Goal: Information Seeking & Learning: Check status

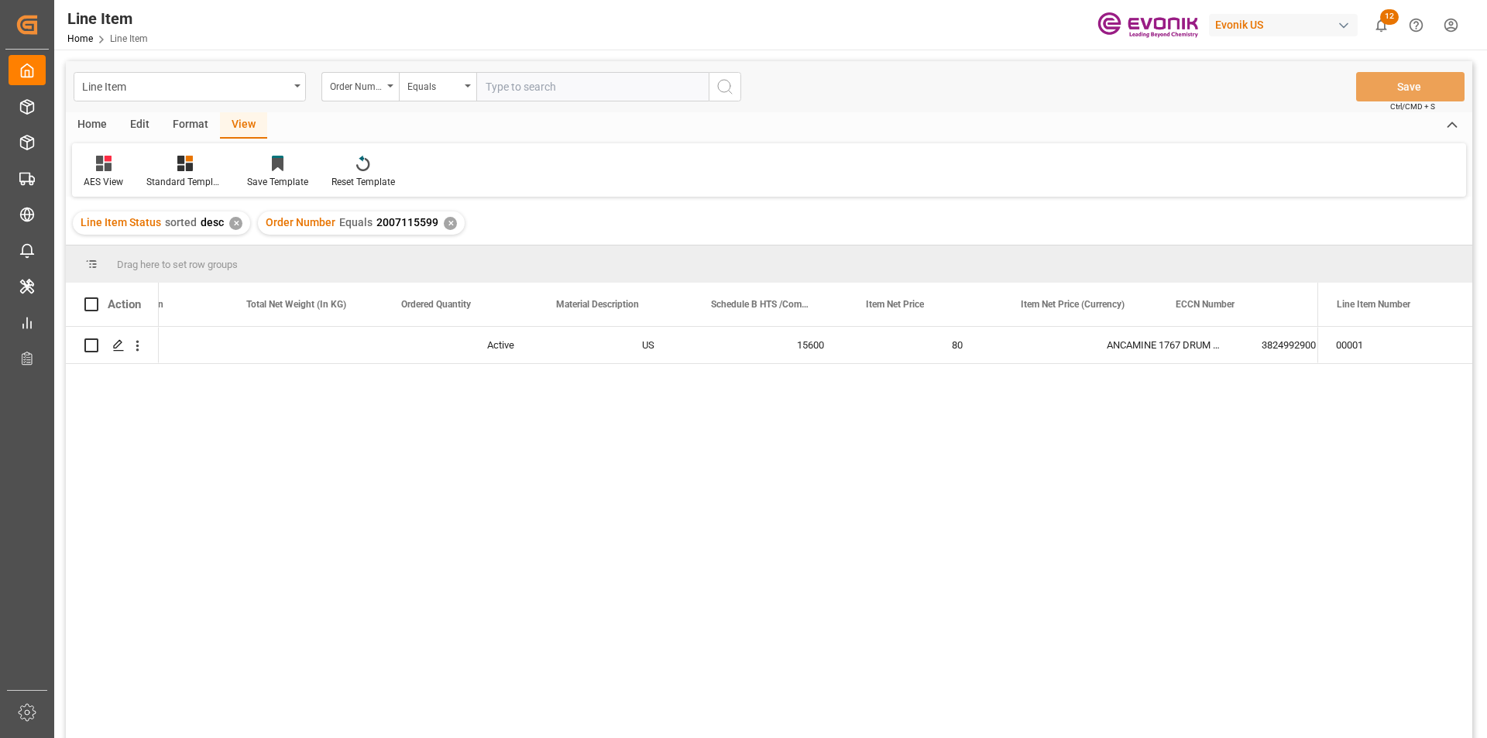
scroll to position [0, 551]
click at [444, 223] on div "✕" at bounding box center [450, 223] width 13 height 13
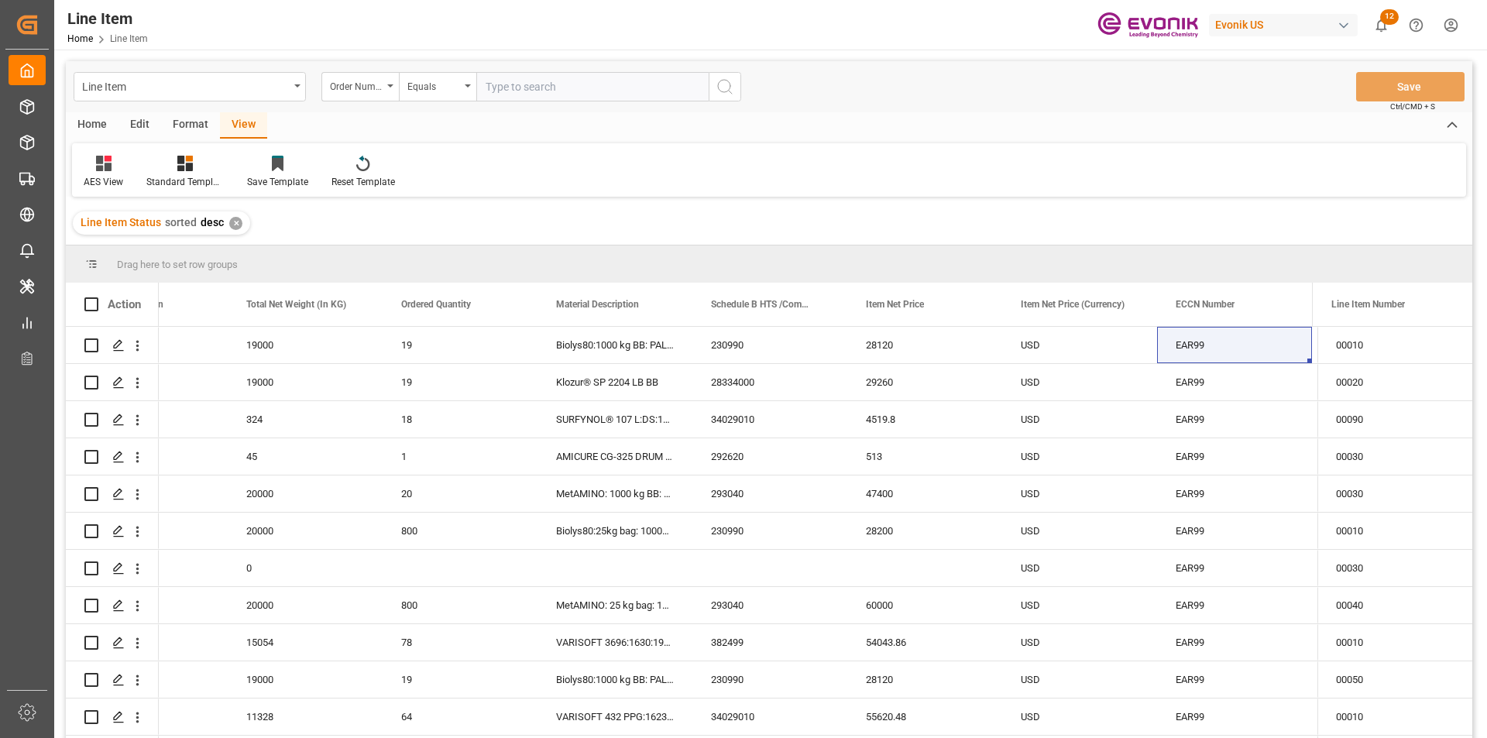
click at [564, 88] on input "text" at bounding box center [592, 86] width 232 height 29
paste input "2007054749"
type input "2007054749"
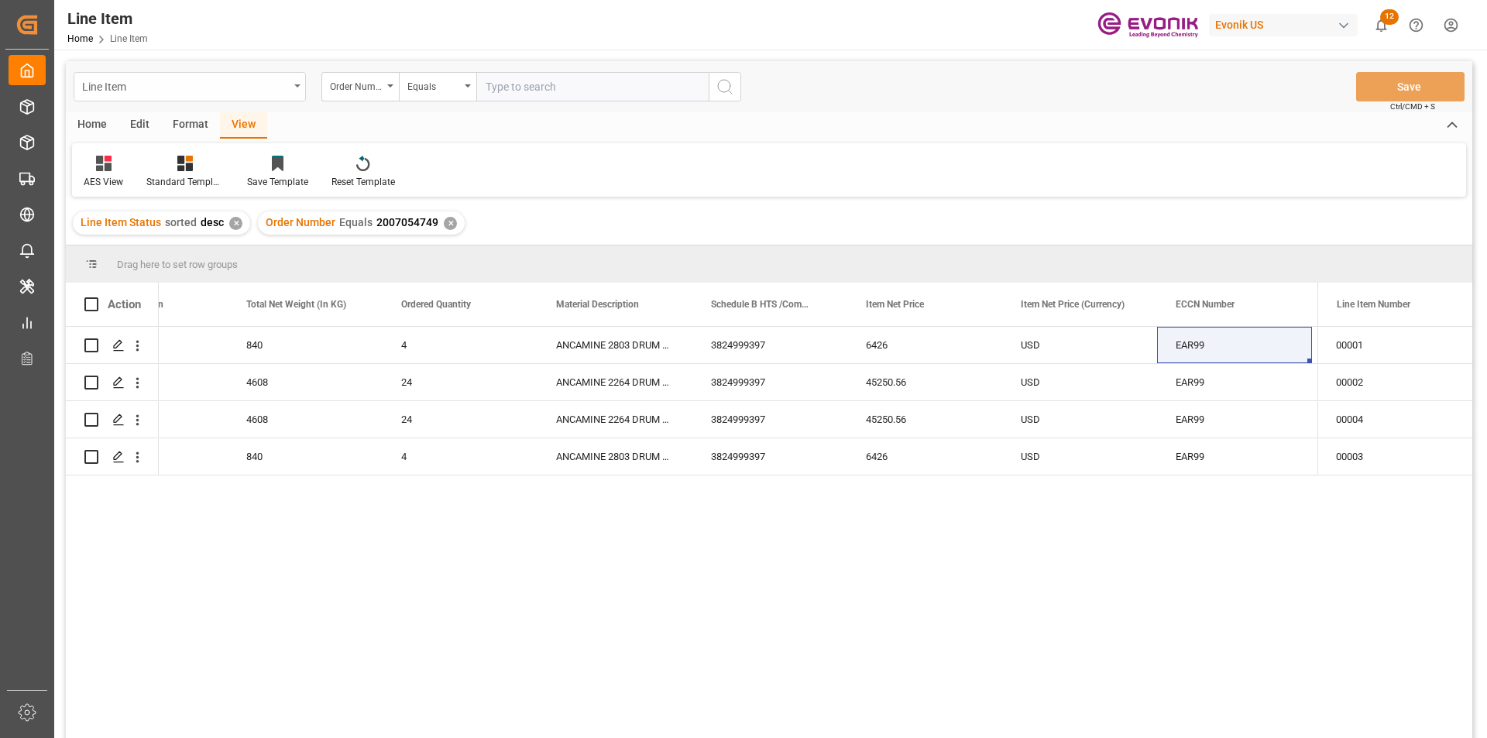
click at [175, 95] on div "Line Item" at bounding box center [190, 86] width 232 height 29
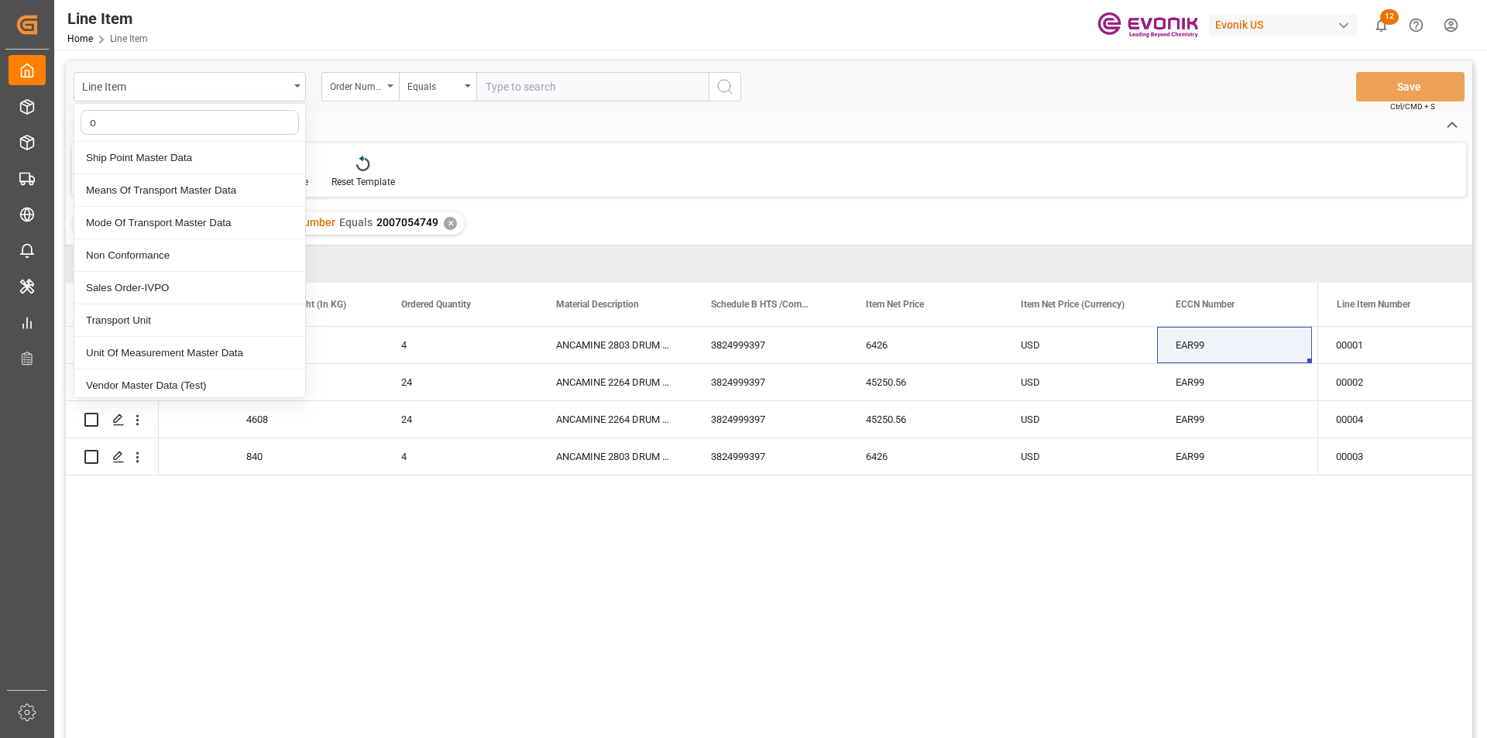
type input "or"
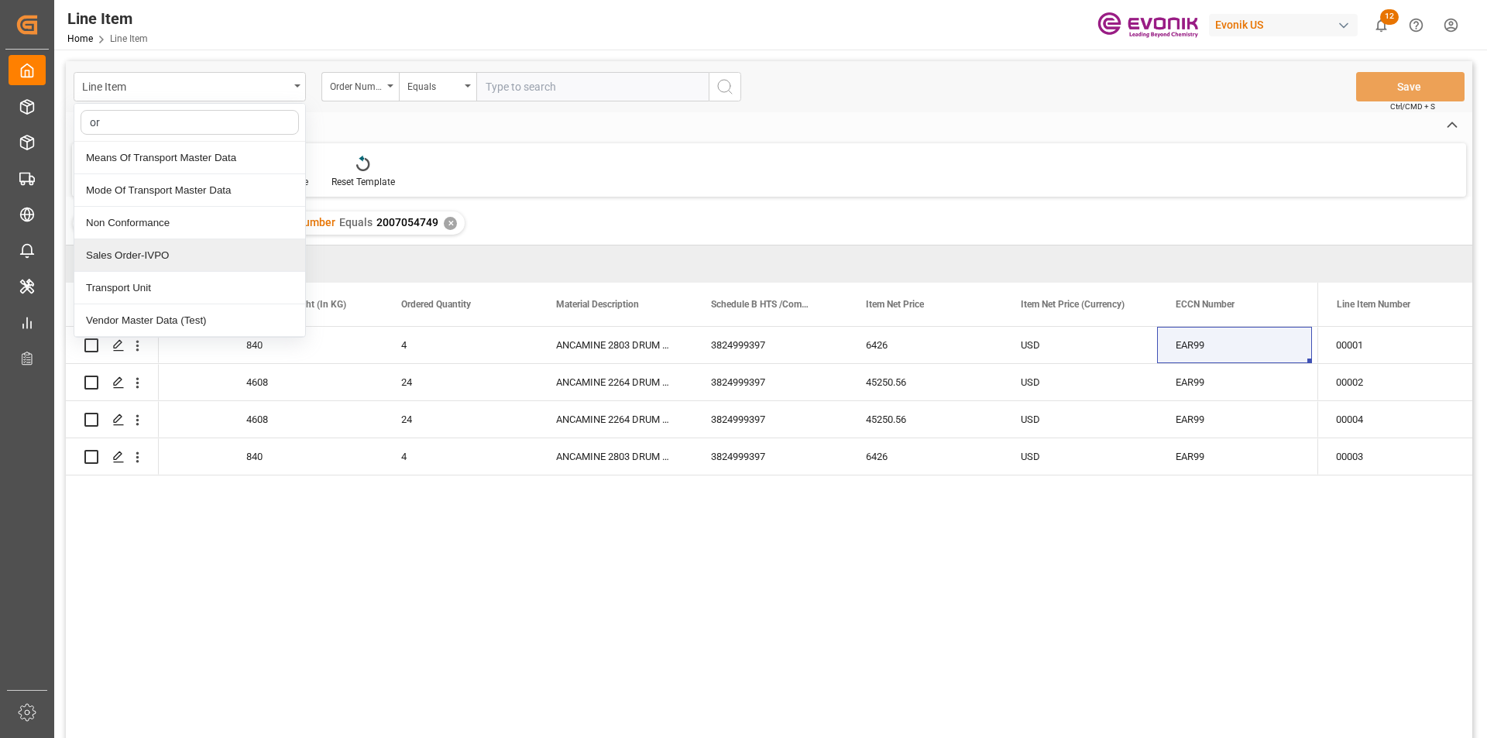
click at [155, 259] on div "Sales Order-IVPO" at bounding box center [189, 255] width 231 height 33
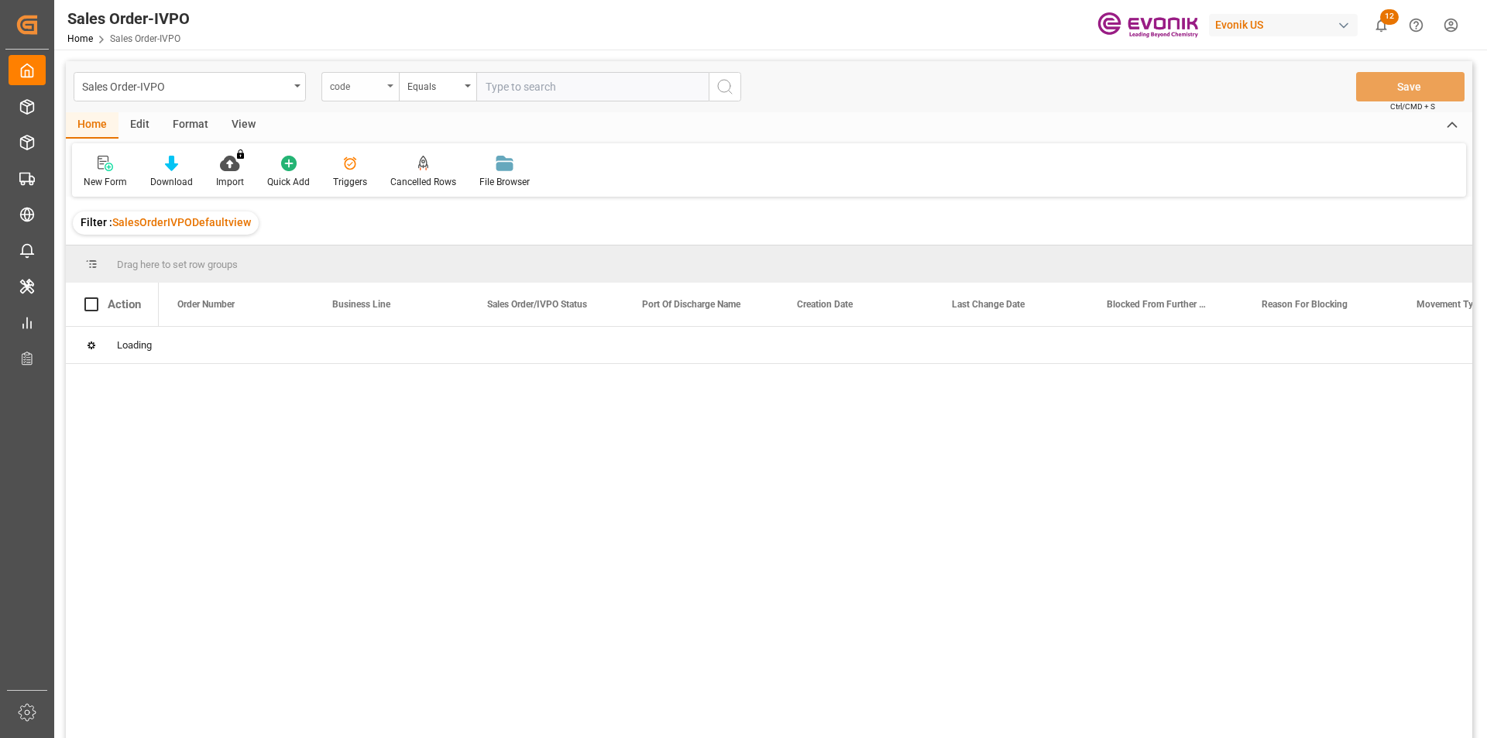
click at [390, 85] on icon "open menu" at bounding box center [390, 85] width 6 height 3
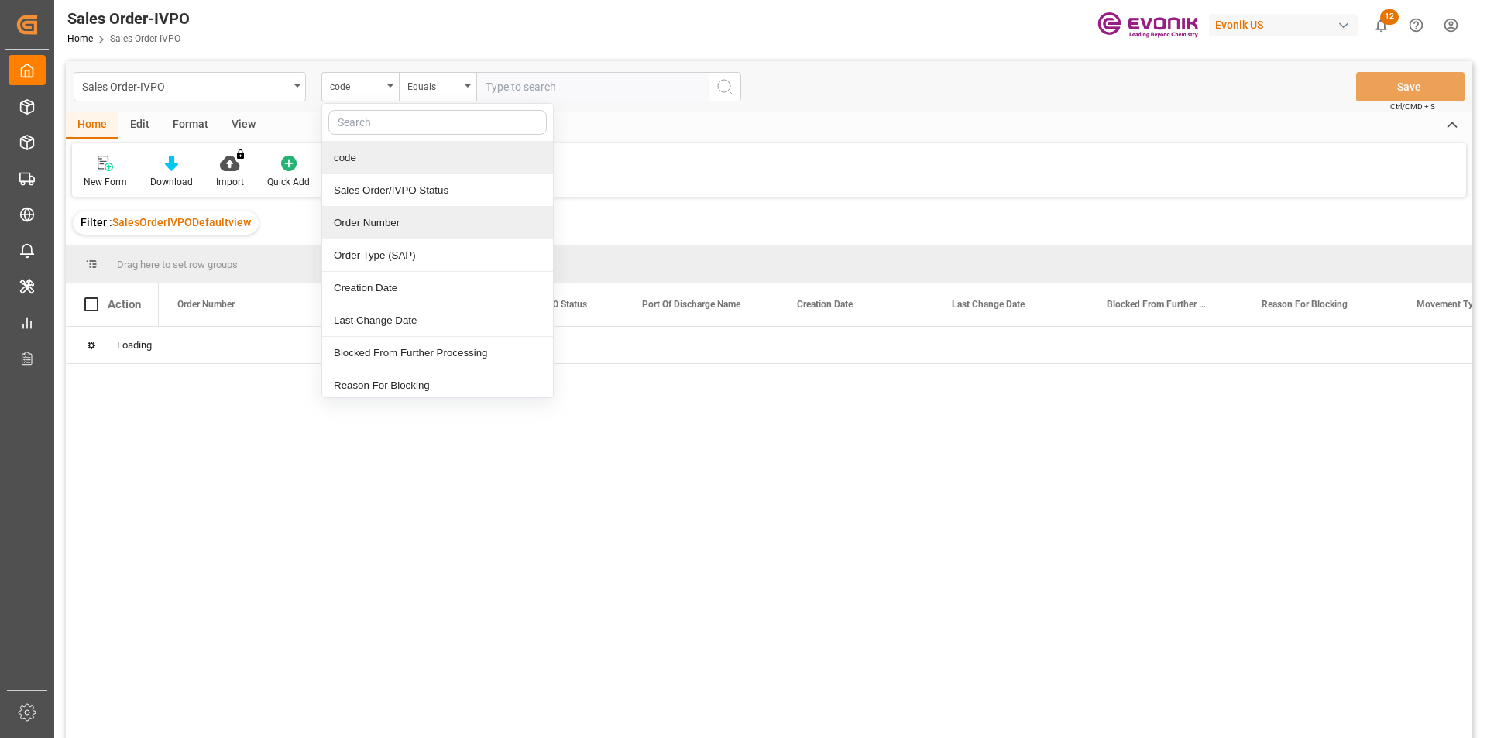
click at [375, 228] on div "Order Number" at bounding box center [437, 223] width 231 height 33
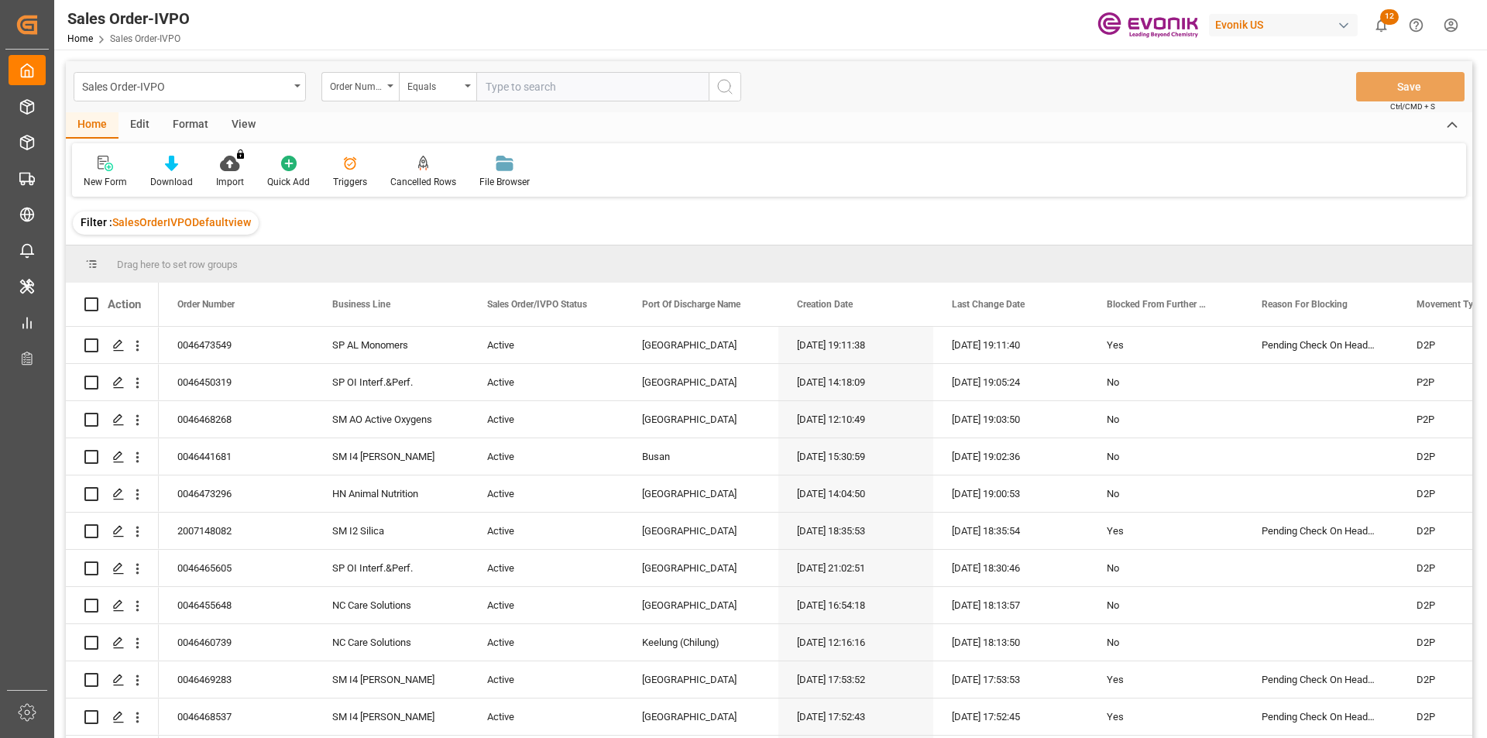
click at [534, 95] on input "text" at bounding box center [592, 86] width 232 height 29
paste input "2007054749"
type input "2007054749"
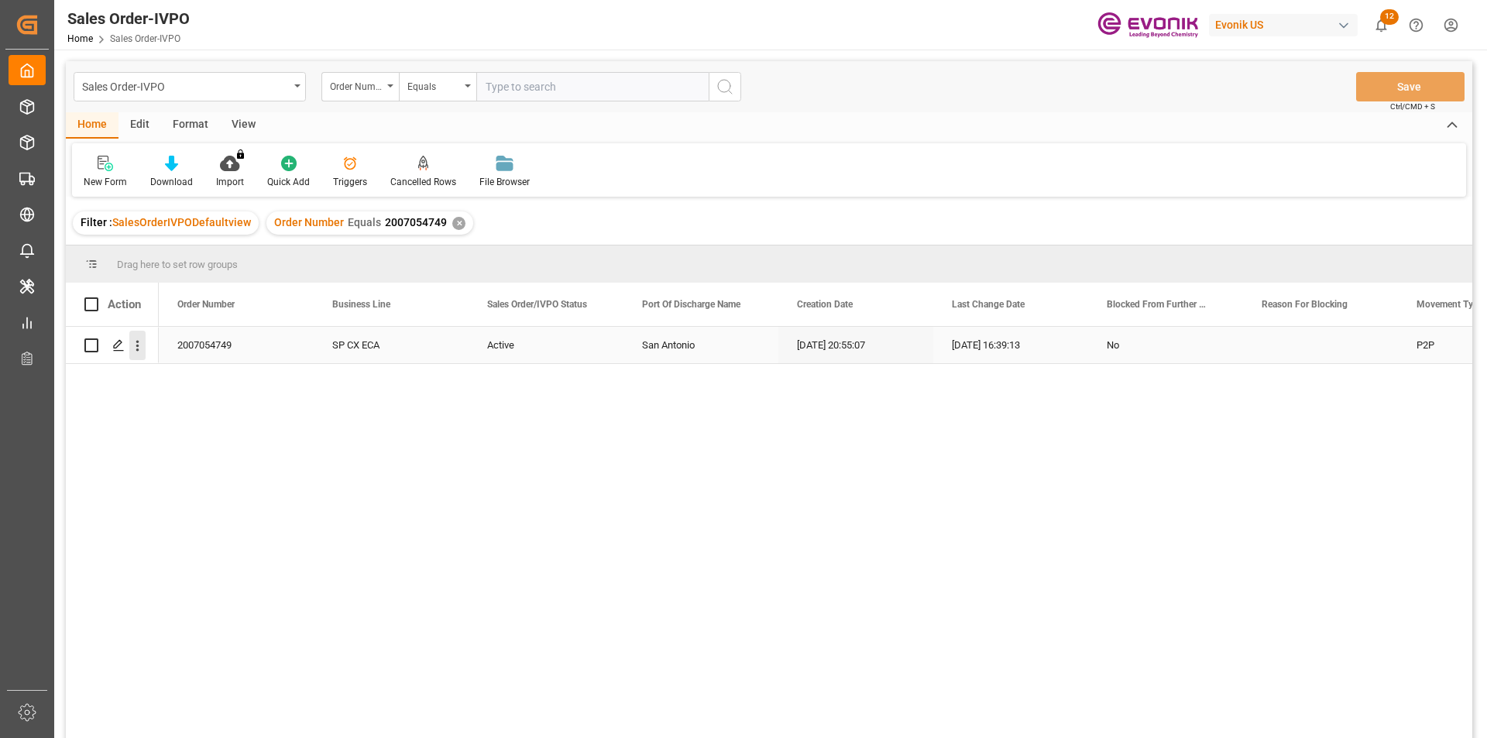
click at [129, 344] on div "Press SPACE to select this row." at bounding box center [127, 345] width 43 height 30
click at [145, 348] on icon "open menu" at bounding box center [137, 346] width 16 height 16
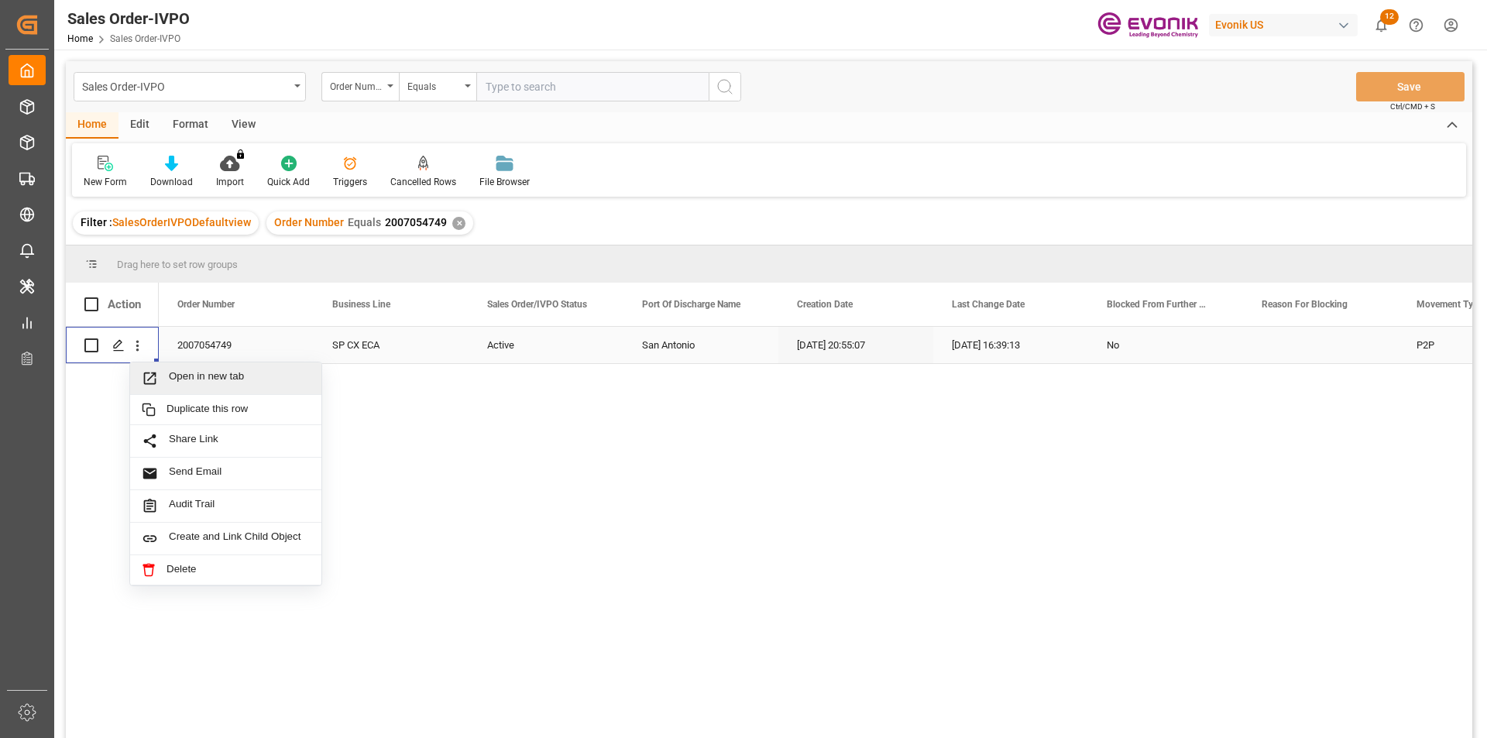
click at [201, 365] on div "Open in new tab" at bounding box center [225, 378] width 191 height 33
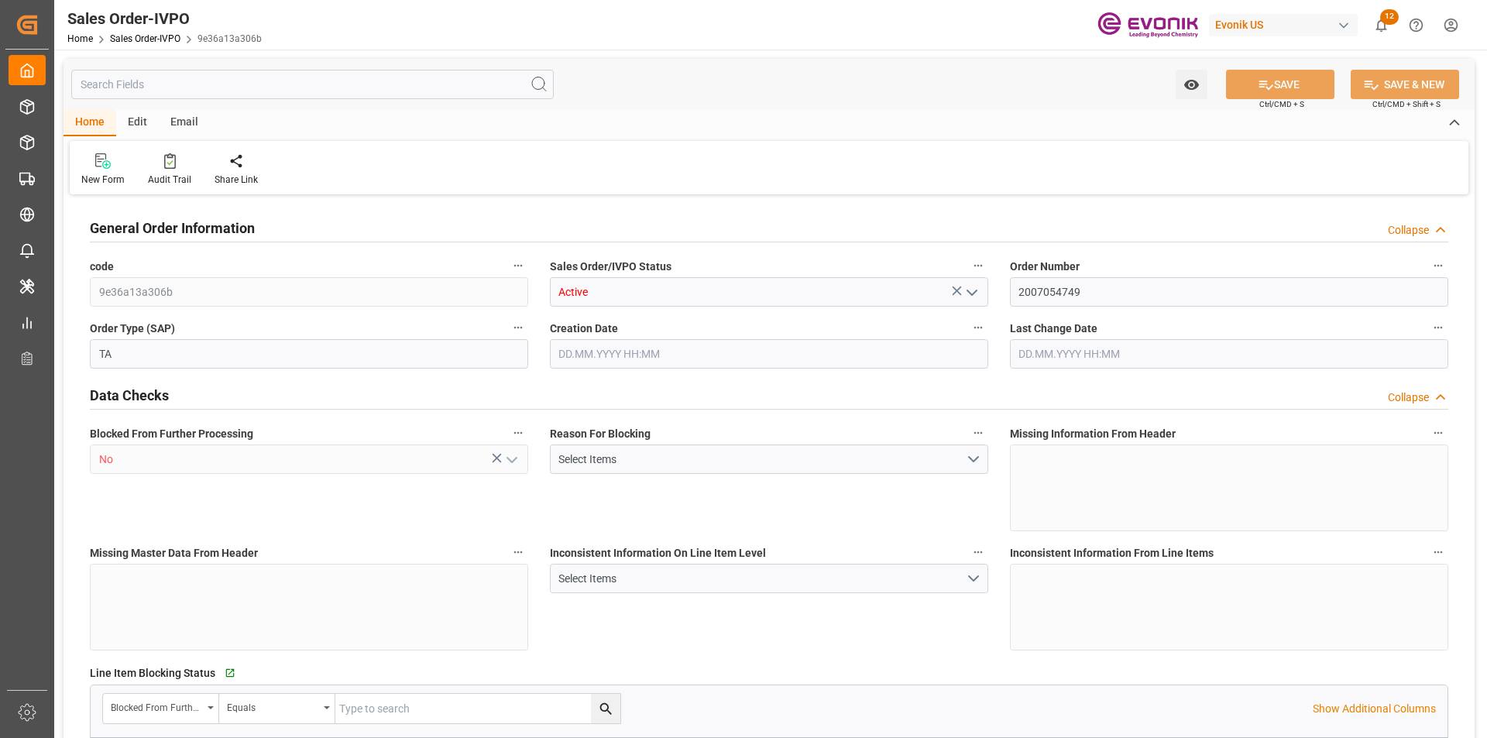
type input "CLSAI"
type input "0"
type input "1"
type input "2"
type input "1"
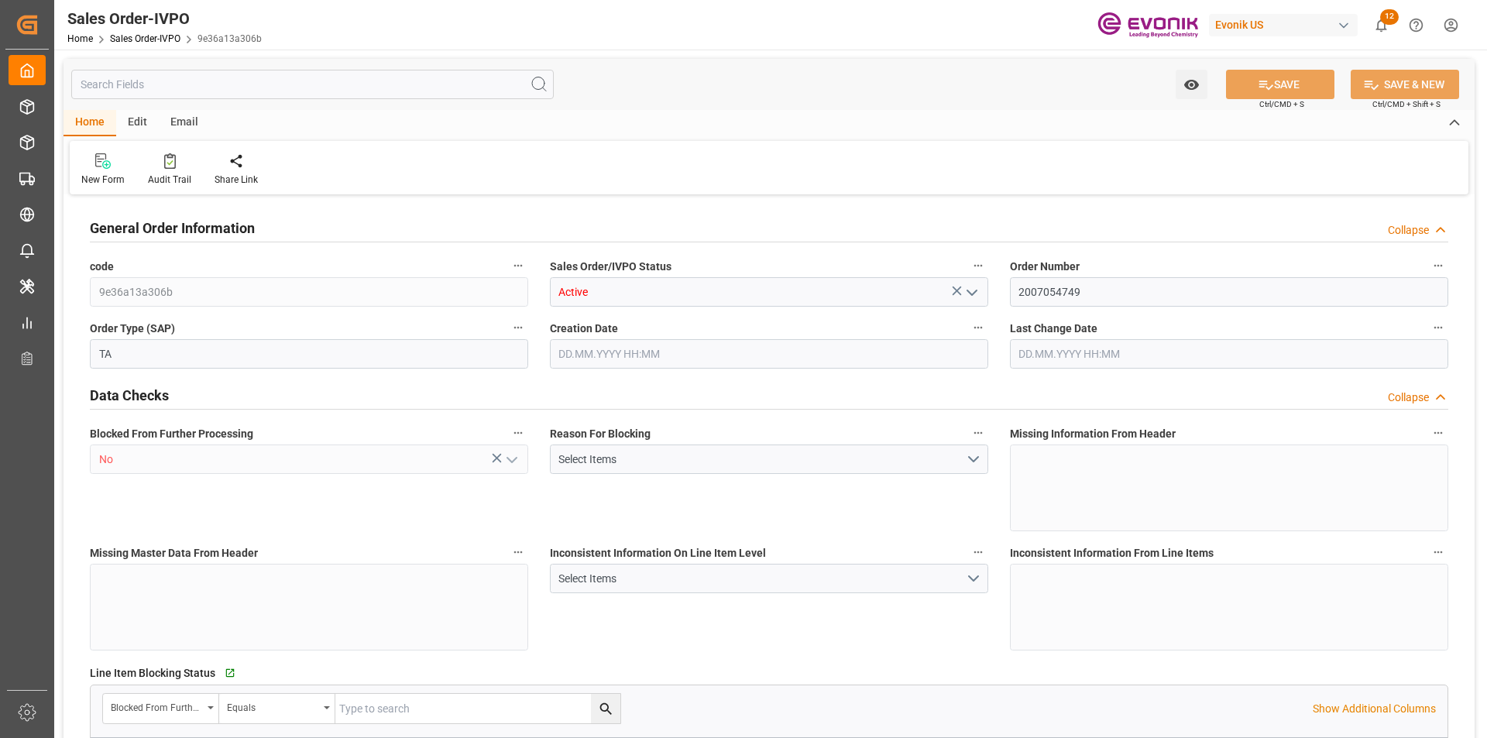
type input "6058.4"
type input "14.9168"
type input "17000"
type input "30"
type input "17.06.2025 20:55"
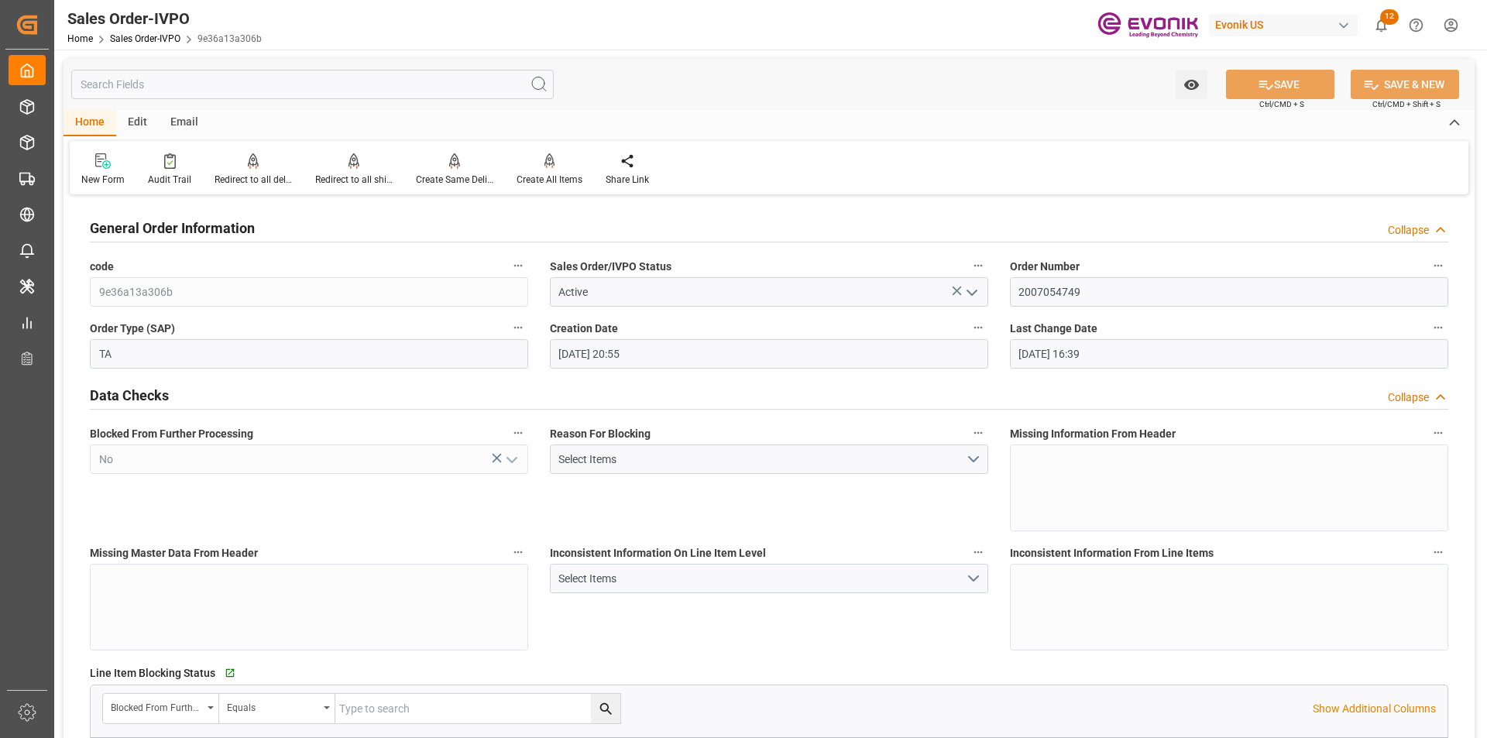
type input "22.07.2025 16:39"
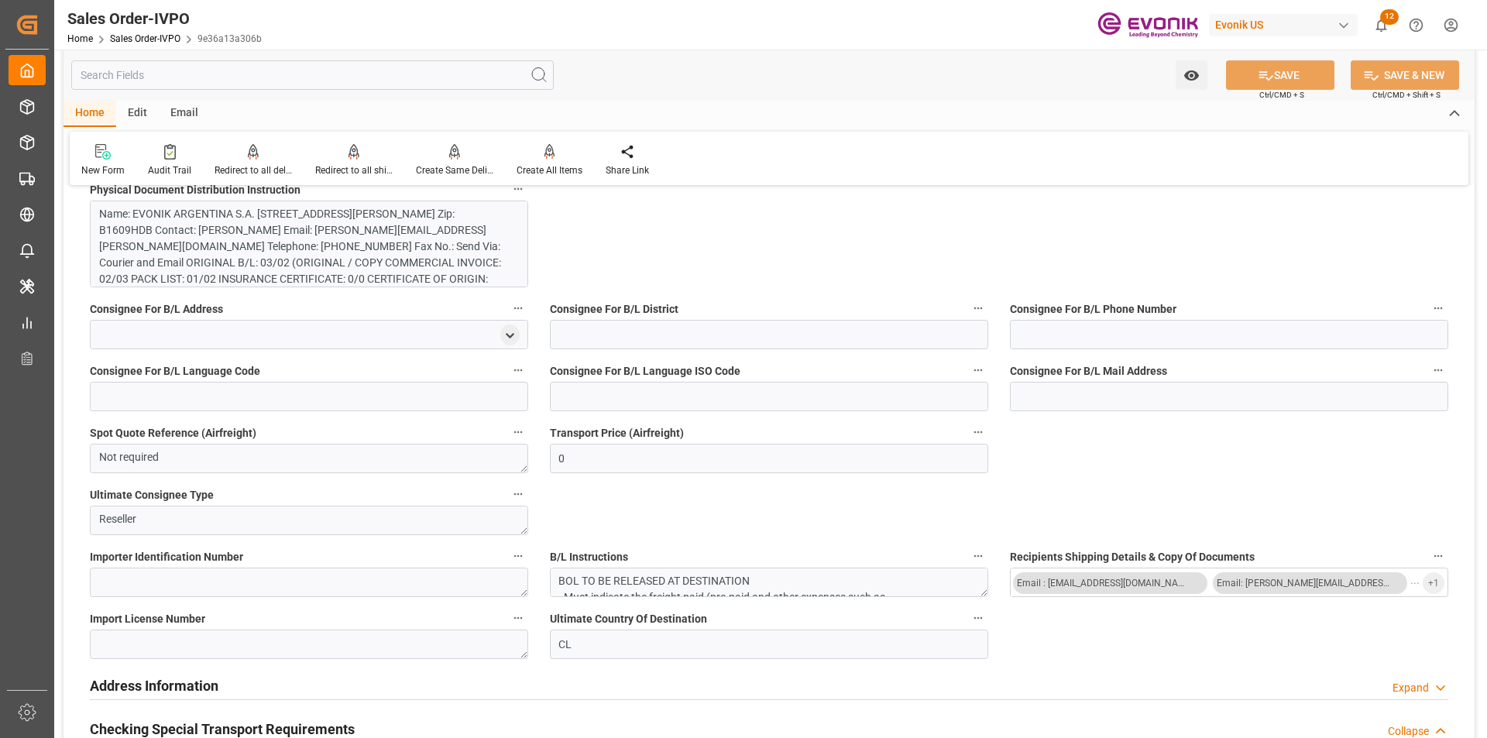
scroll to position [1007, 0]
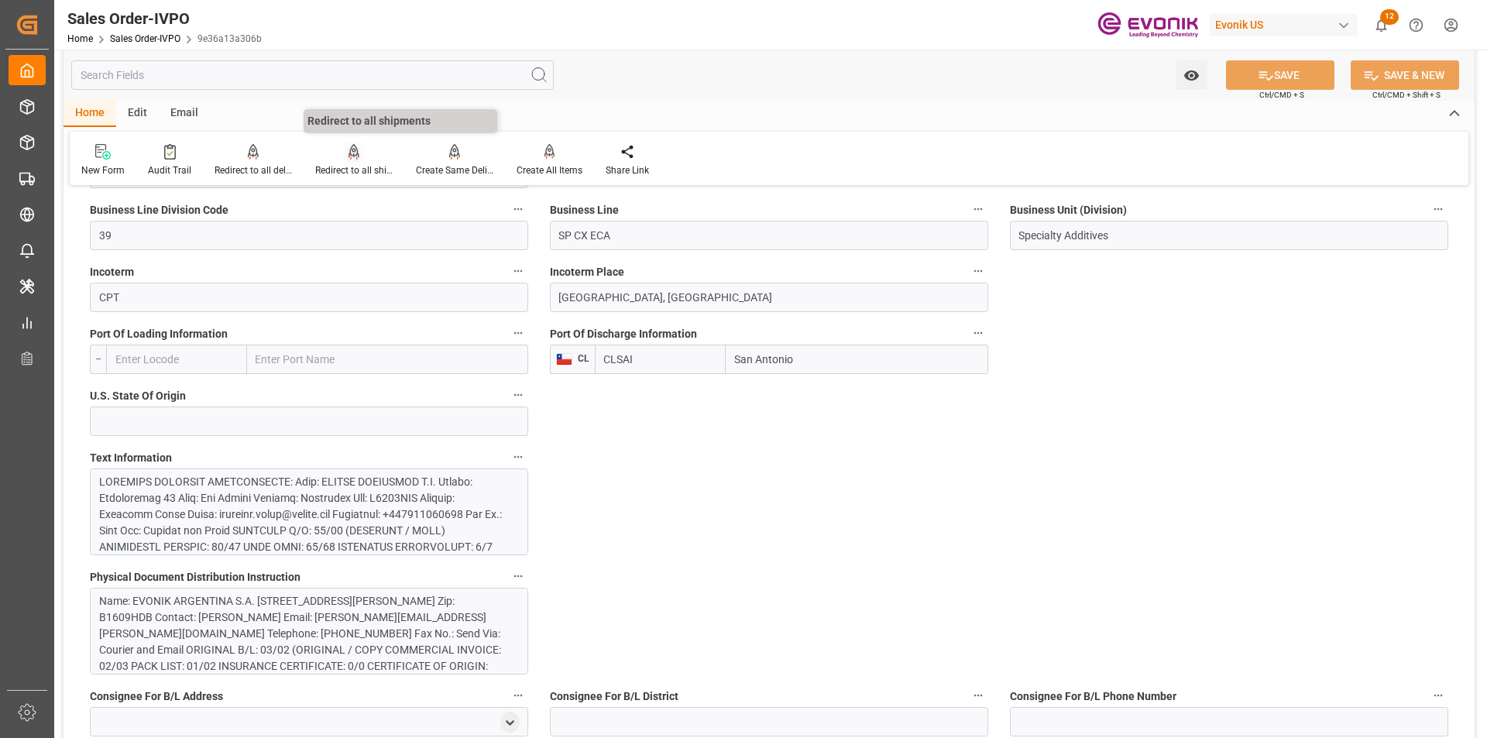
click at [355, 166] on div "Redirect to all shipments" at bounding box center [353, 170] width 77 height 14
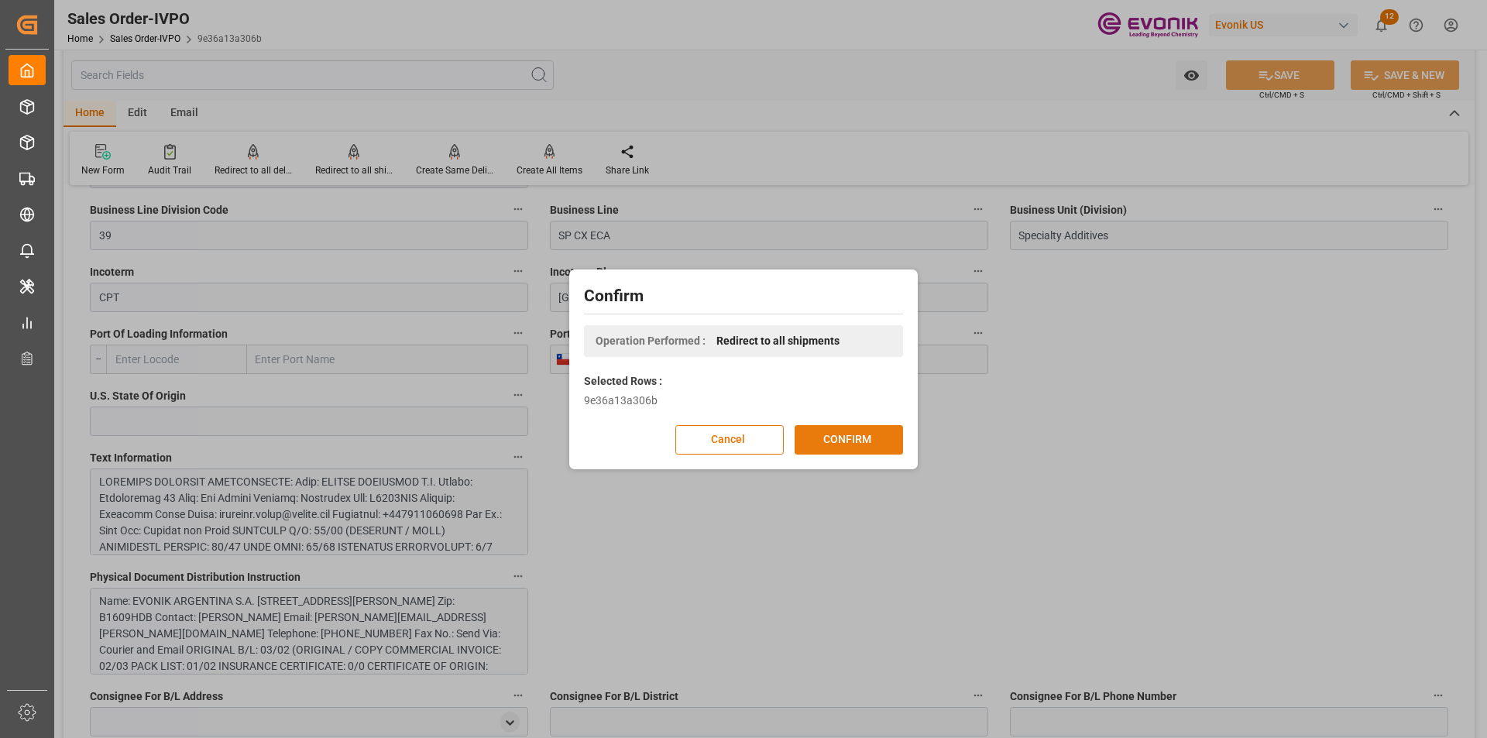
click at [898, 434] on button "CONFIRM" at bounding box center [848, 439] width 108 height 29
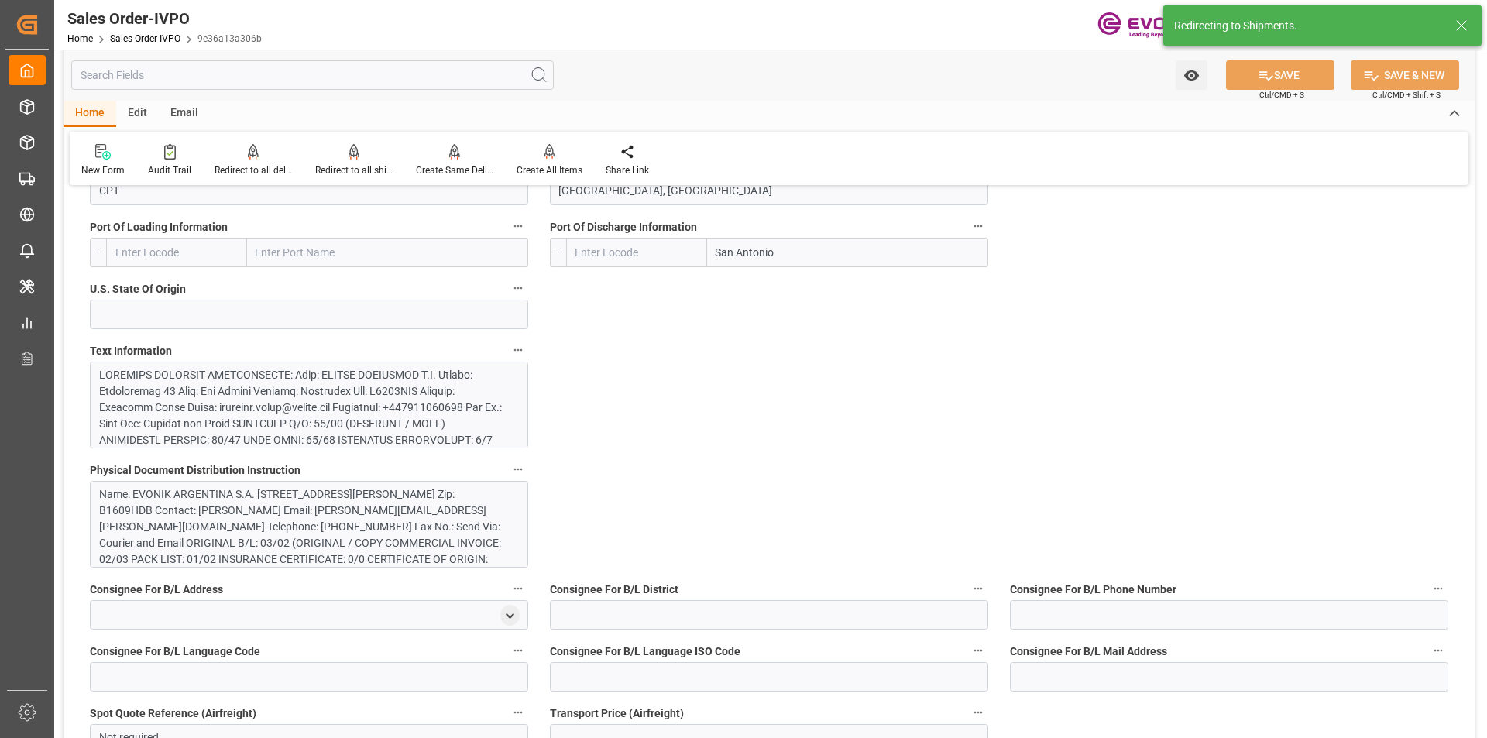
type input "CLSAI"
type input "0"
type input "1"
type input "2"
type input "1"
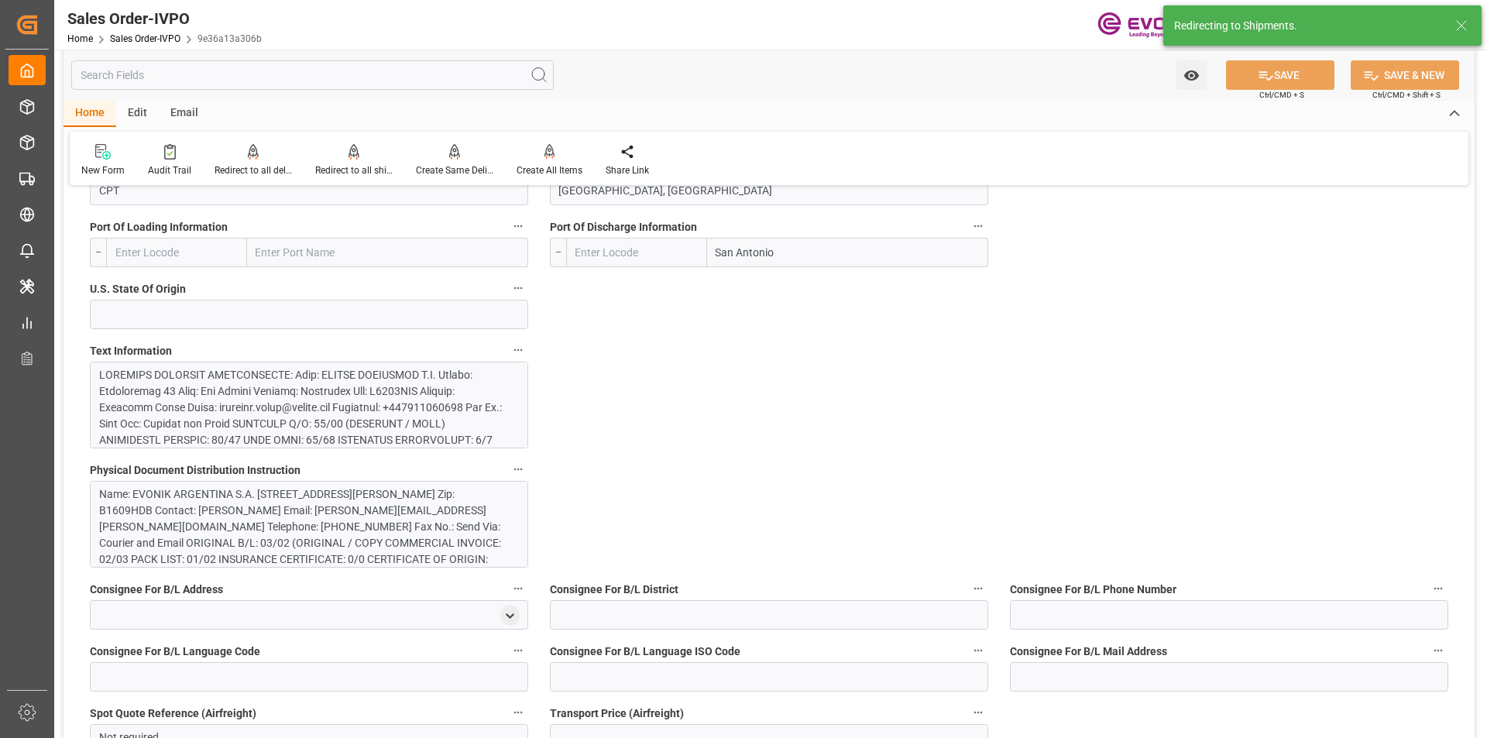
type input "6058.4"
type input "14.9168"
type input "17000"
type input "30"
type input "17.06.2025 20:55"
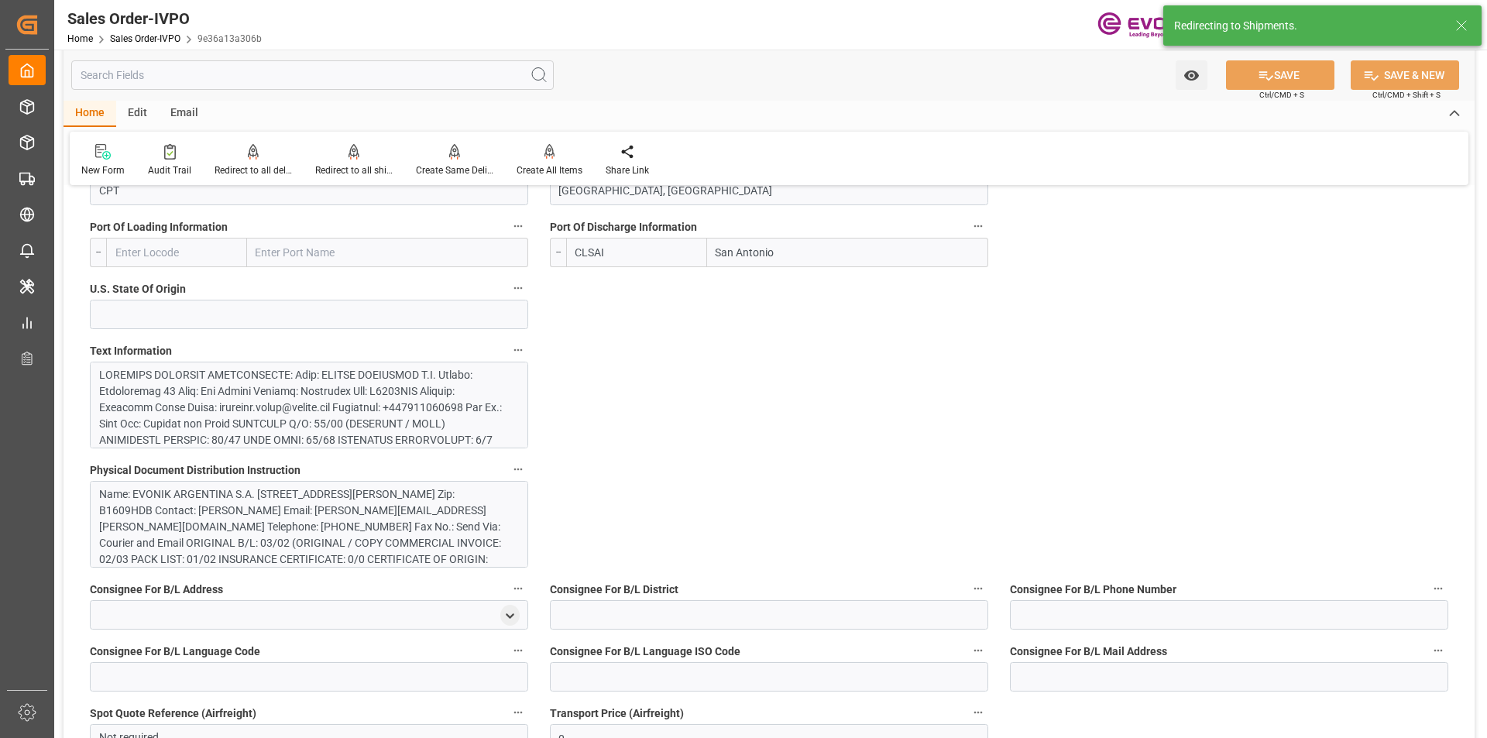
type input "22.07.2025 16:39"
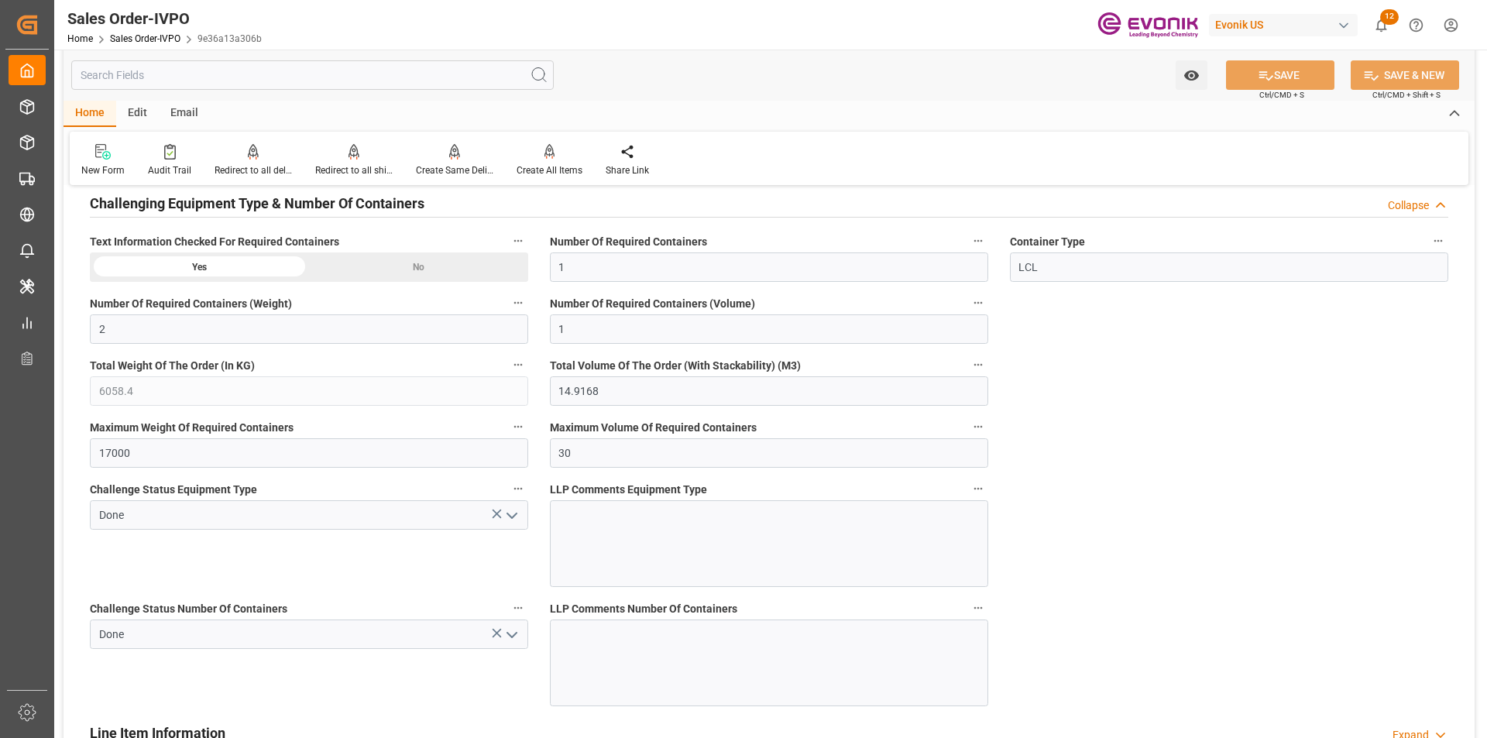
scroll to position [3610, 0]
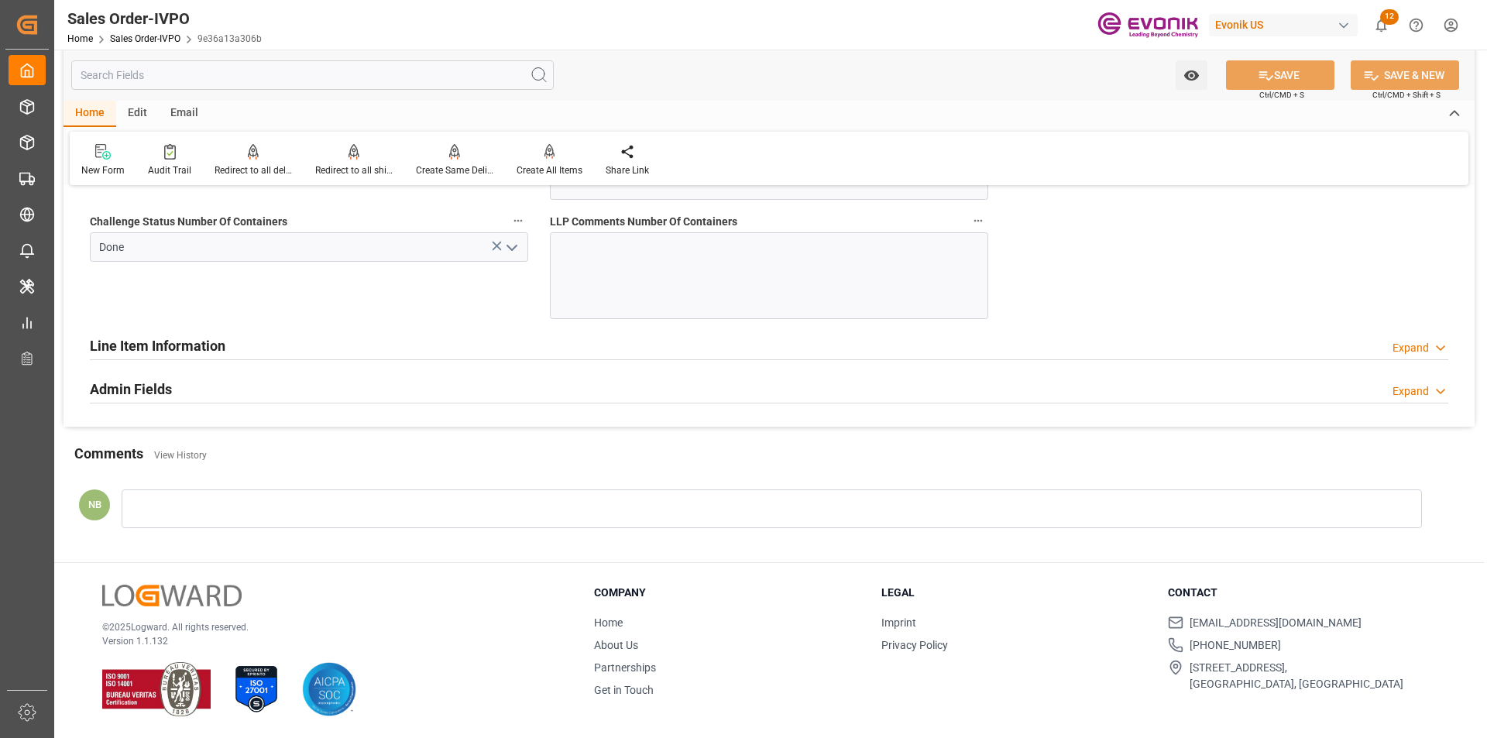
click at [1429, 348] on div "Expand" at bounding box center [1420, 348] width 56 height 16
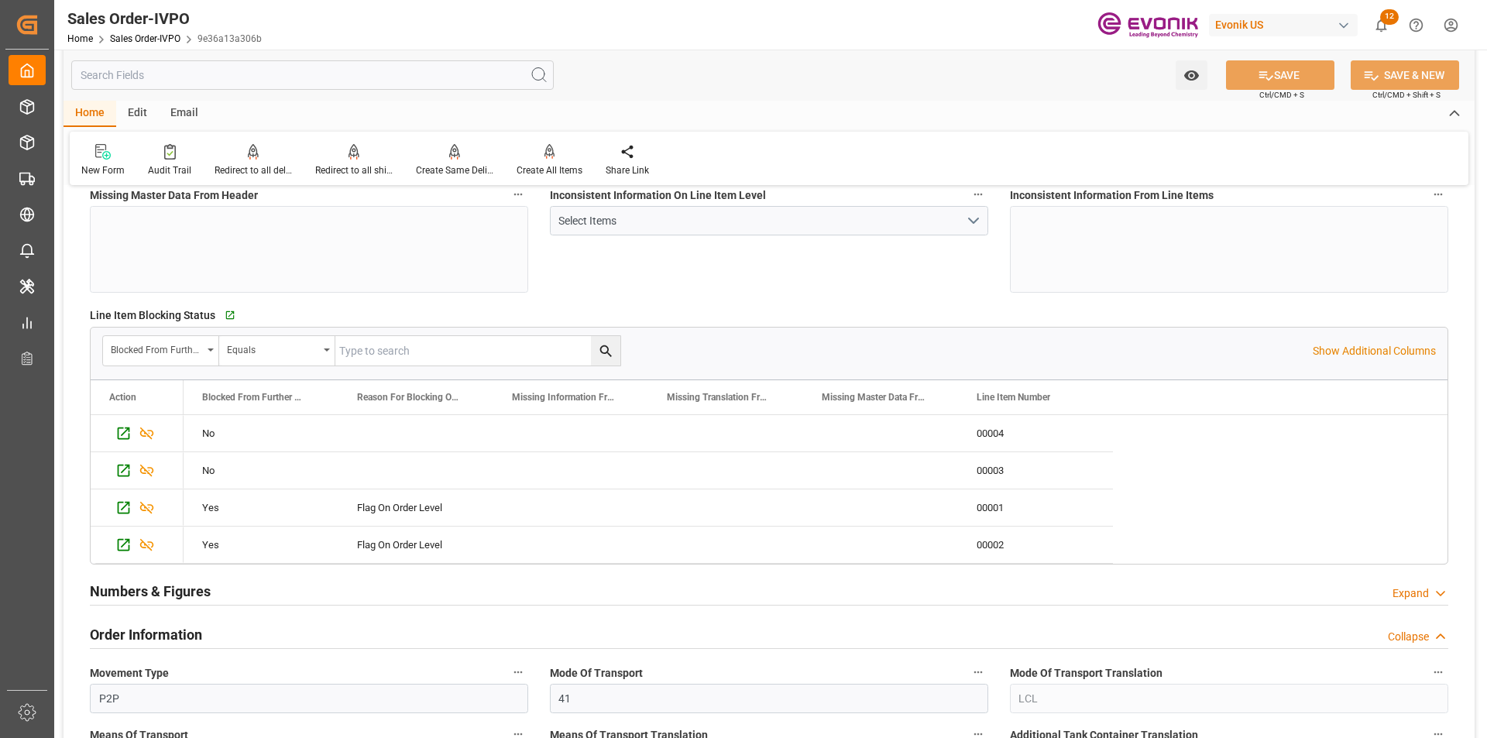
scroll to position [0, 0]
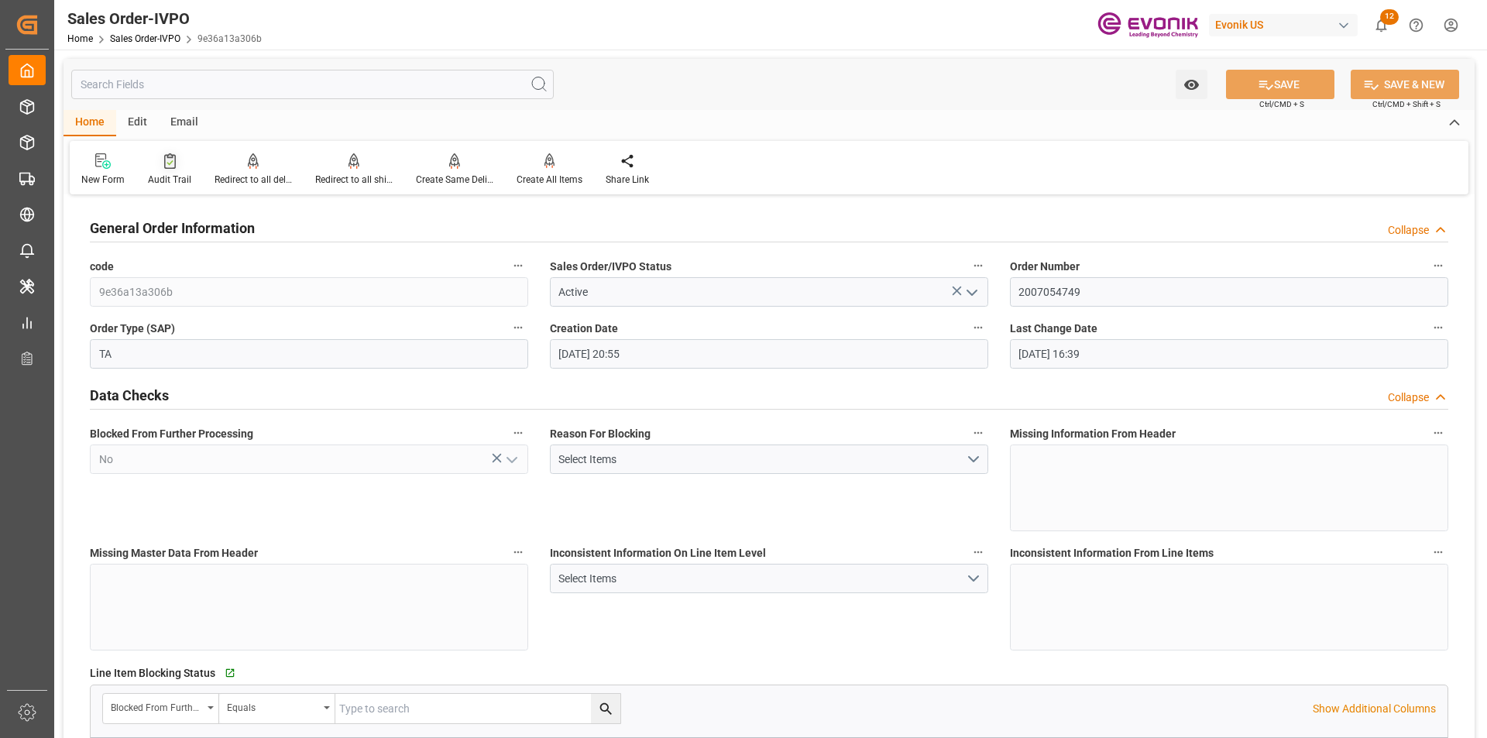
click at [163, 171] on div "Audit Trail" at bounding box center [169, 170] width 67 height 34
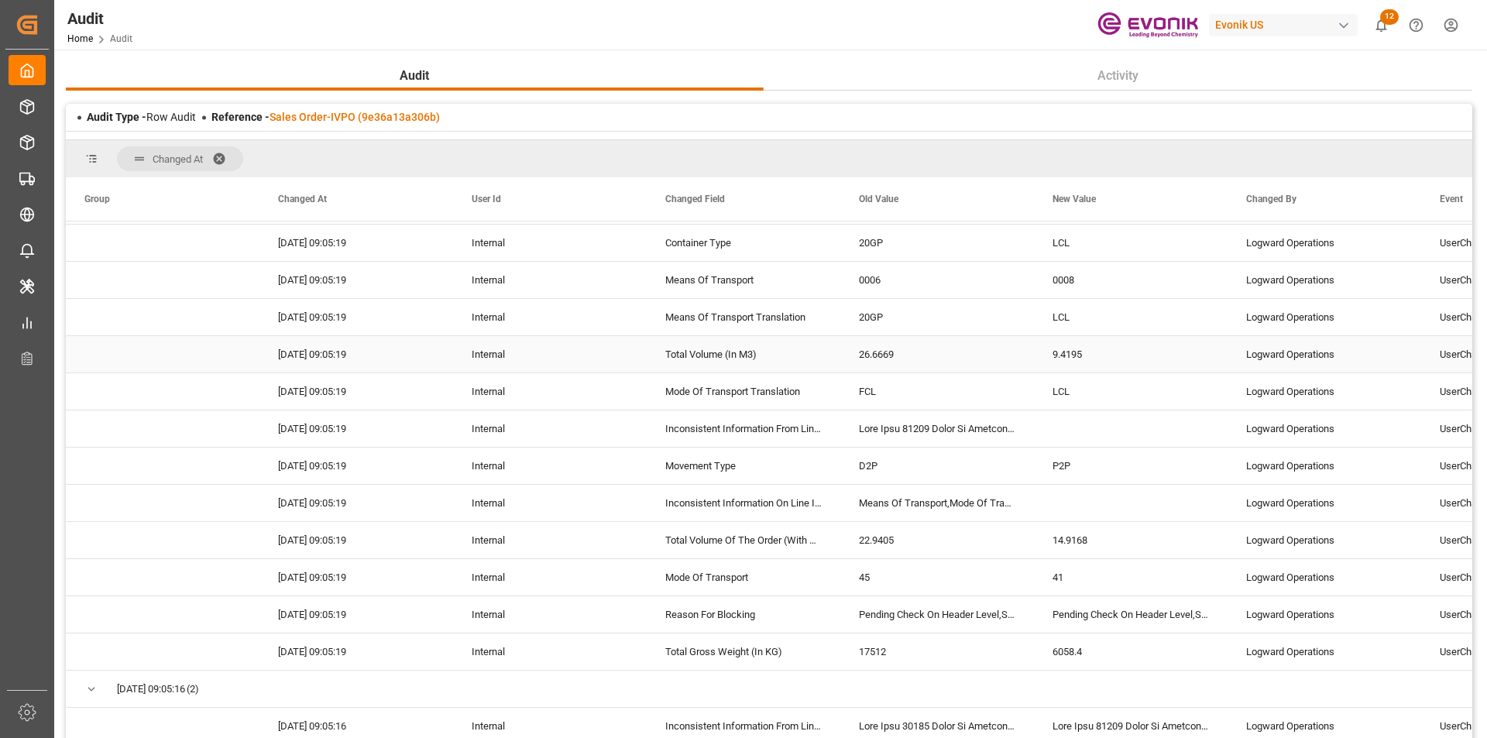
scroll to position [387, 0]
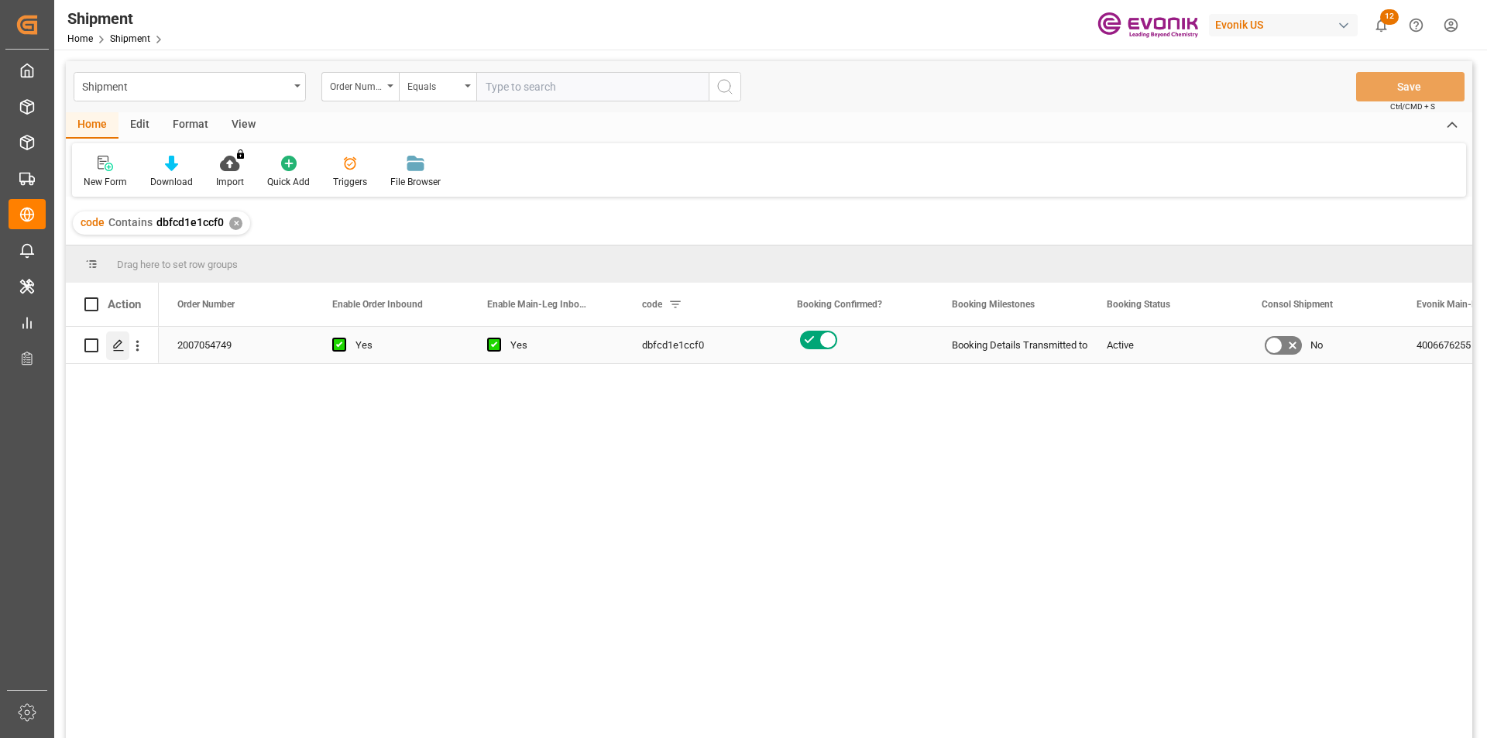
click at [123, 348] on icon "Press SPACE to select this row." at bounding box center [118, 345] width 12 height 12
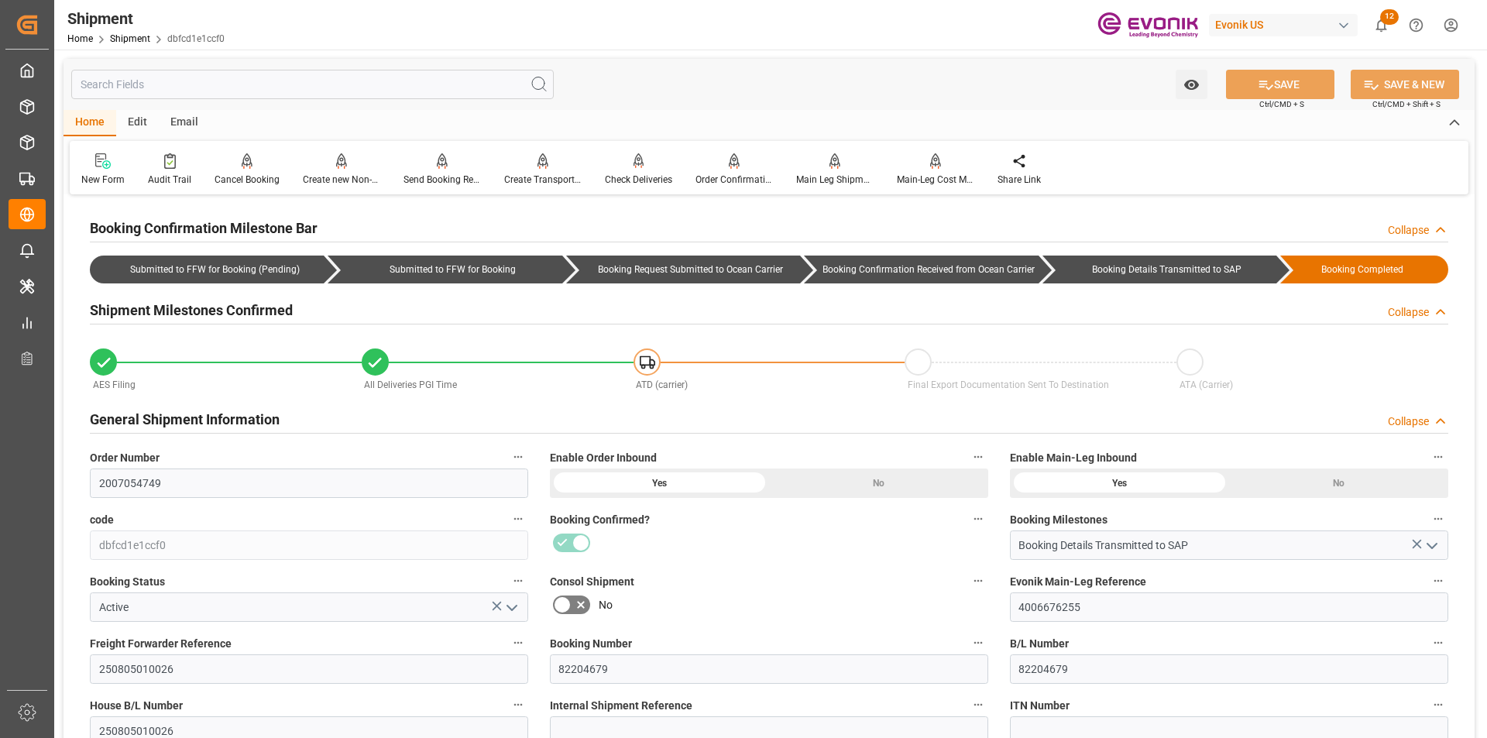
click at [166, 85] on input "text" at bounding box center [312, 84] width 482 height 29
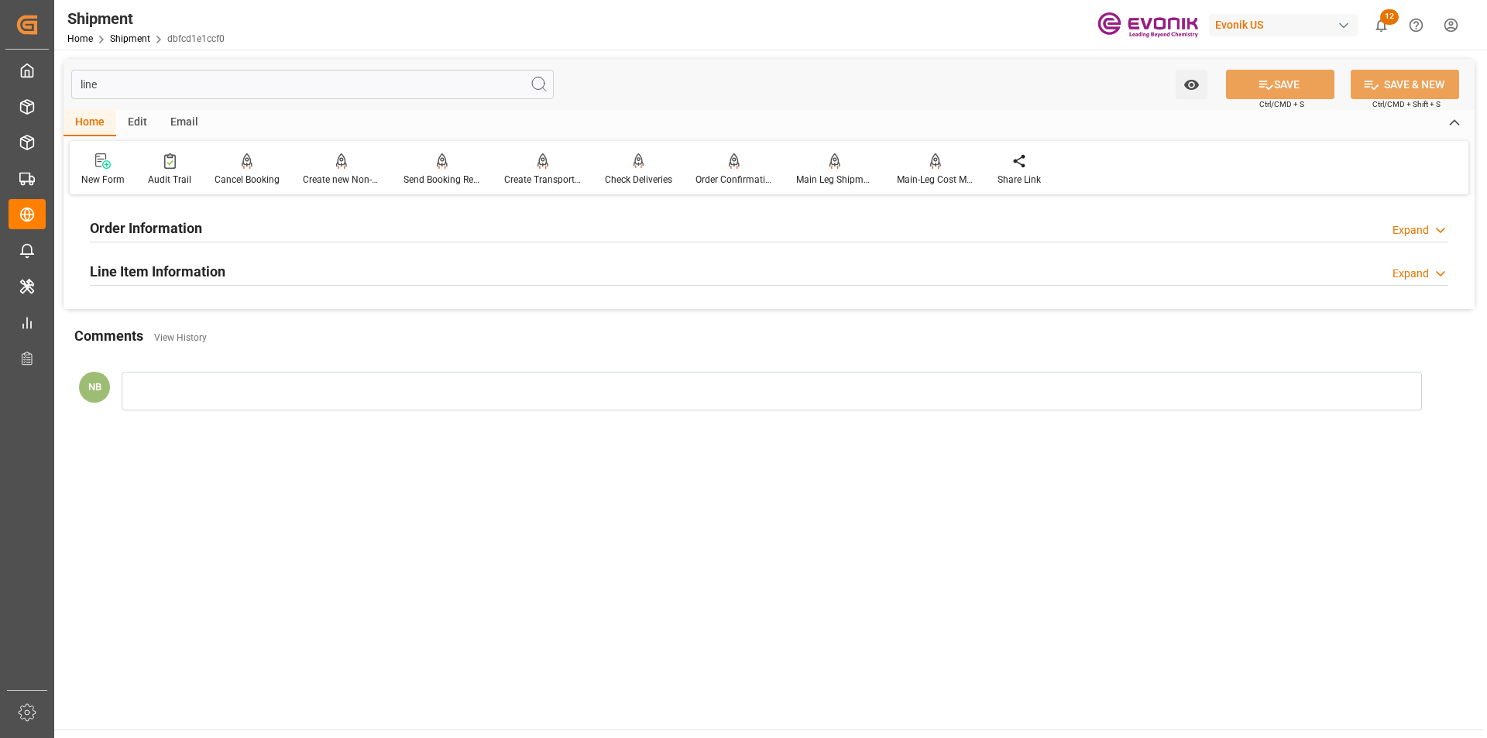
type input "line"
click at [1431, 273] on div "Expand" at bounding box center [1420, 274] width 56 height 16
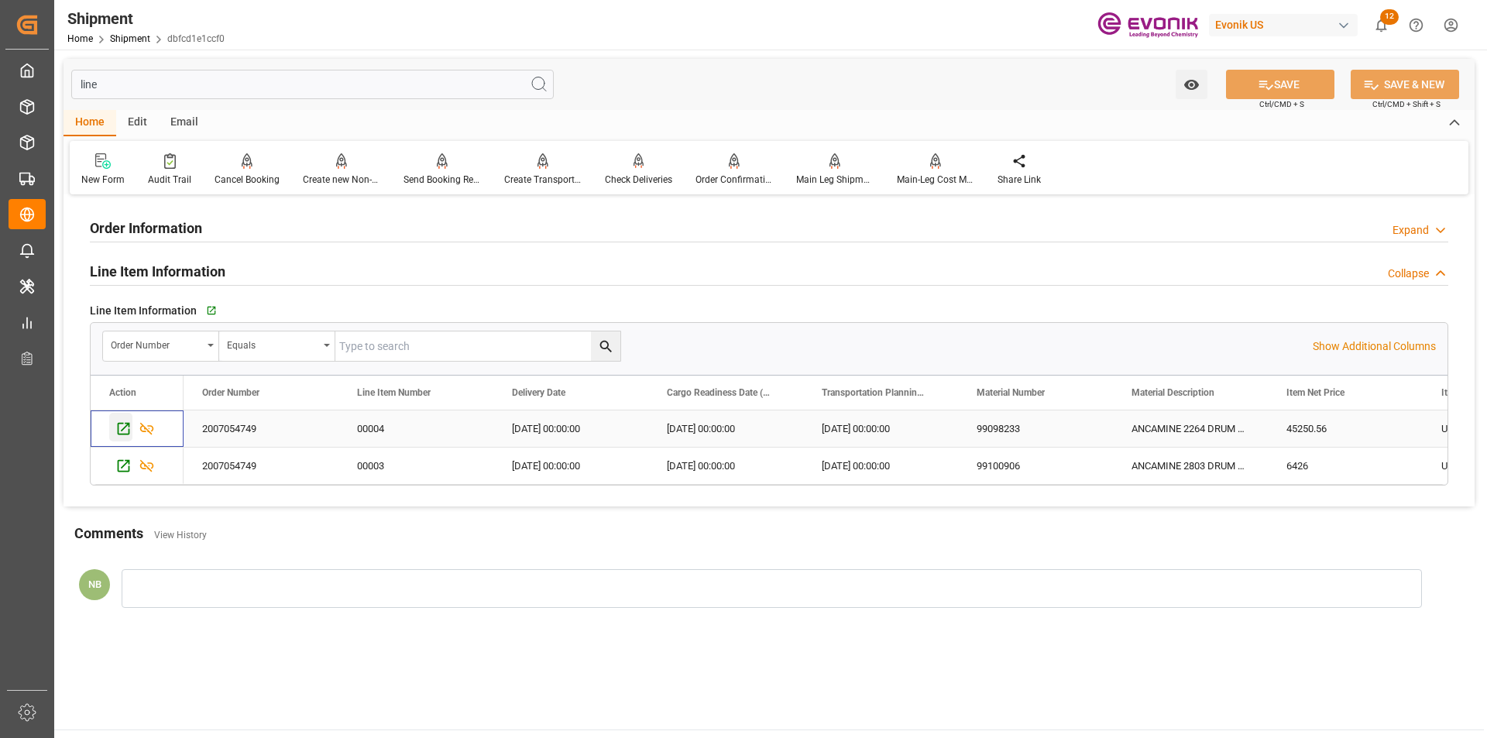
click at [124, 430] on icon "Press SPACE to select this row." at bounding box center [123, 428] width 16 height 16
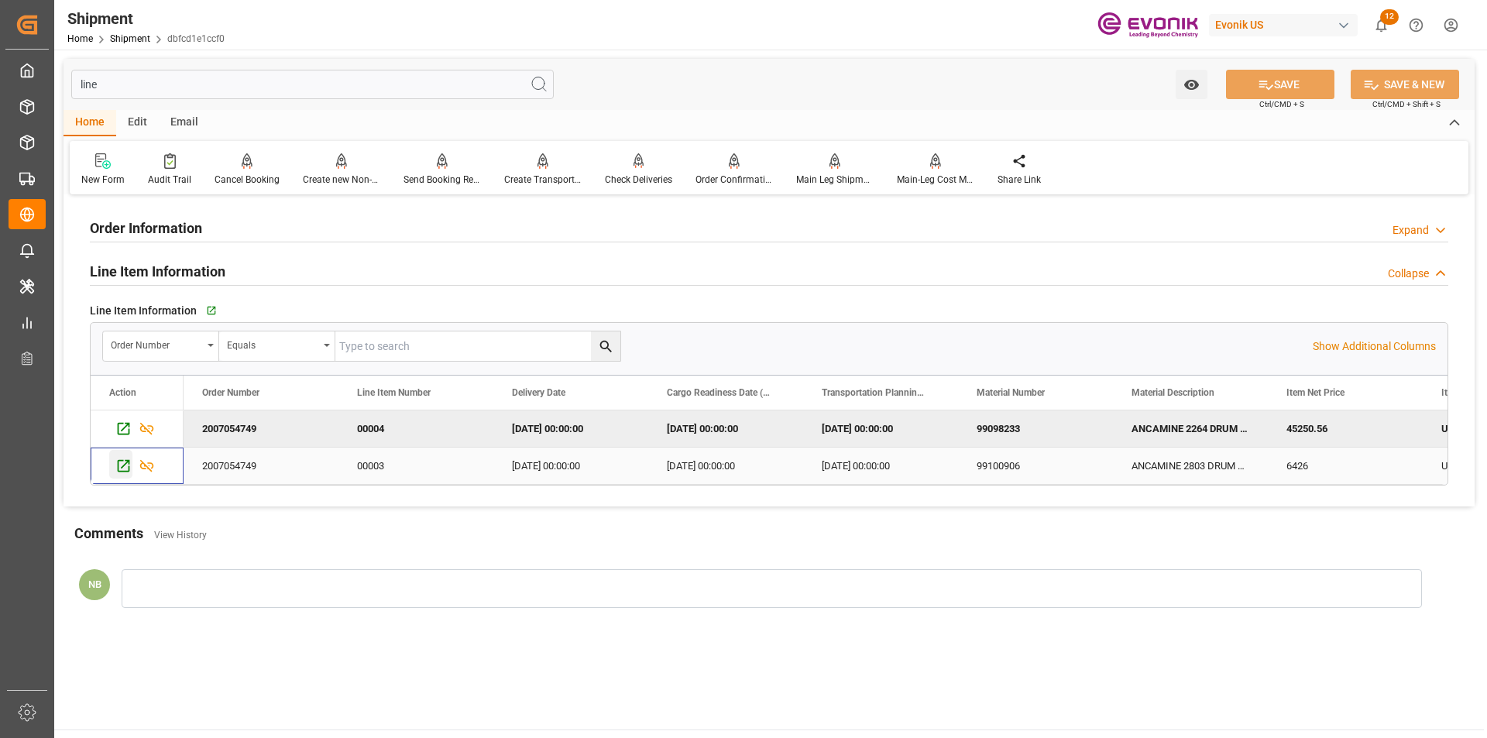
click at [115, 466] on div "Press SPACE to select this row." at bounding box center [120, 464] width 23 height 29
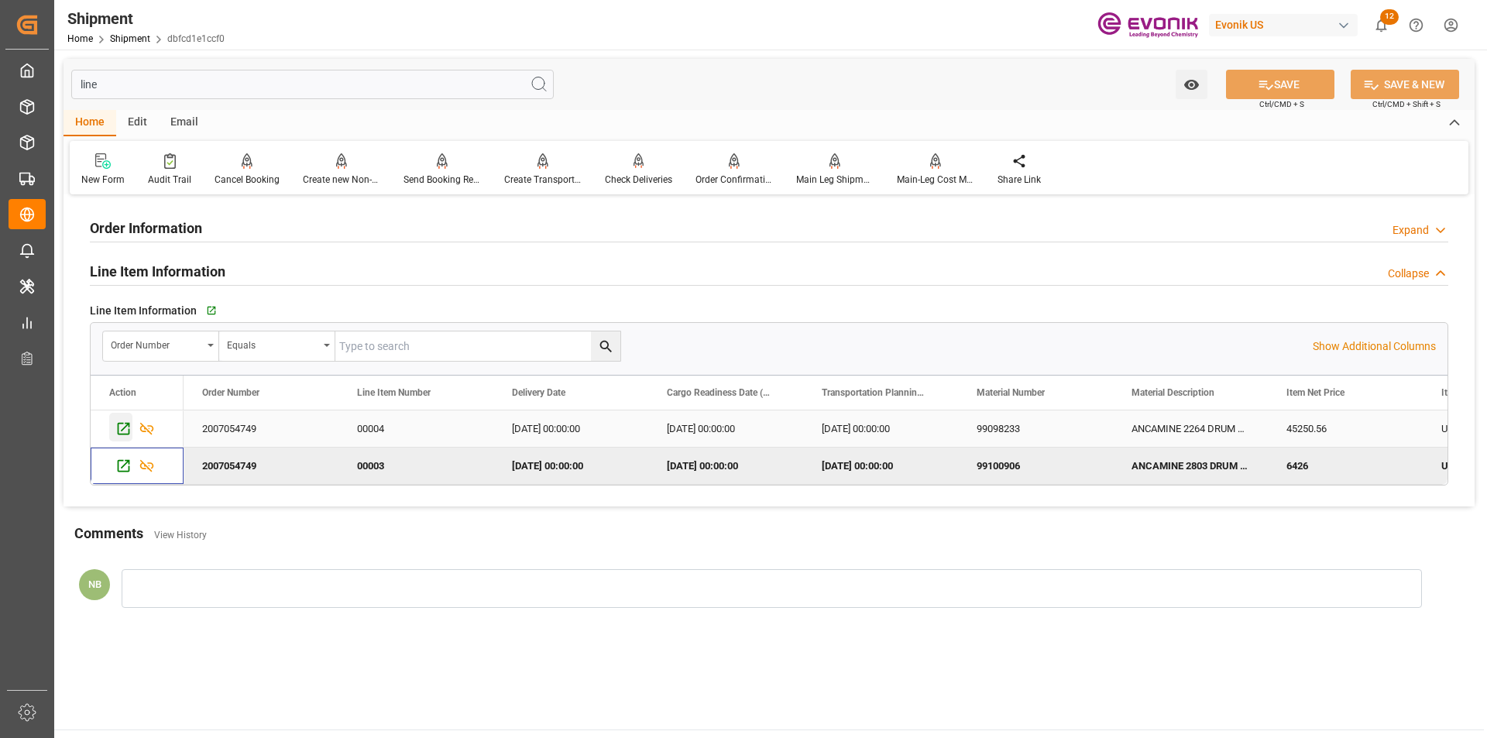
click at [125, 420] on div "Press SPACE to select this row." at bounding box center [120, 427] width 23 height 29
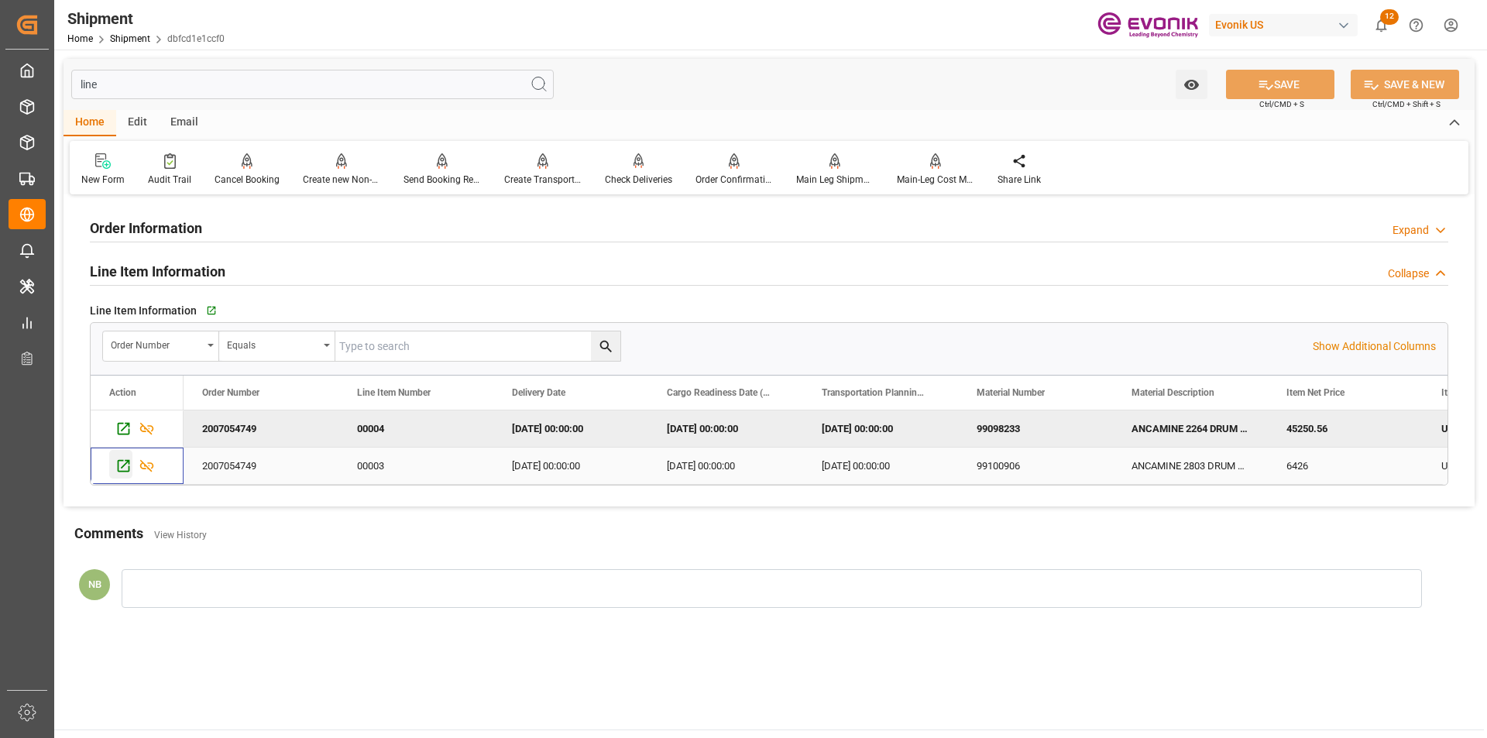
click at [118, 464] on icon "Press SPACE to select this row." at bounding box center [124, 466] width 12 height 12
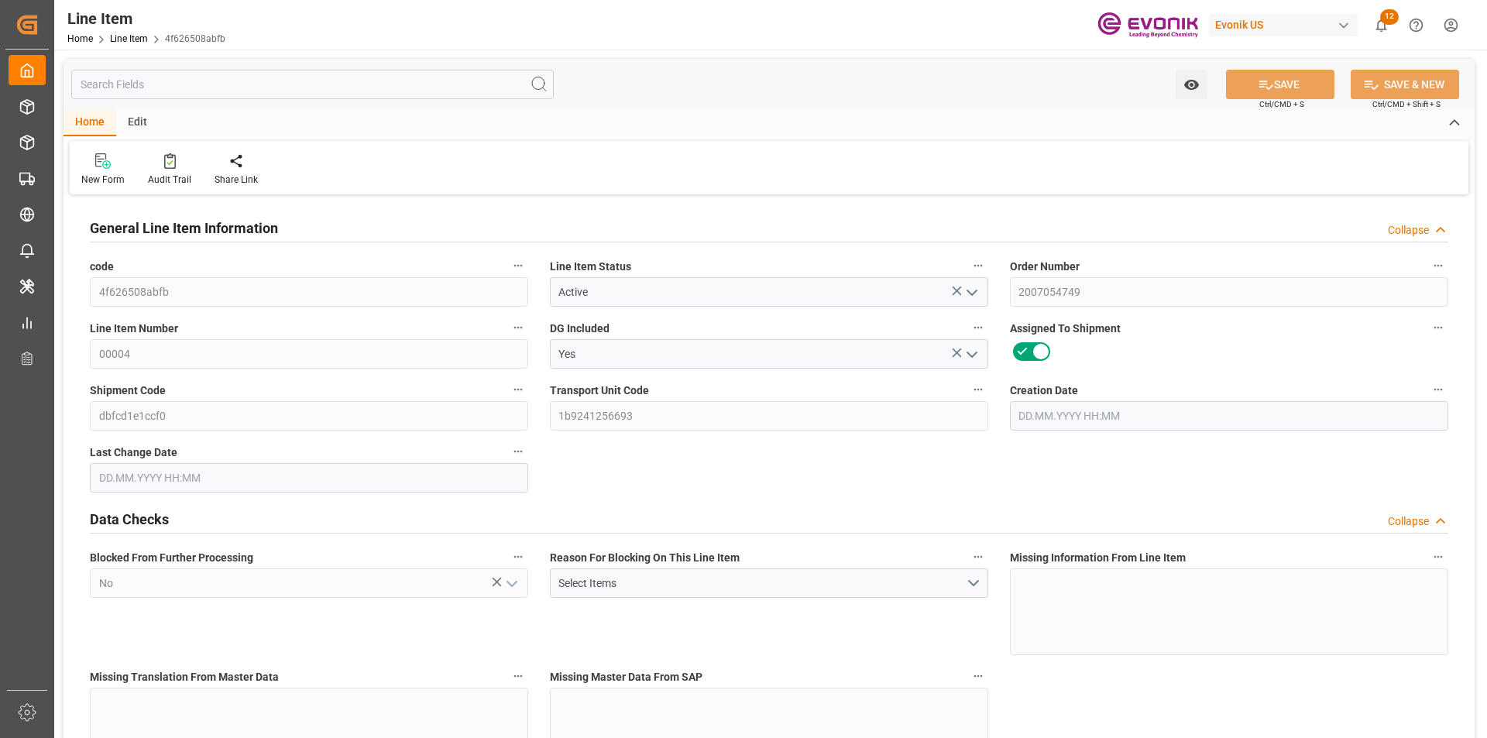
type input "6"
type input "5011.2"
type input "4608"
type input "6.8775"
type input "24"
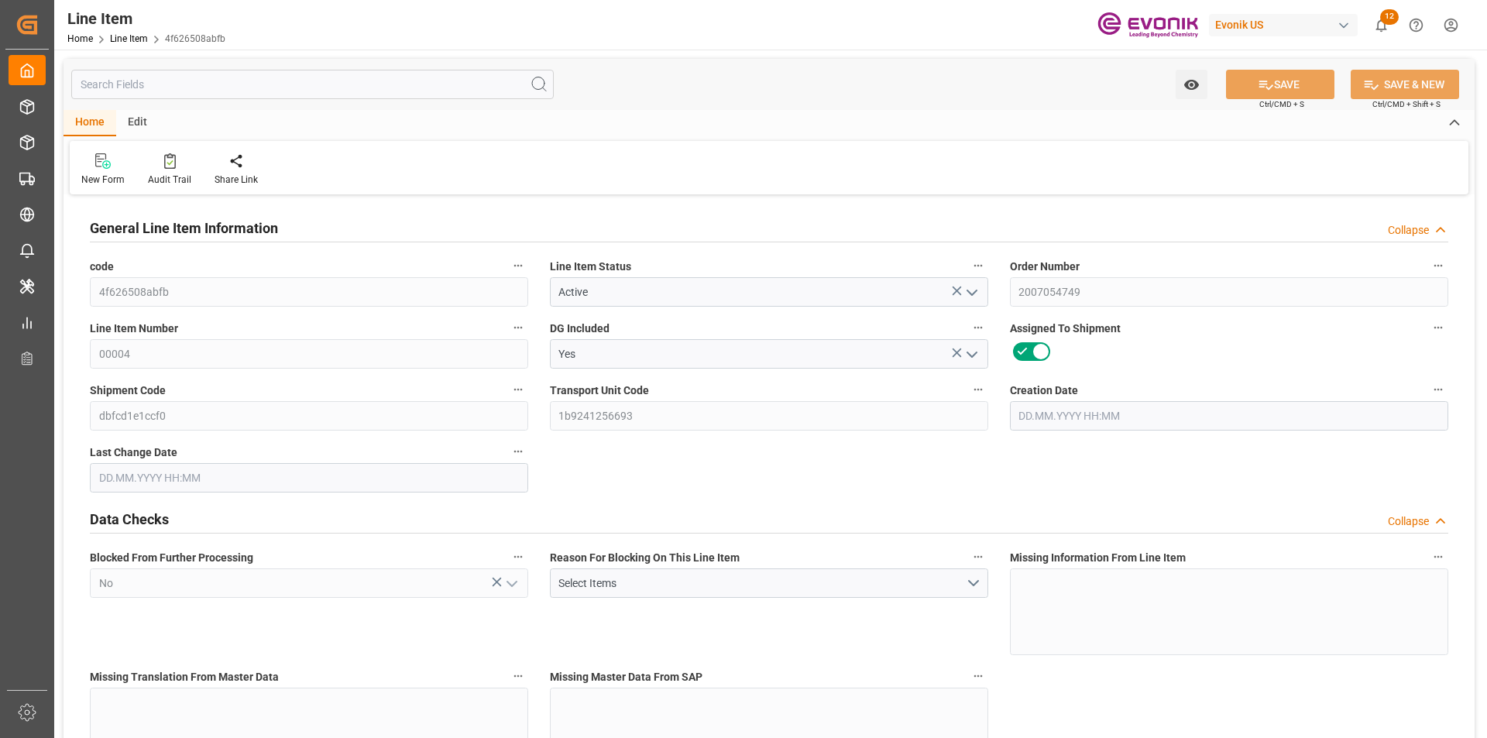
type input "45250.56"
type input "24"
type input "5011.2"
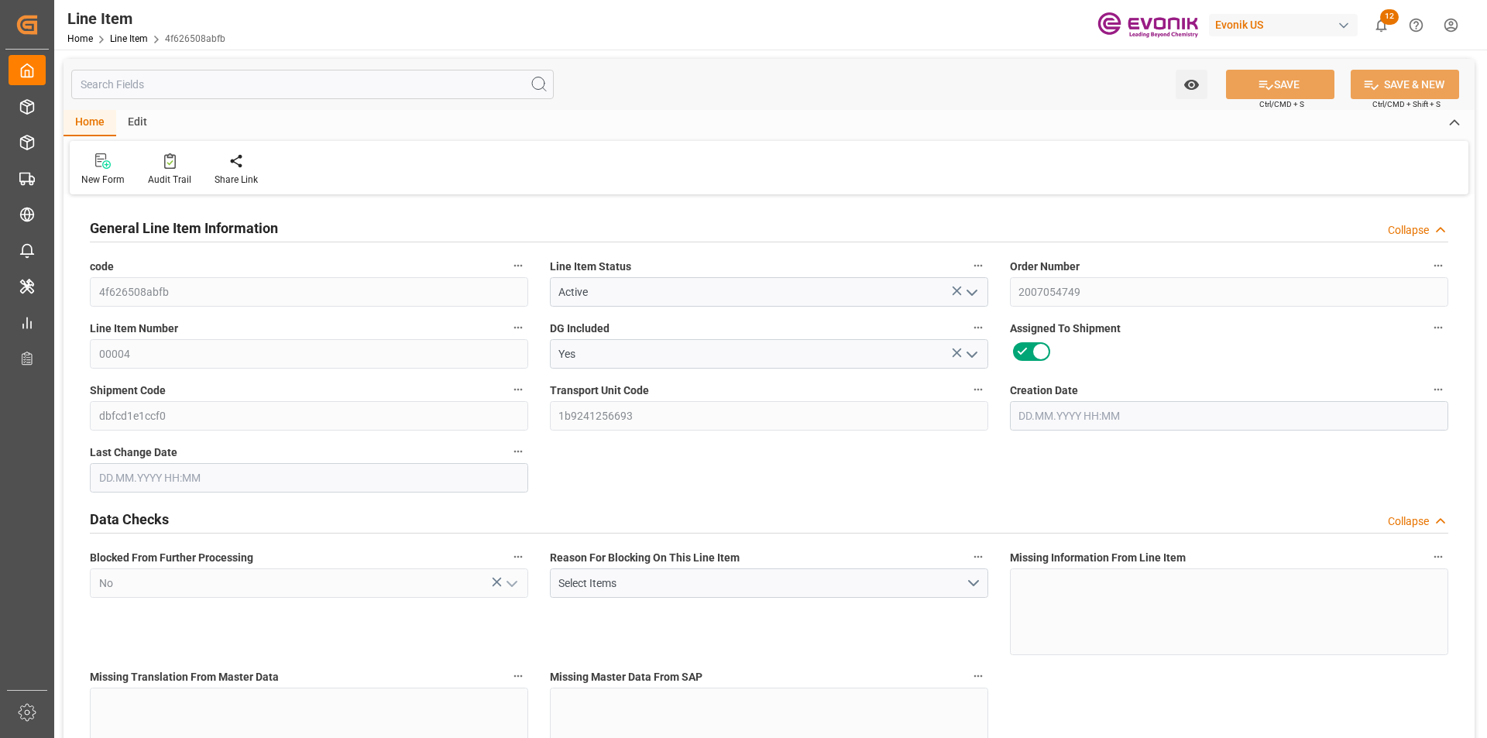
type input "5131.2"
type input "4608"
type input "6.8775"
type input "6877.488"
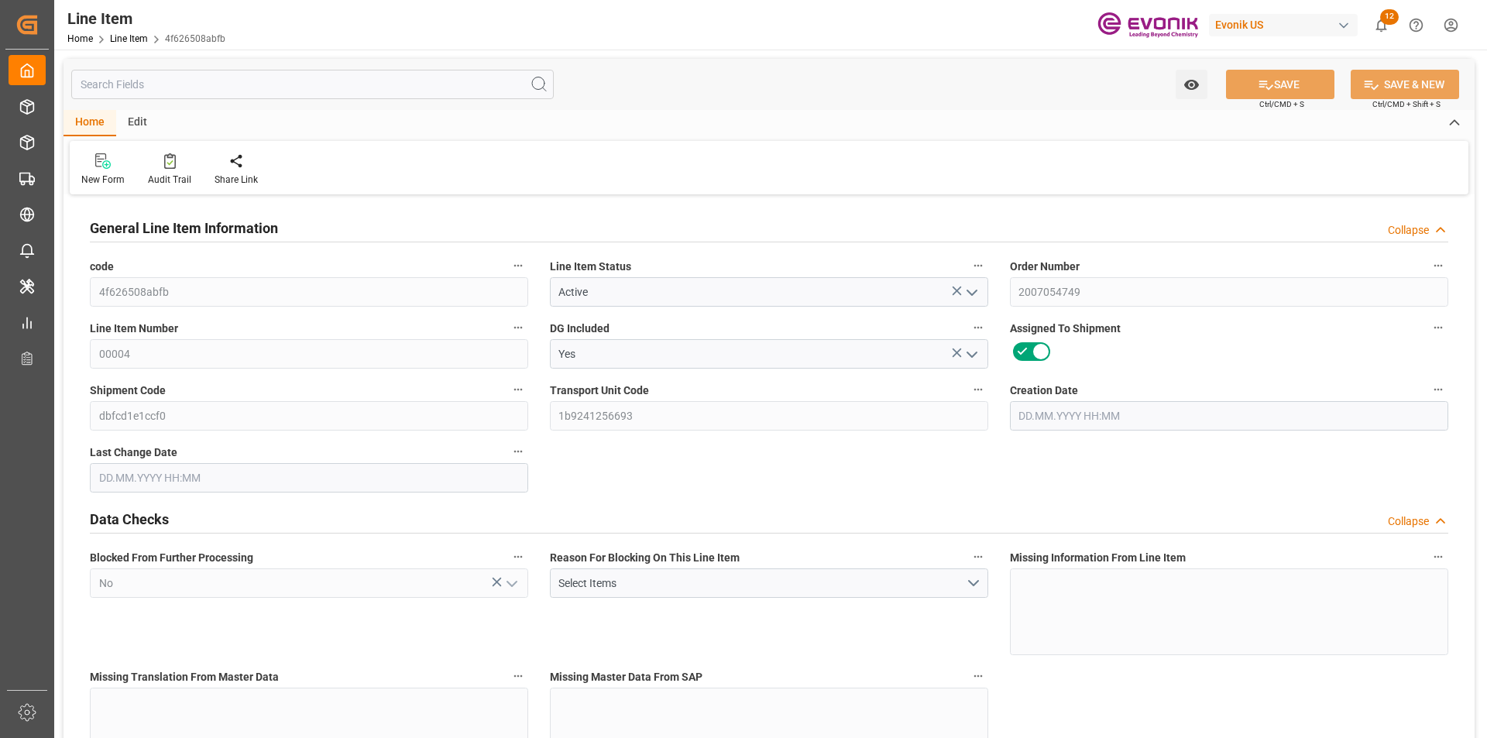
type input "24"
type input "5011.2"
type input "4608"
type input "6.8775"
type input "20.06.2025 13:03"
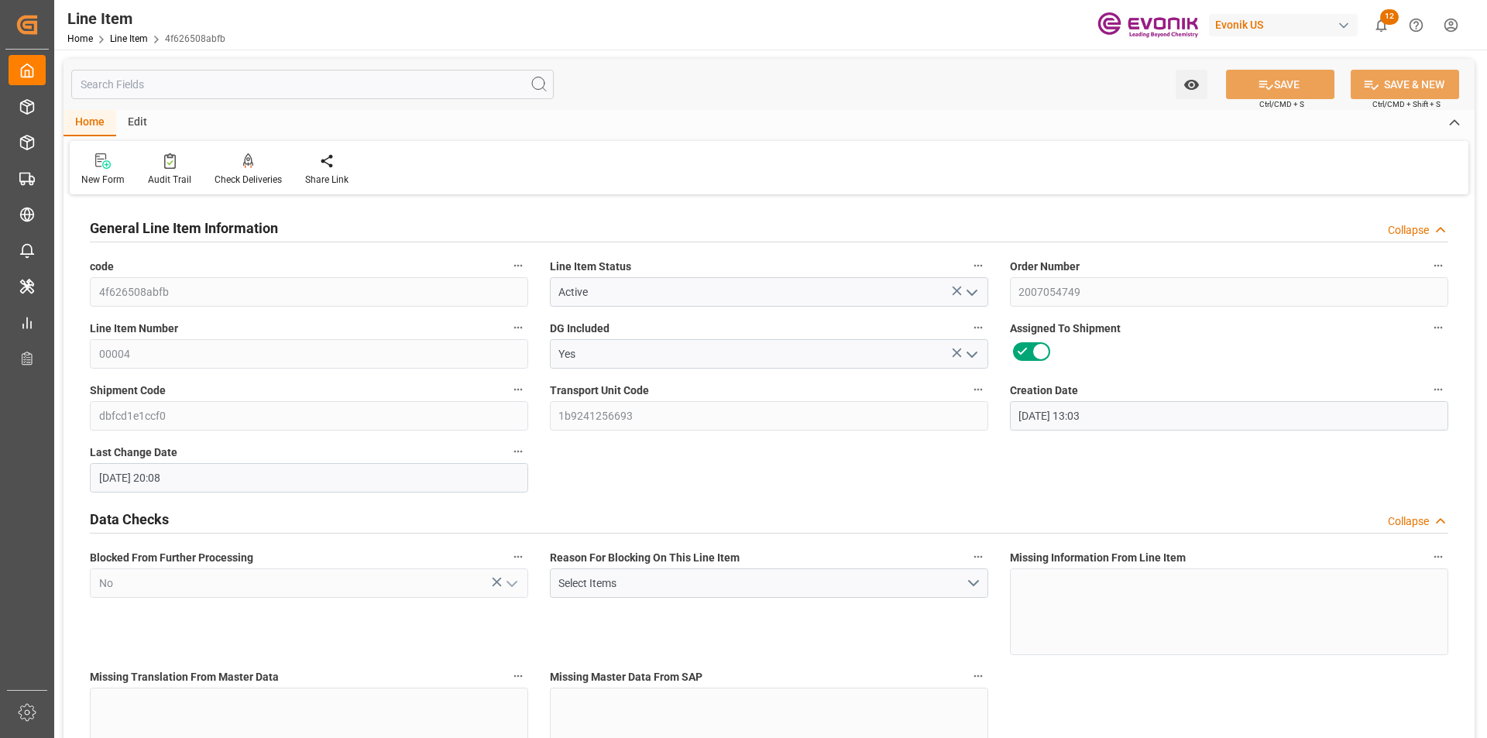
type input "24.07.2025 20:08"
type input "01.09.2025"
type input "24.07.2025"
type input "1"
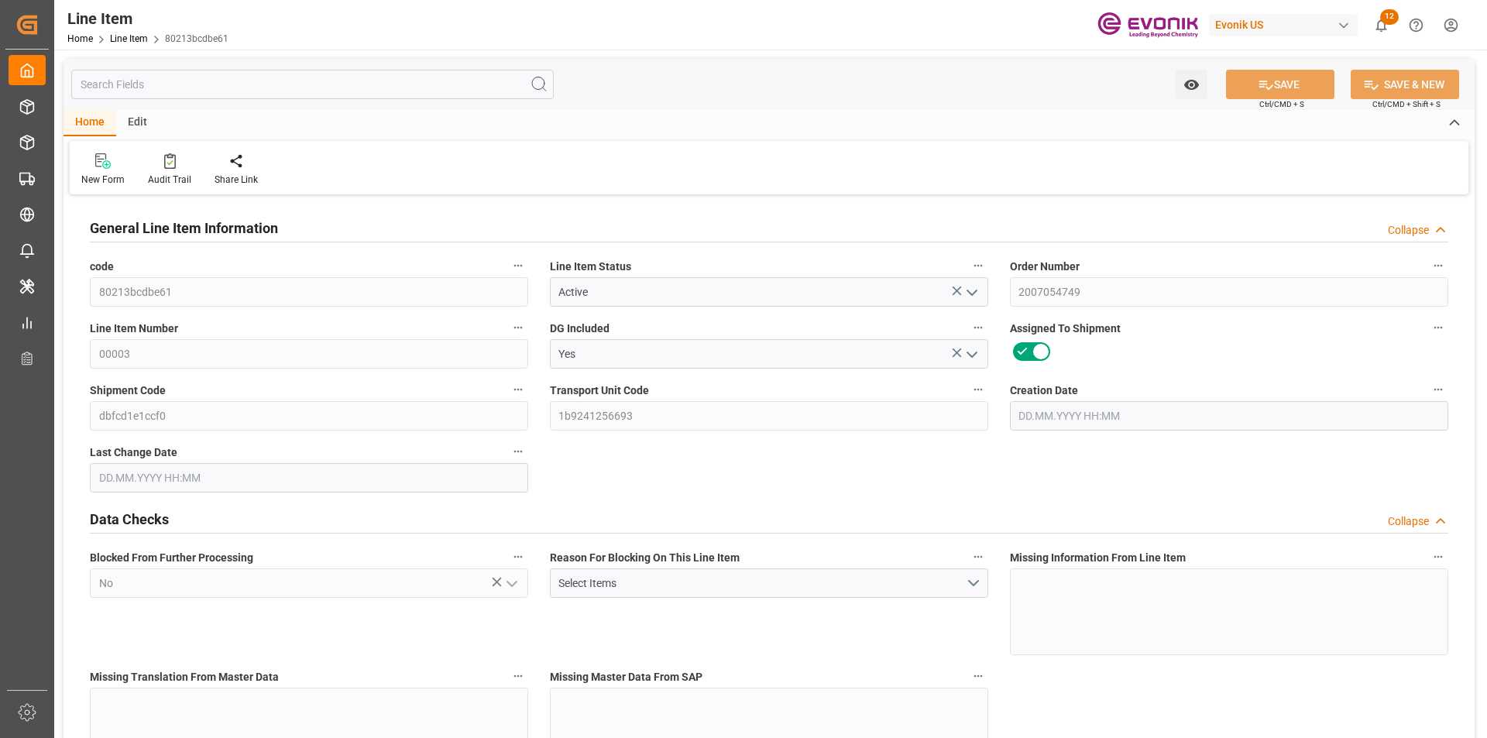
type input "907.2"
type input "840"
type input "1.1462"
type input "4"
type input "6426"
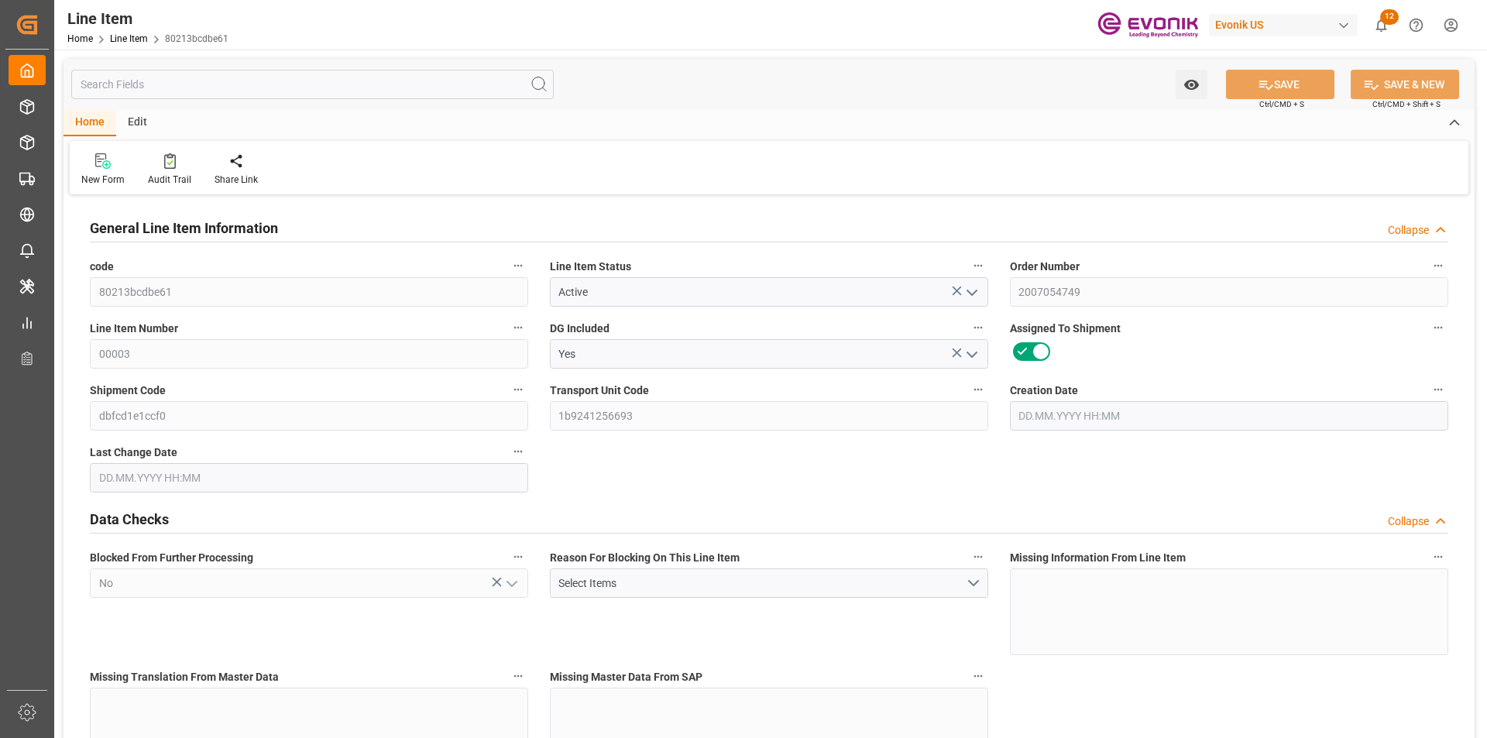
type input "4"
type input "907.2"
type input "927.2"
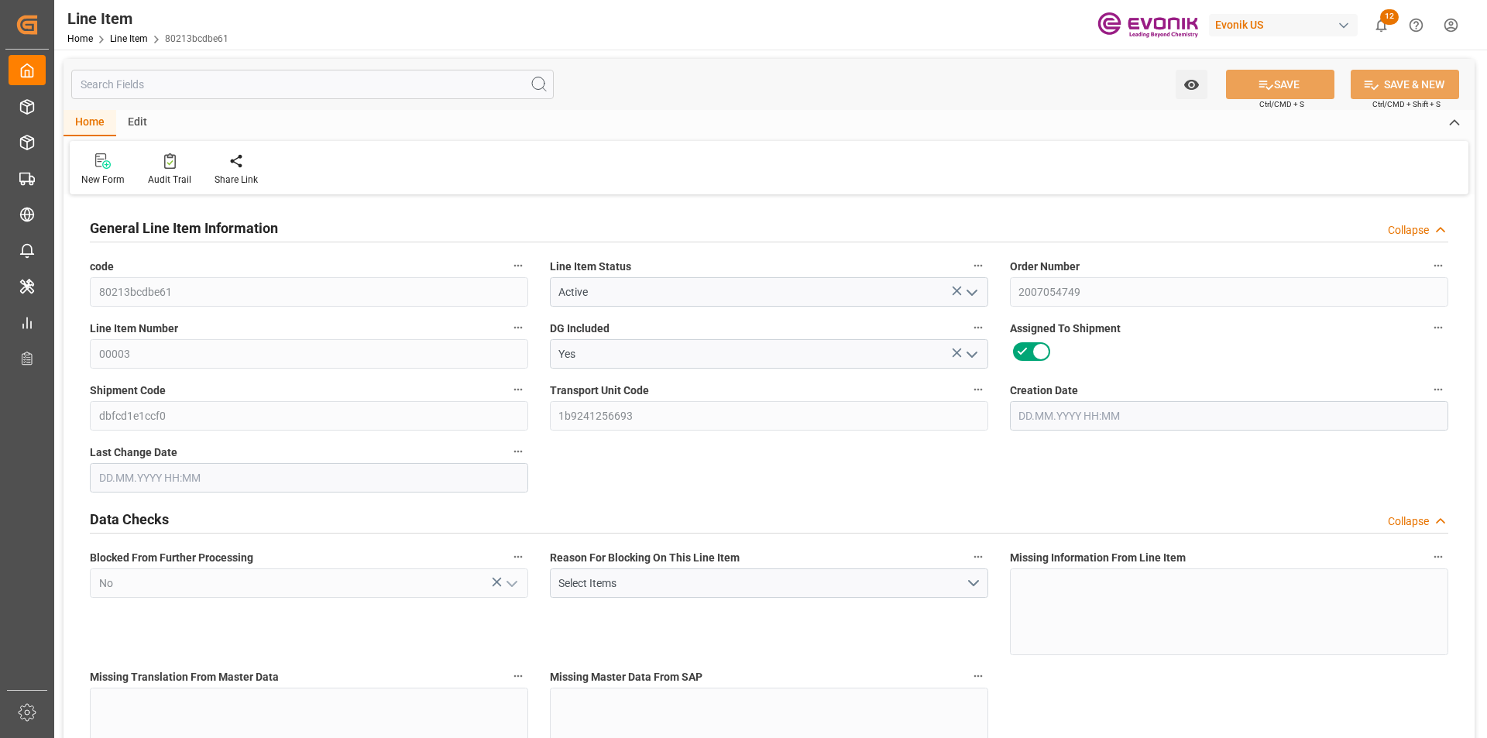
type input "840"
type input "1.1462"
type input "1146.248"
type input "4"
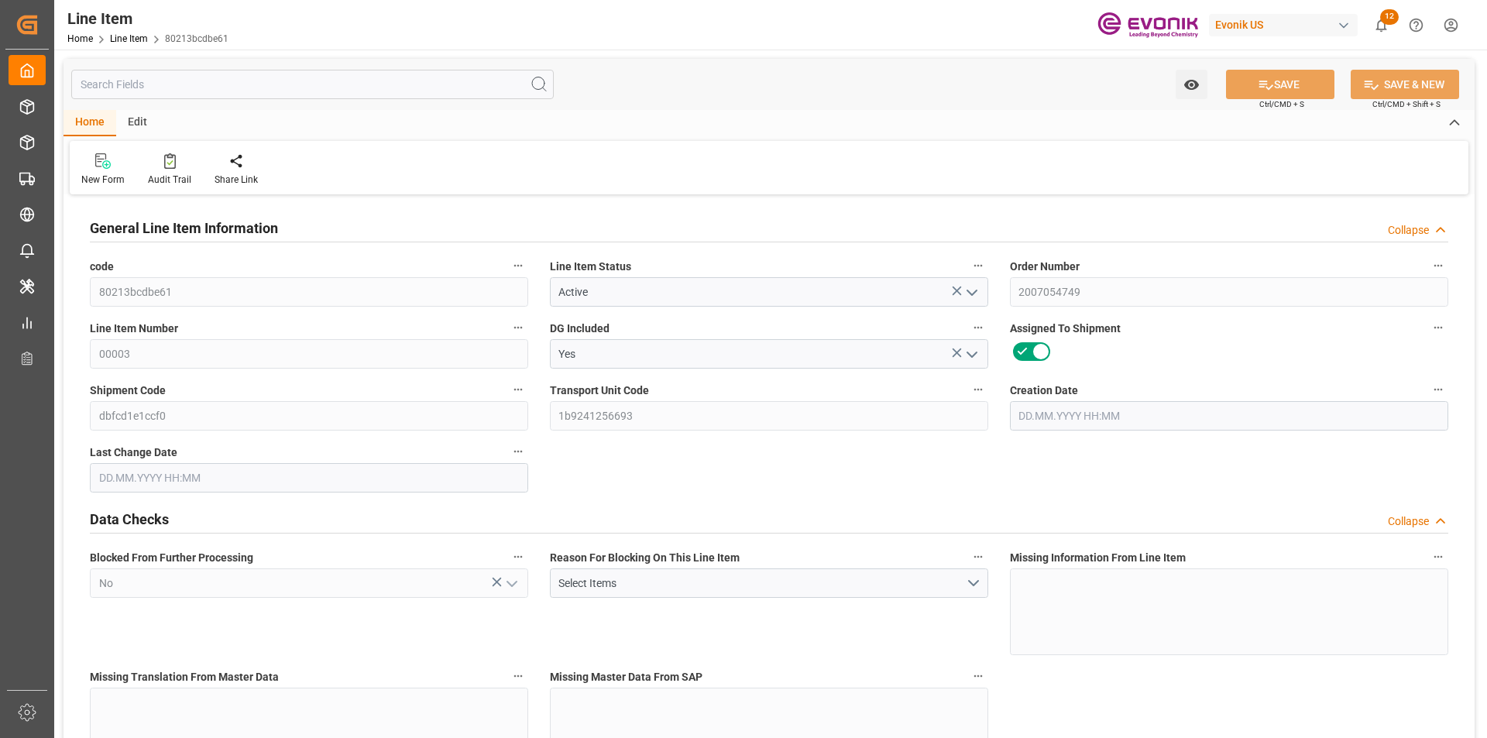
type input "907.2"
type input "840"
type input "1.1462"
type input "[DATE] 13:03"
type input "[DATE] 20:08"
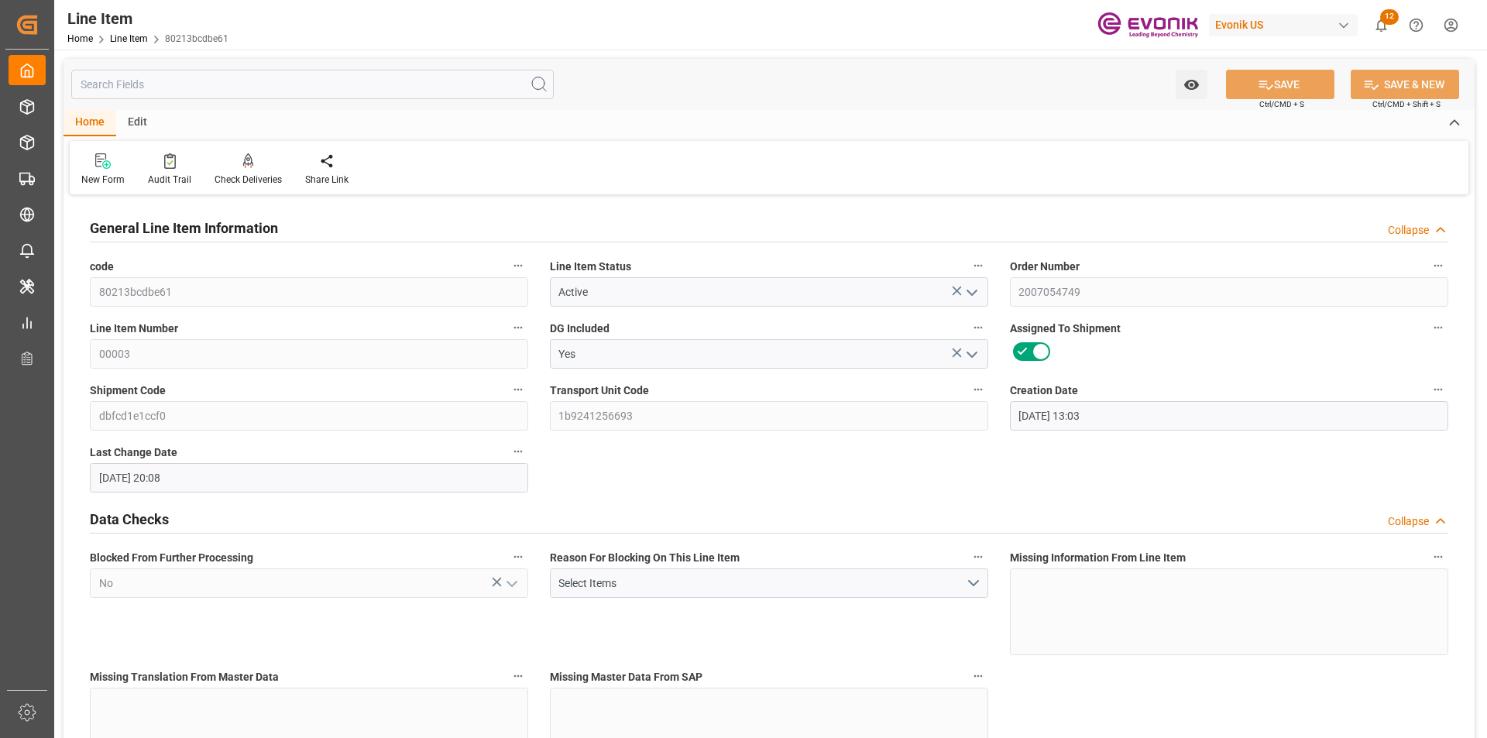
type input "[DATE]"
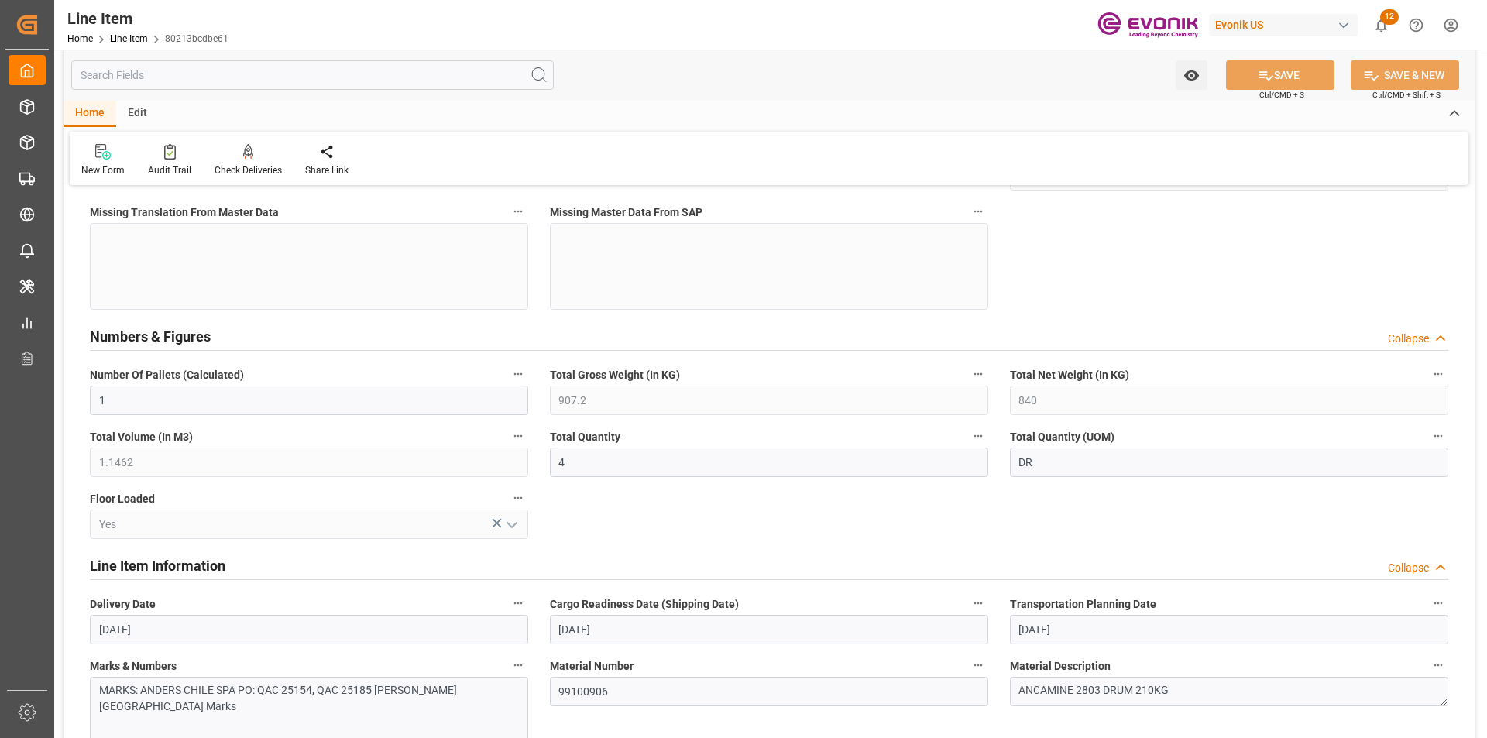
scroll to position [387, 0]
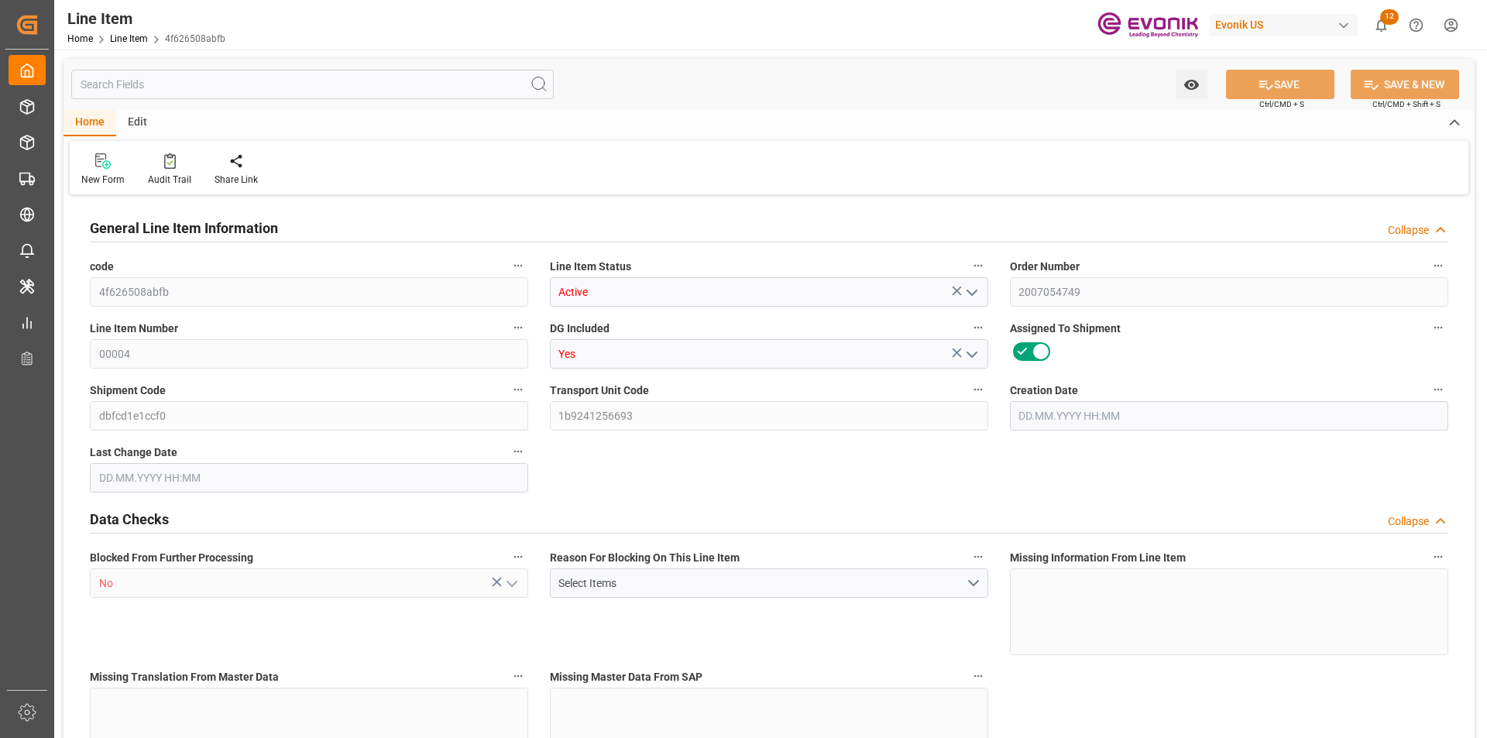
type input "6"
type input "5011.2"
type input "4608"
type input "6.8775"
type input "24"
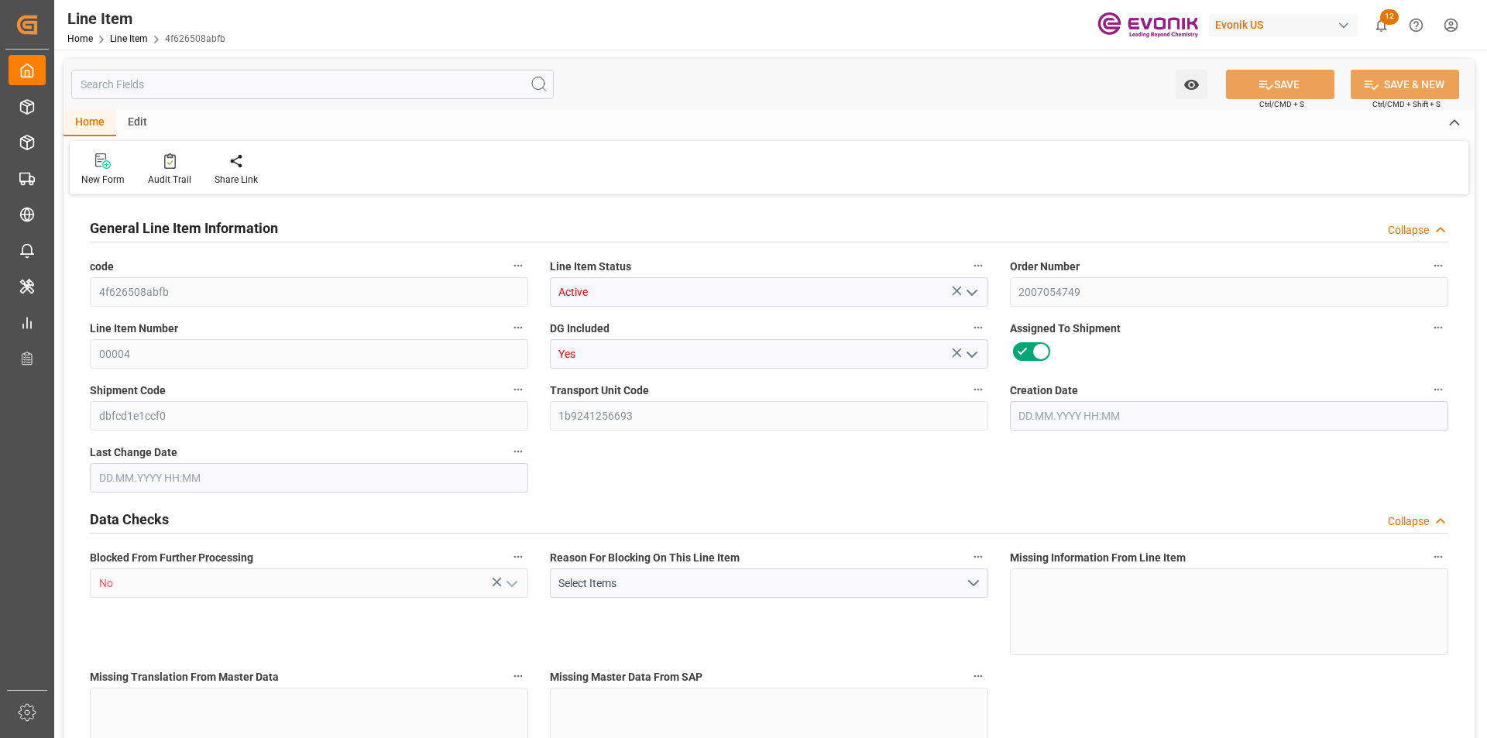
type input "45250.56"
type input "24"
type input "5011.2"
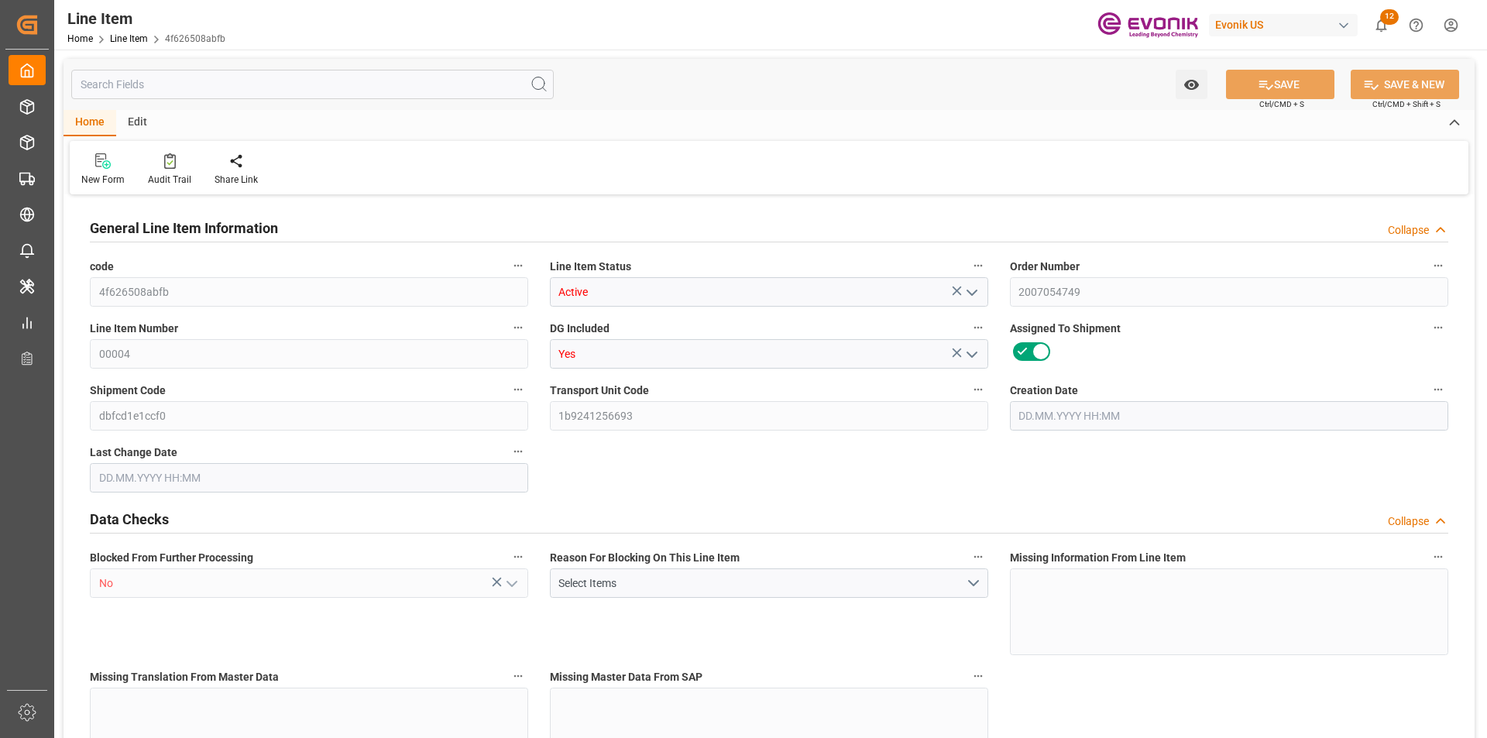
type input "5131.2"
type input "4608"
type input "6.8775"
type input "6877.488"
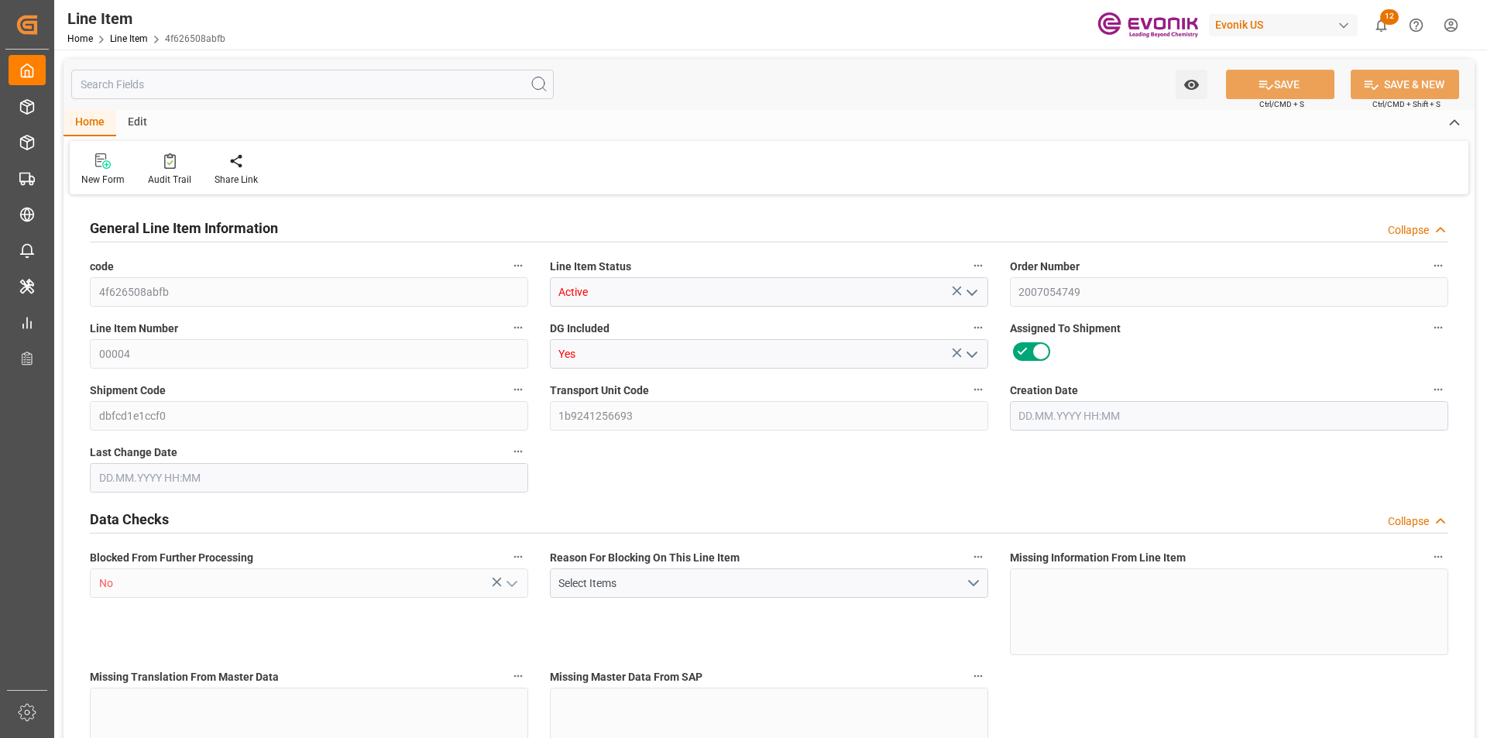
type input "24"
type input "5011.2"
type input "4608"
type input "6.8775"
type input "20.06.2025 13:03"
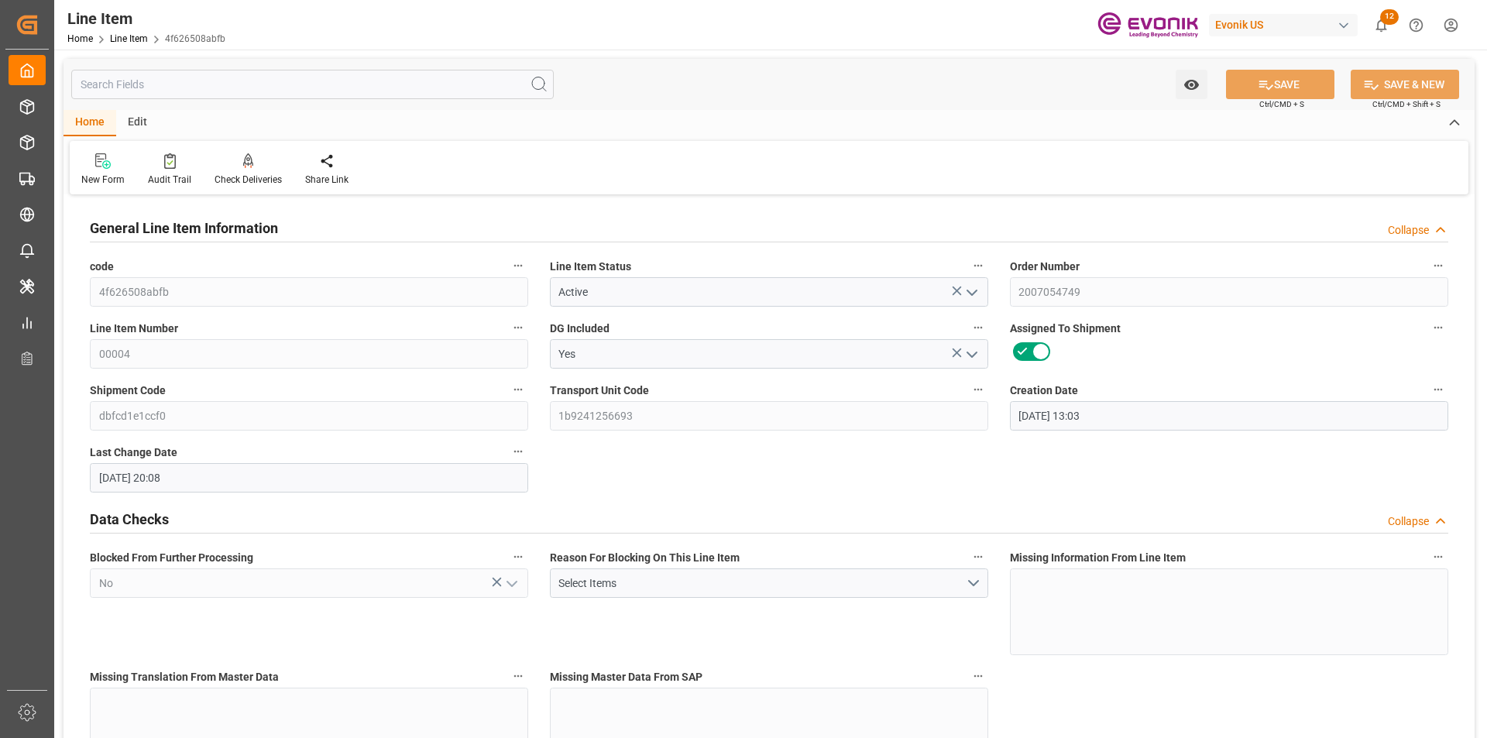
type input "24.07.2025 20:08"
type input "01.09.2025"
type input "24.07.2025"
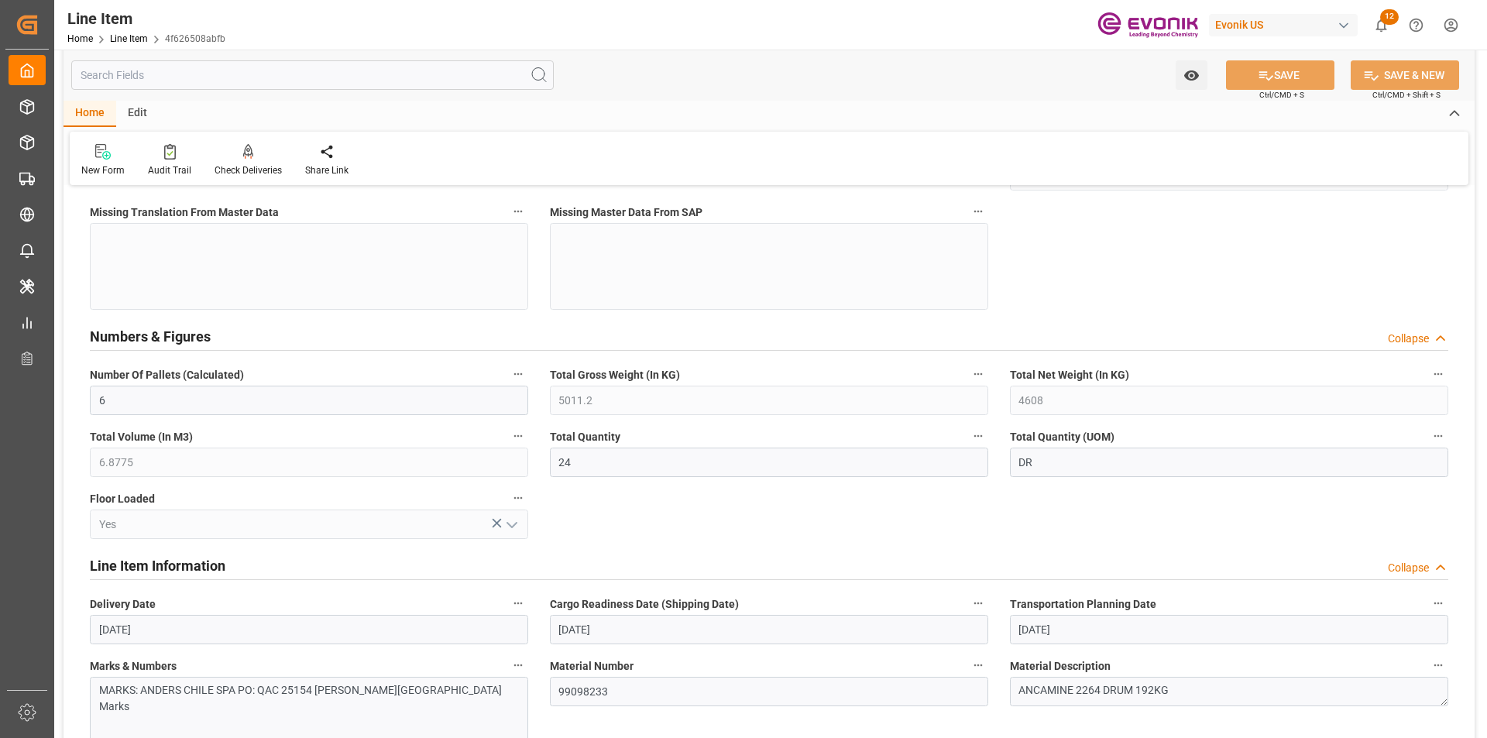
scroll to position [155, 0]
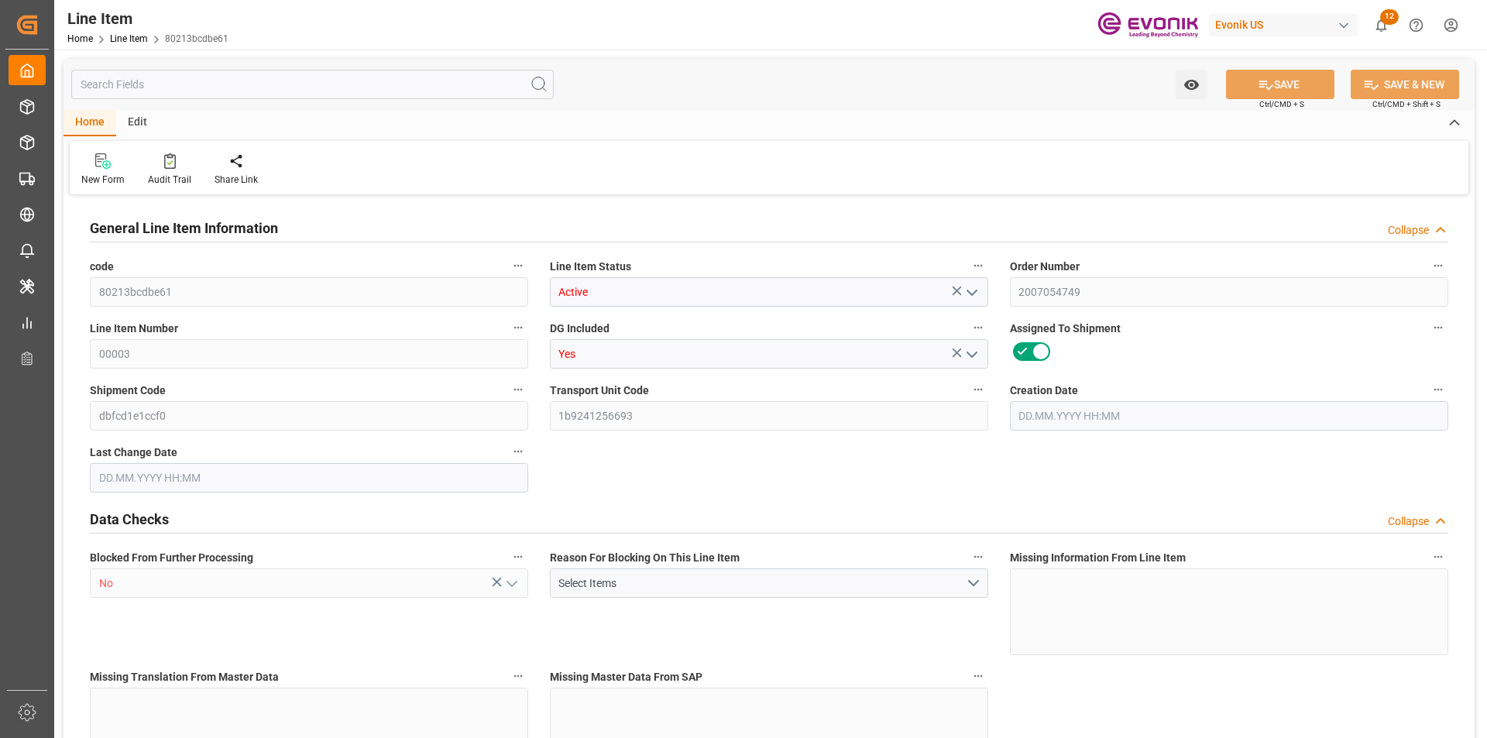
type input "1"
type input "907.2"
type input "840"
type input "1.1462"
type input "4"
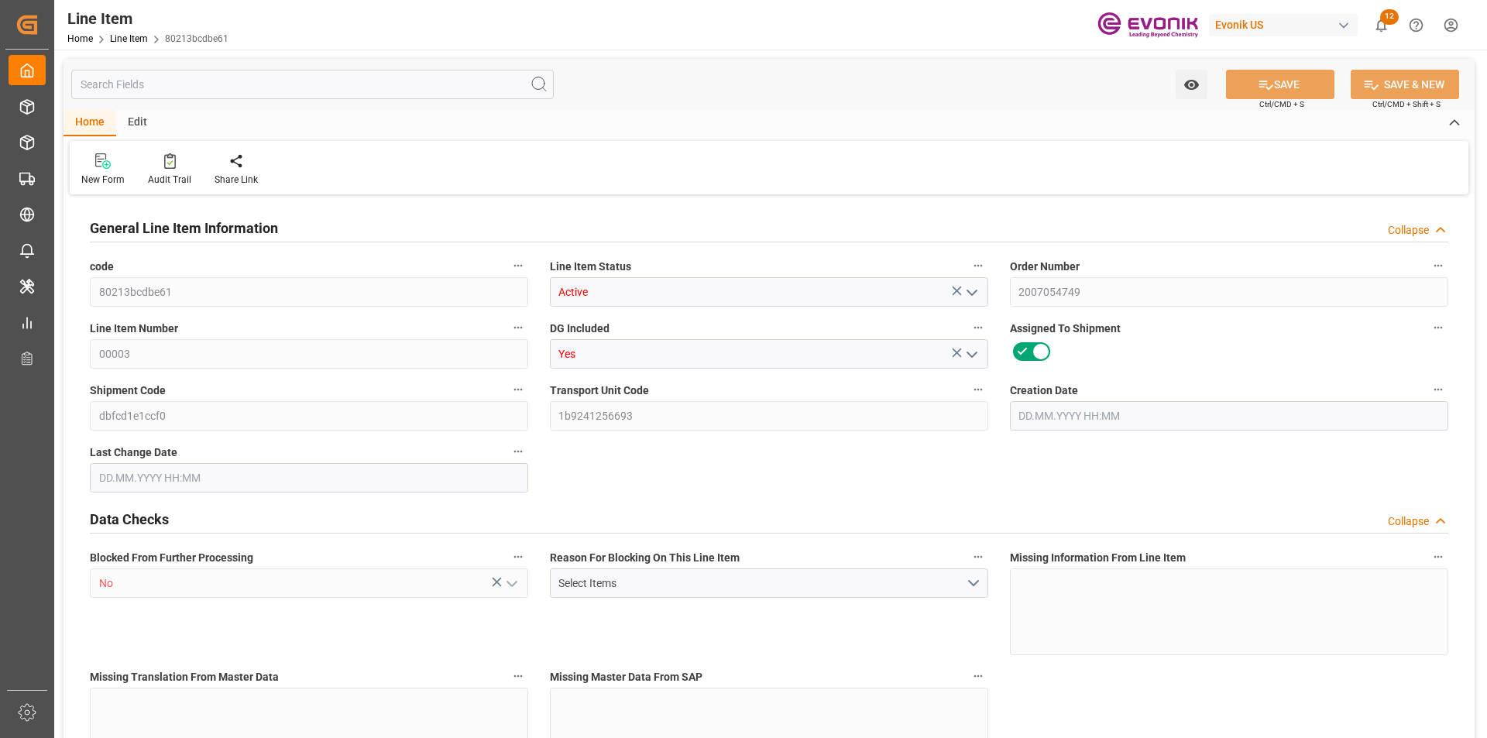
type input "6426"
type input "4"
type input "907.2"
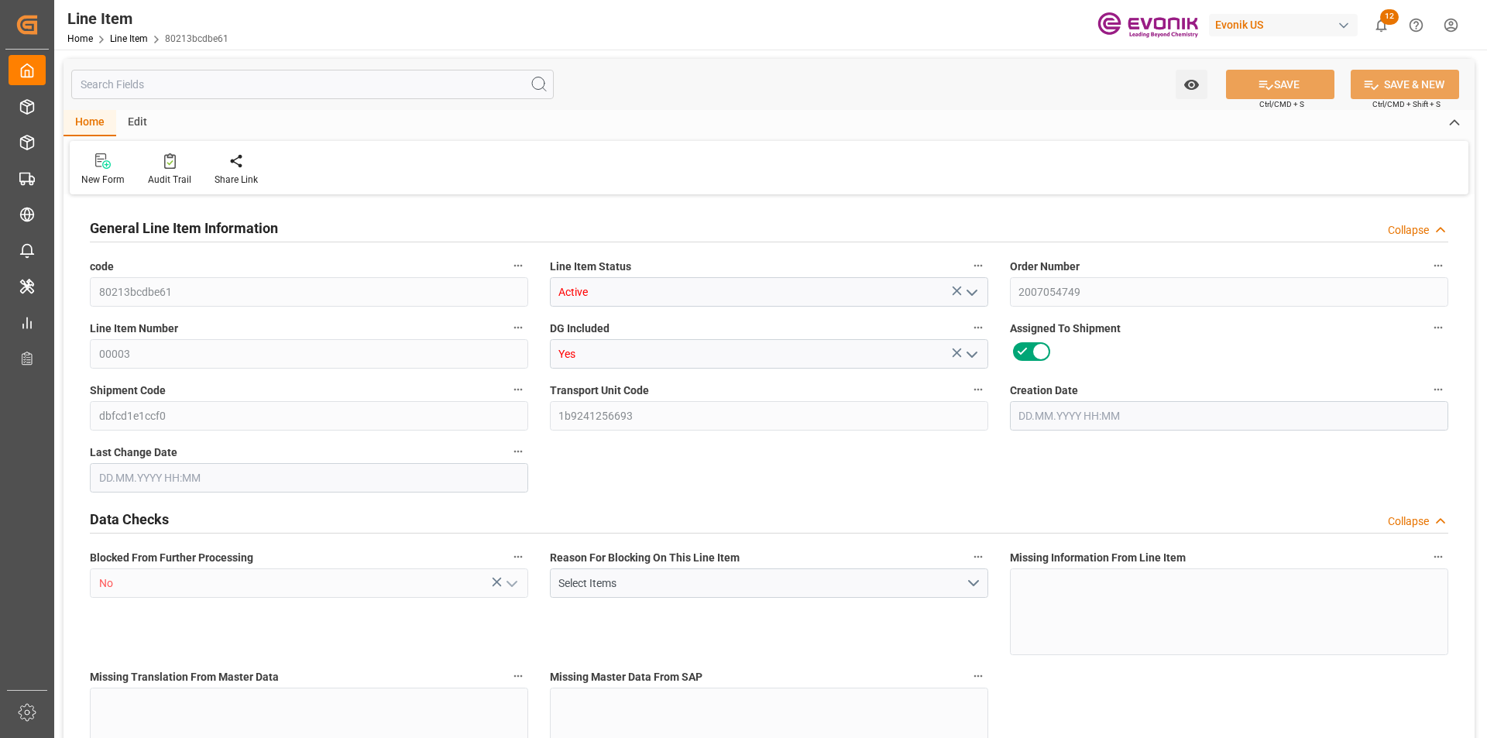
type input "927.2"
type input "840"
type input "1.1462"
type input "1146.248"
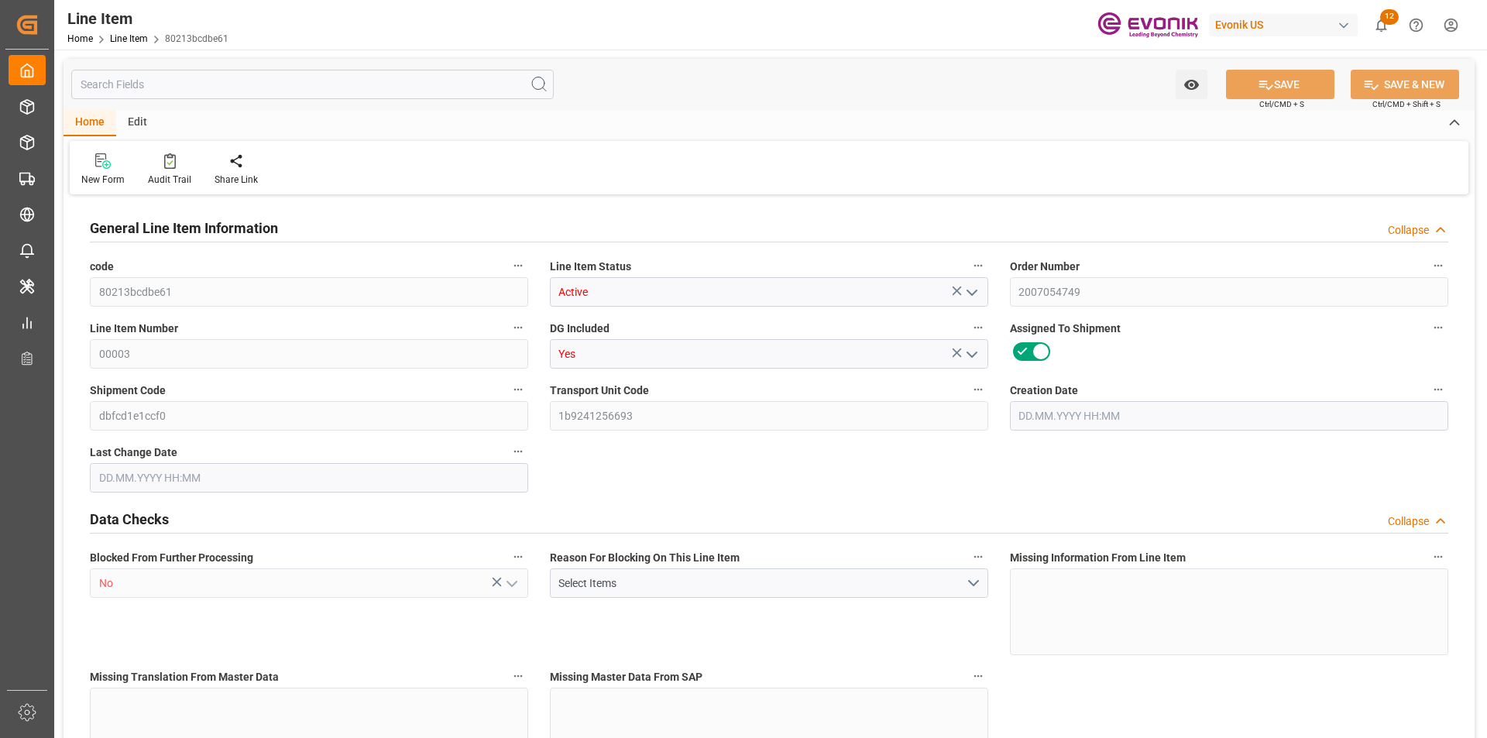
type input "4"
type input "907.2"
type input "840"
type input "1.1462"
type input "[DATE] 13:03"
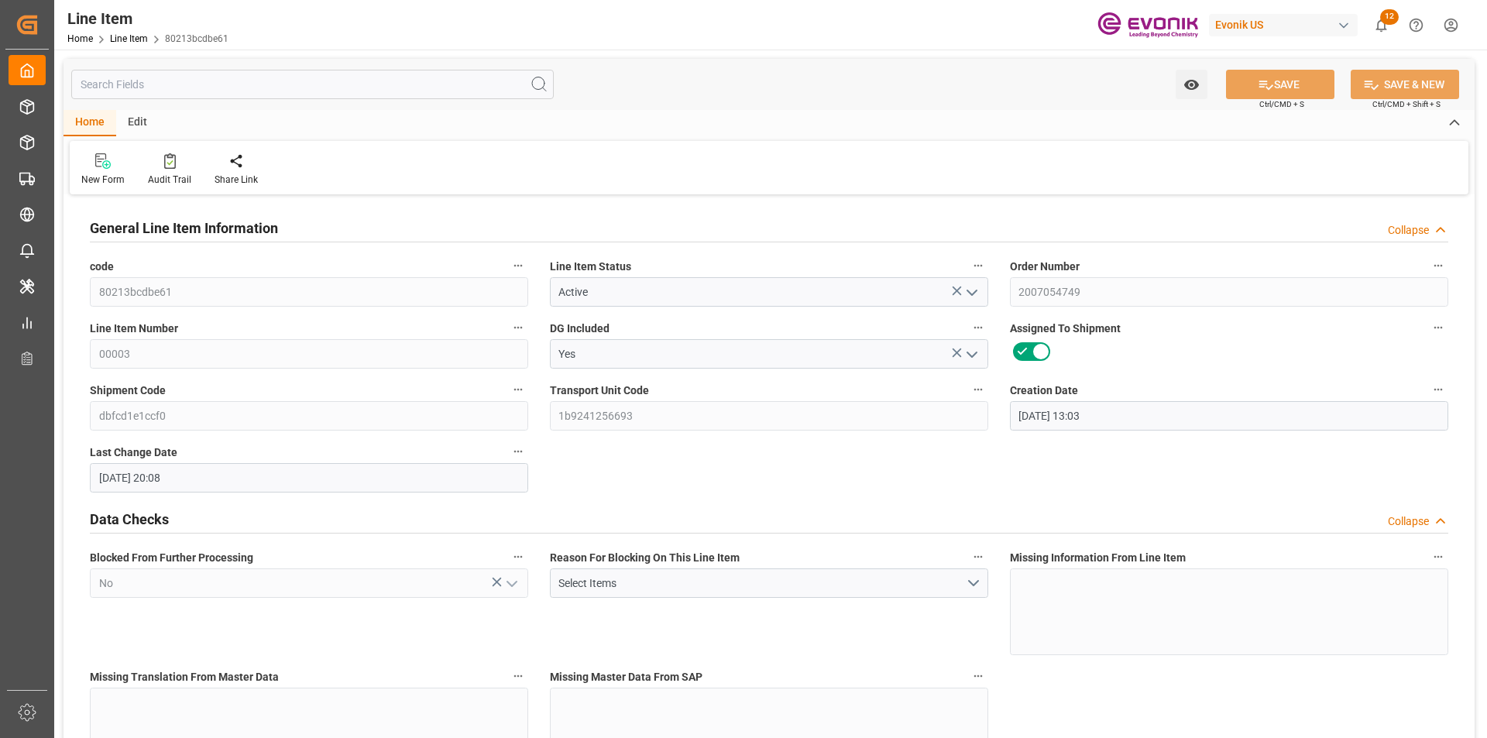
type input "[DATE] 20:08"
type input "[DATE]"
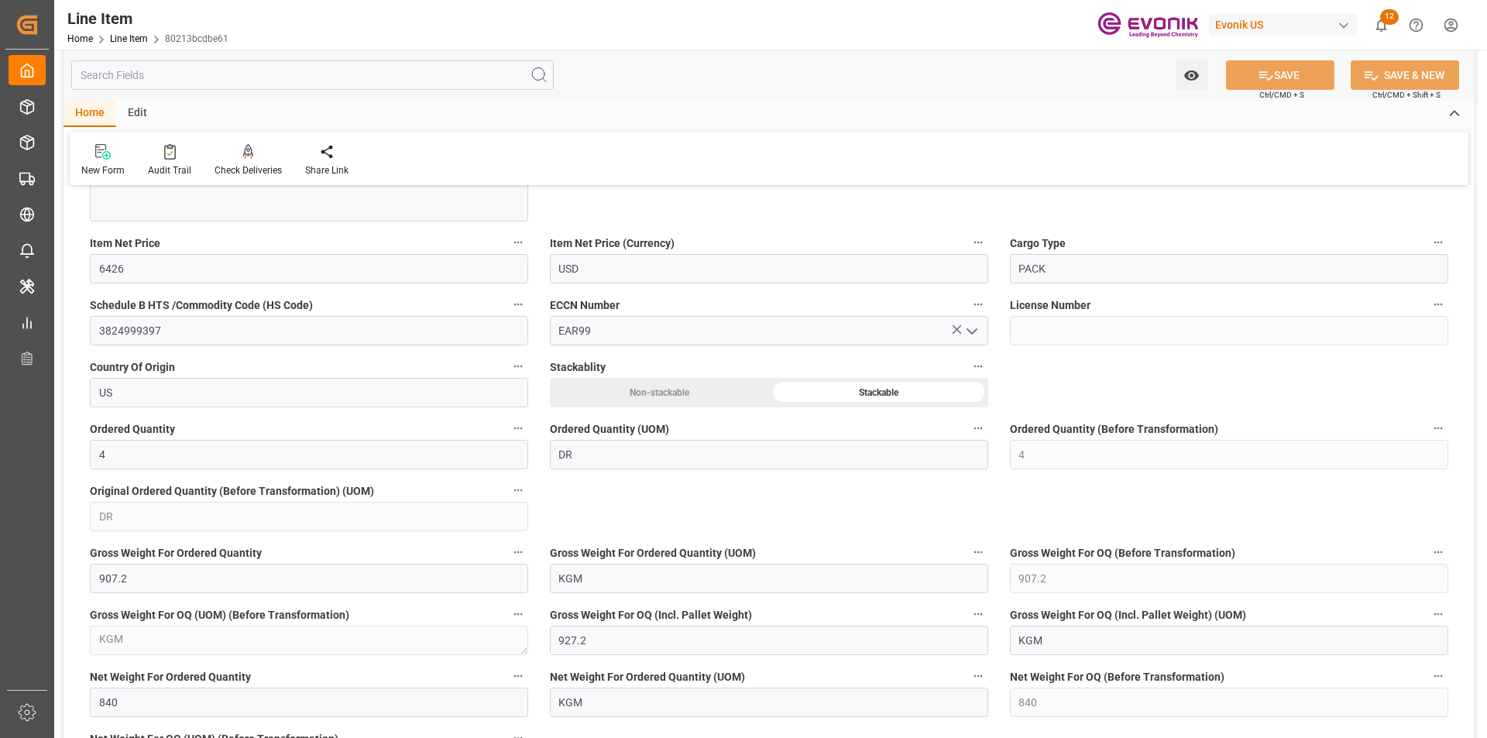
scroll to position [1316, 0]
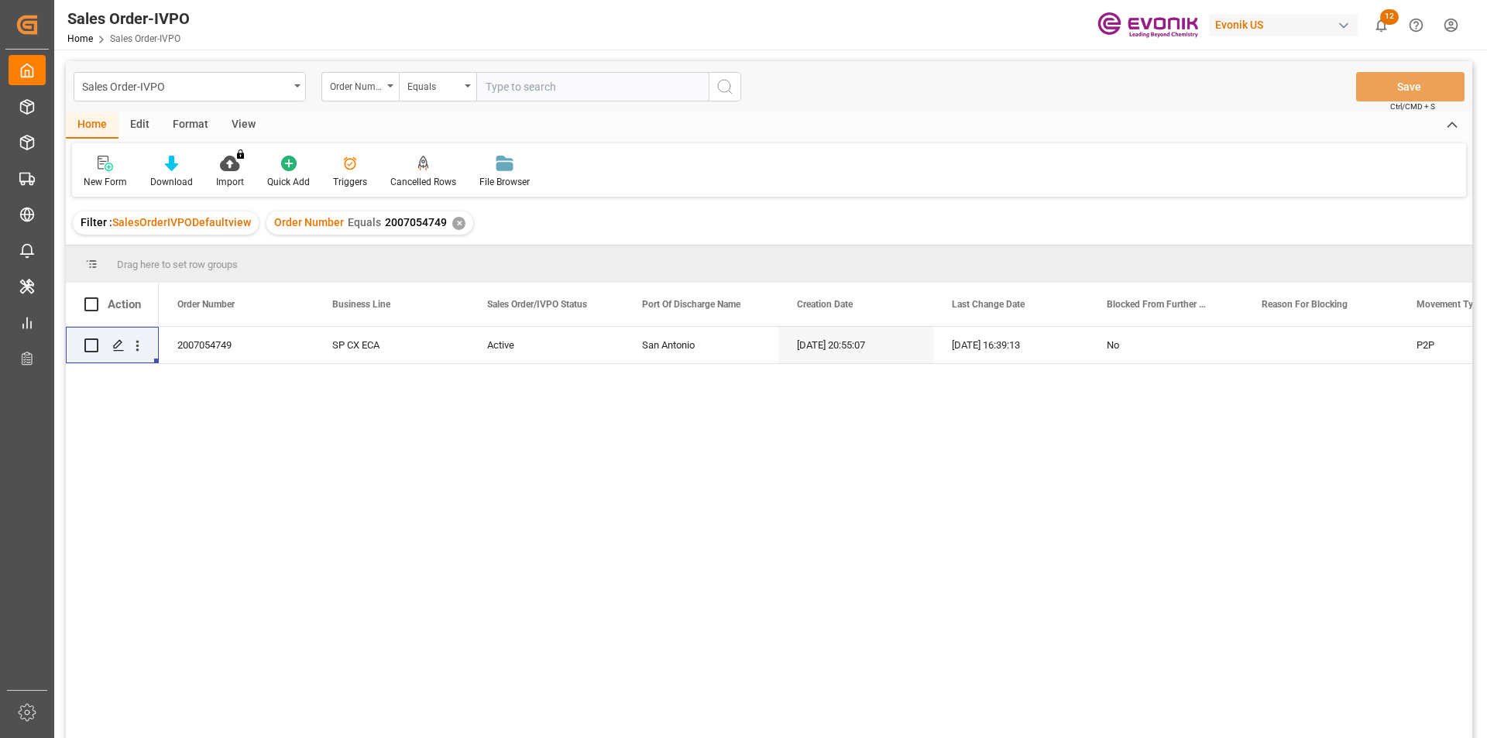
click at [453, 223] on div "✕" at bounding box center [458, 223] width 13 height 13
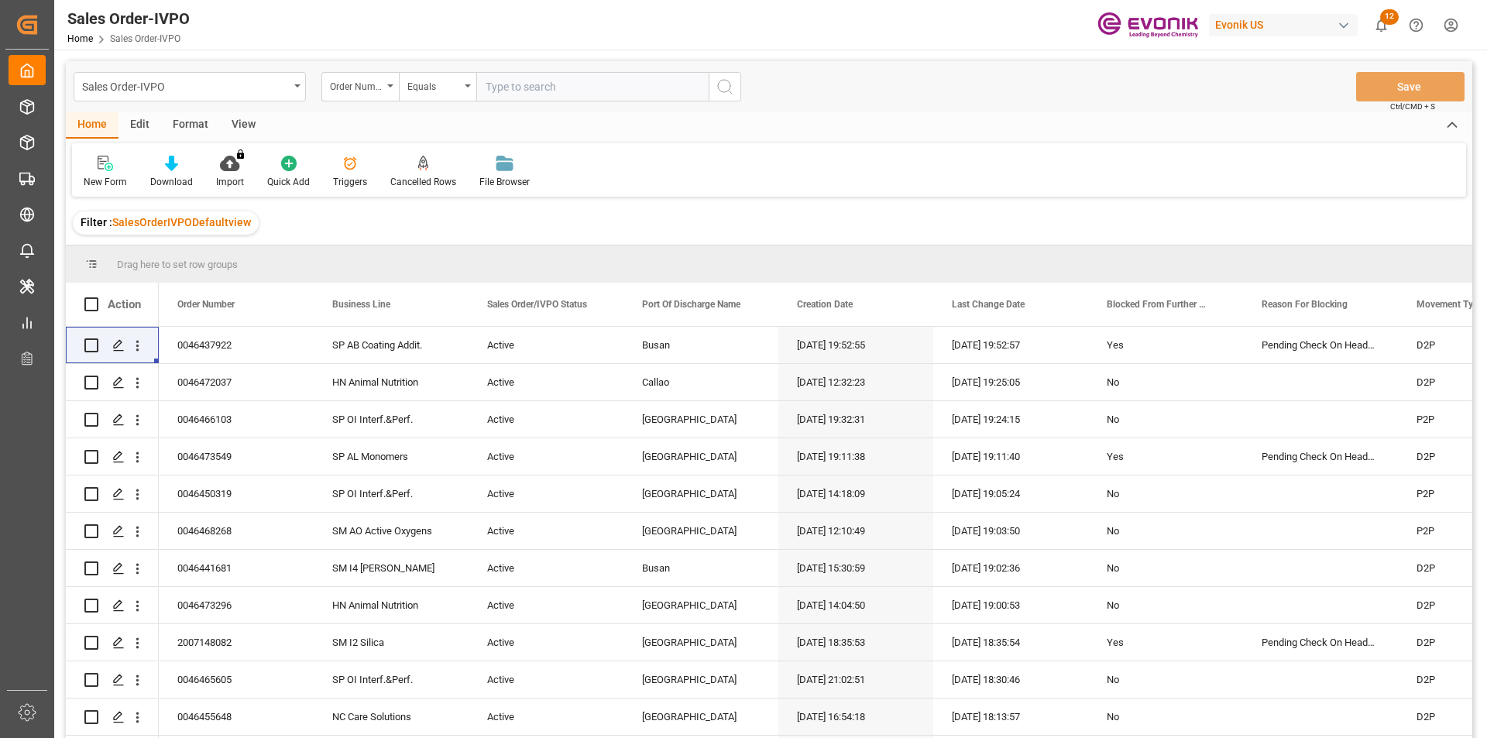
click at [555, 87] on input "text" at bounding box center [592, 86] width 232 height 29
paste input "2007054749"
type input "2007054749"
click at [438, 85] on div "Equals" at bounding box center [433, 85] width 53 height 18
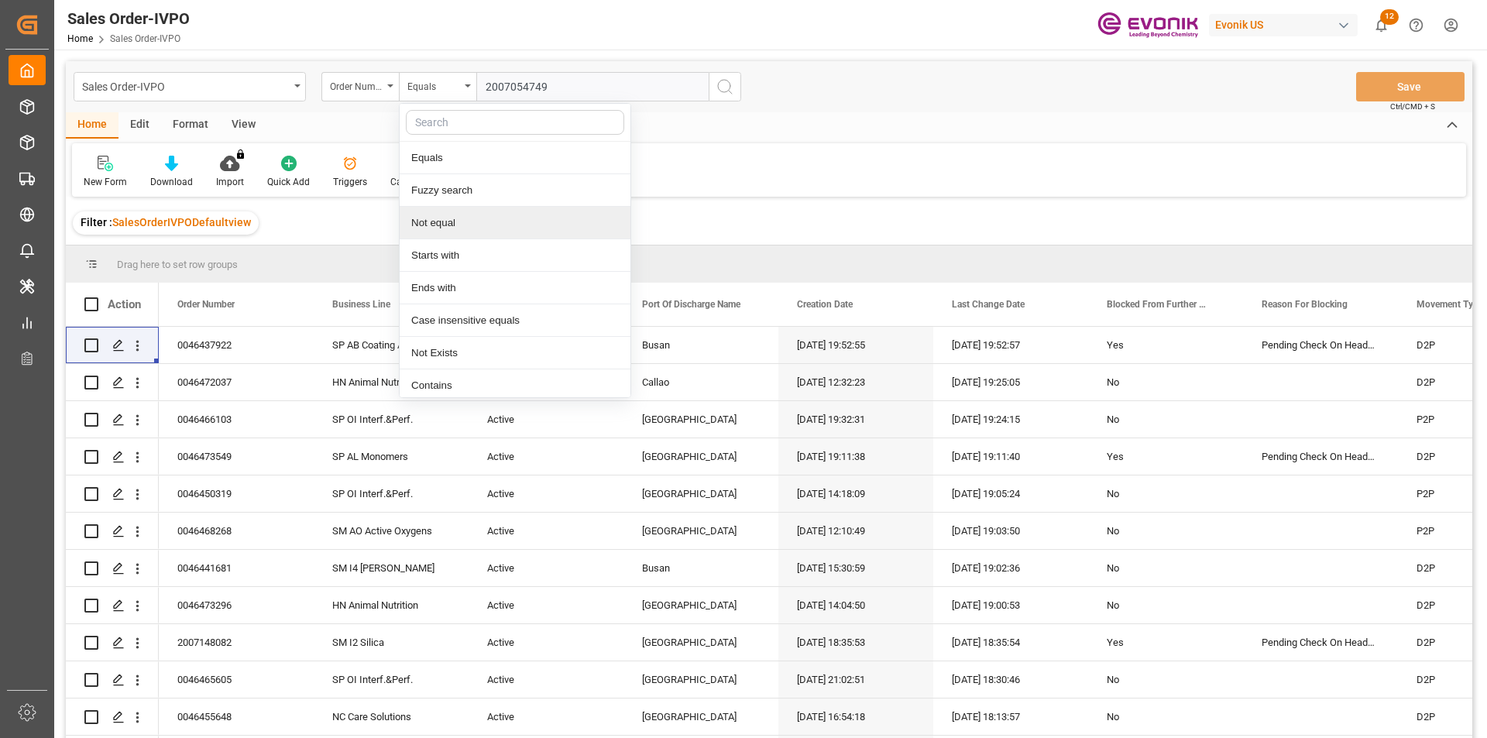
click at [626, 81] on input "2007054749" at bounding box center [592, 86] width 232 height 29
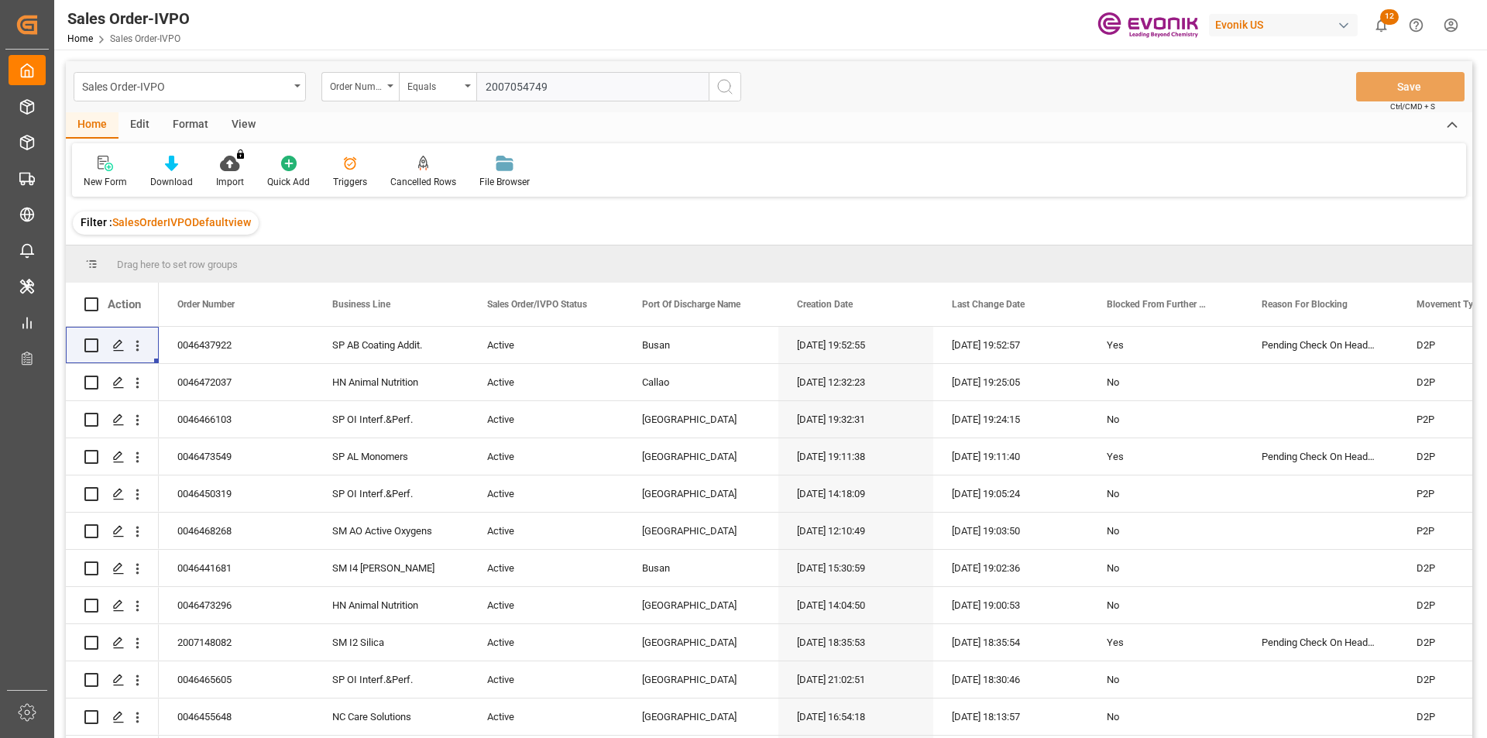
click at [723, 87] on icon "search button" at bounding box center [724, 86] width 19 height 19
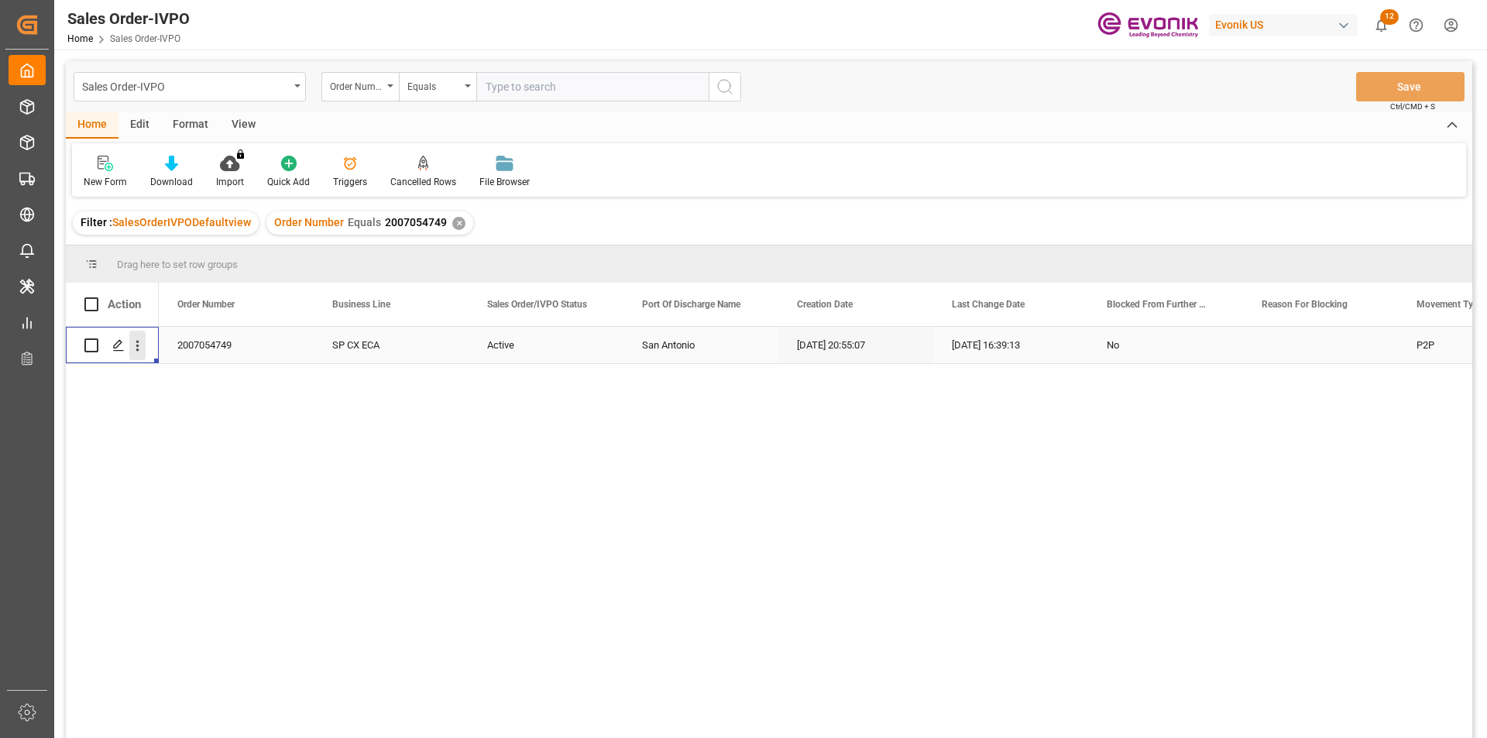
click at [136, 345] on icon "open menu" at bounding box center [137, 346] width 3 height 11
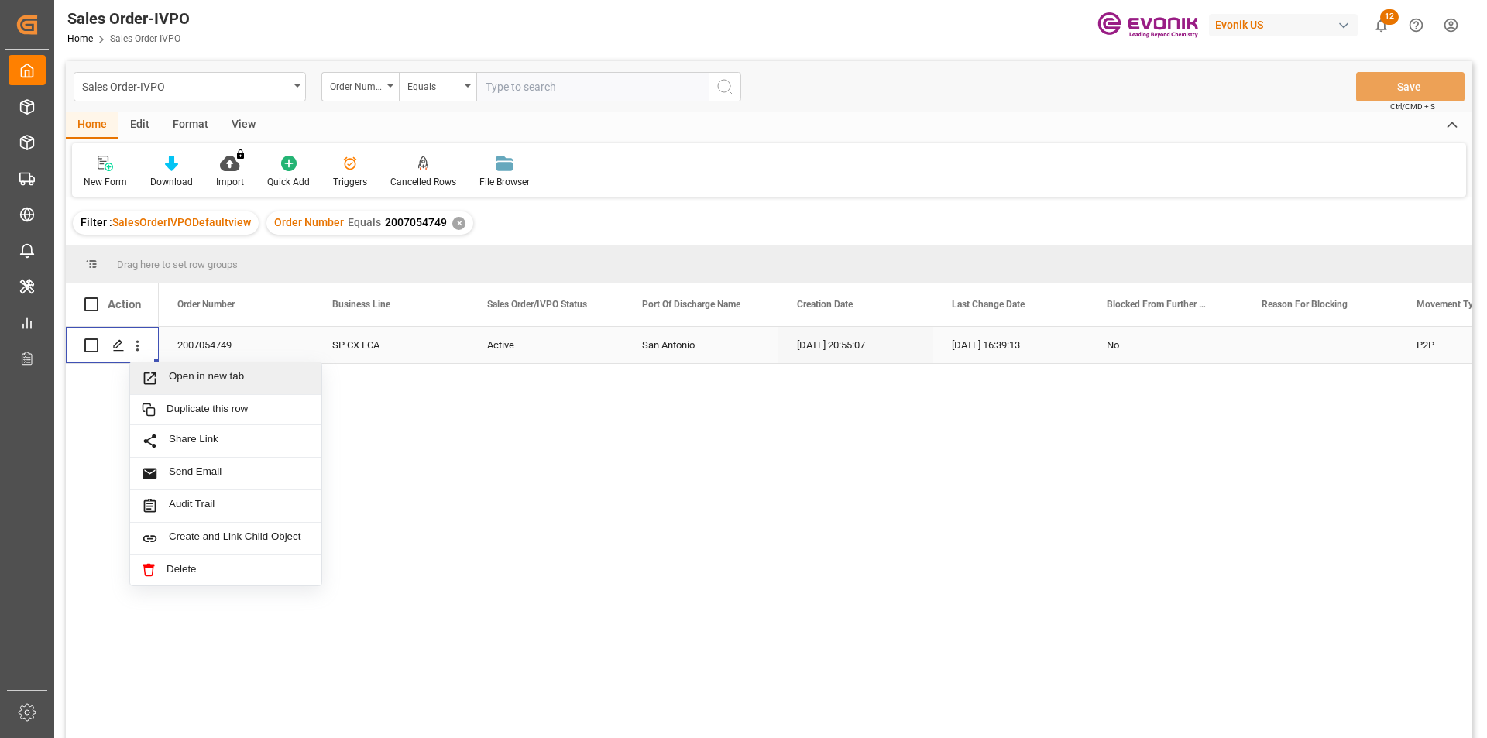
click at [207, 379] on span "Open in new tab" at bounding box center [239, 378] width 141 height 16
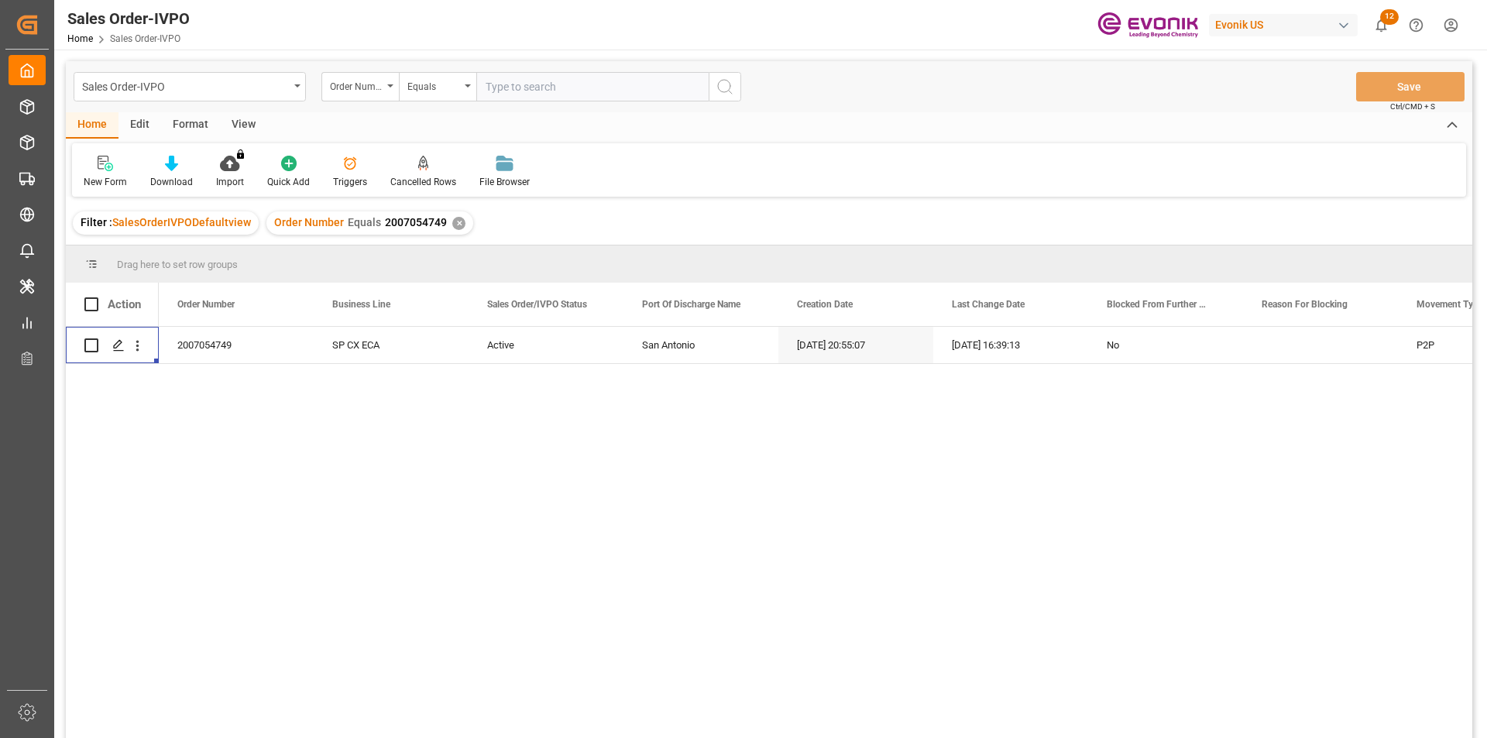
click at [452, 221] on div "✕" at bounding box center [458, 223] width 13 height 13
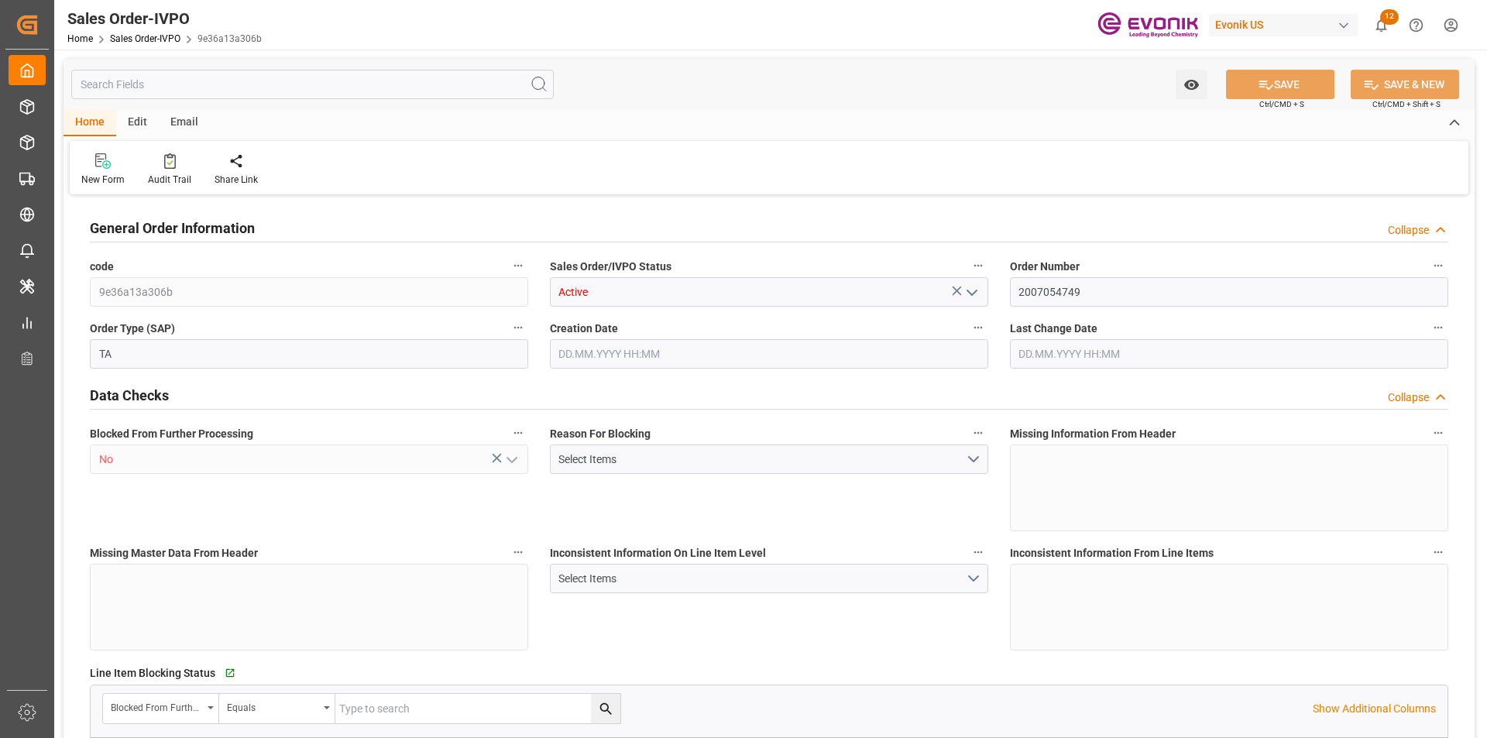
type input "CLSAI"
type input "0"
type input "1"
type input "2"
type input "1"
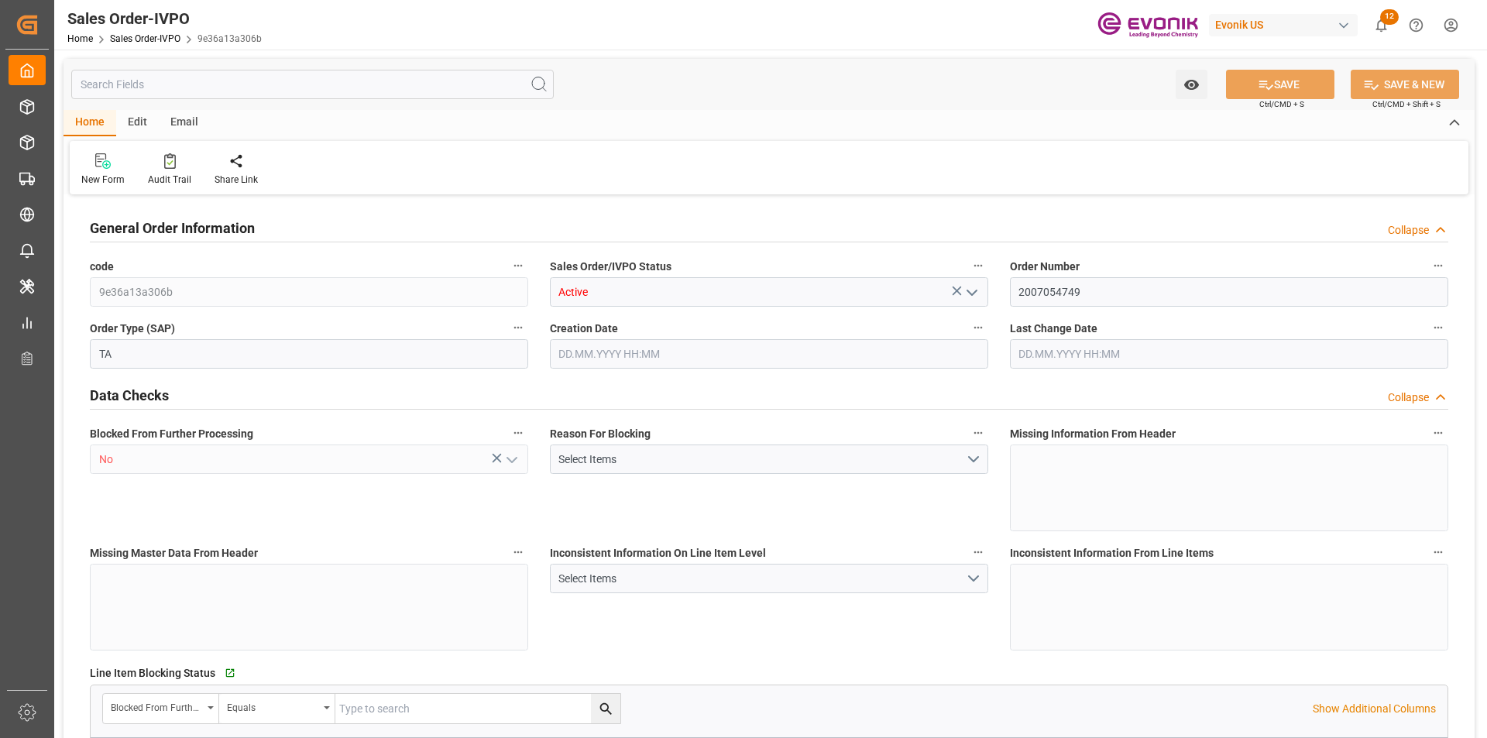
type input "6058.4"
type input "14.9168"
type input "17000"
type input "30"
type input "17.06.2025 20:55"
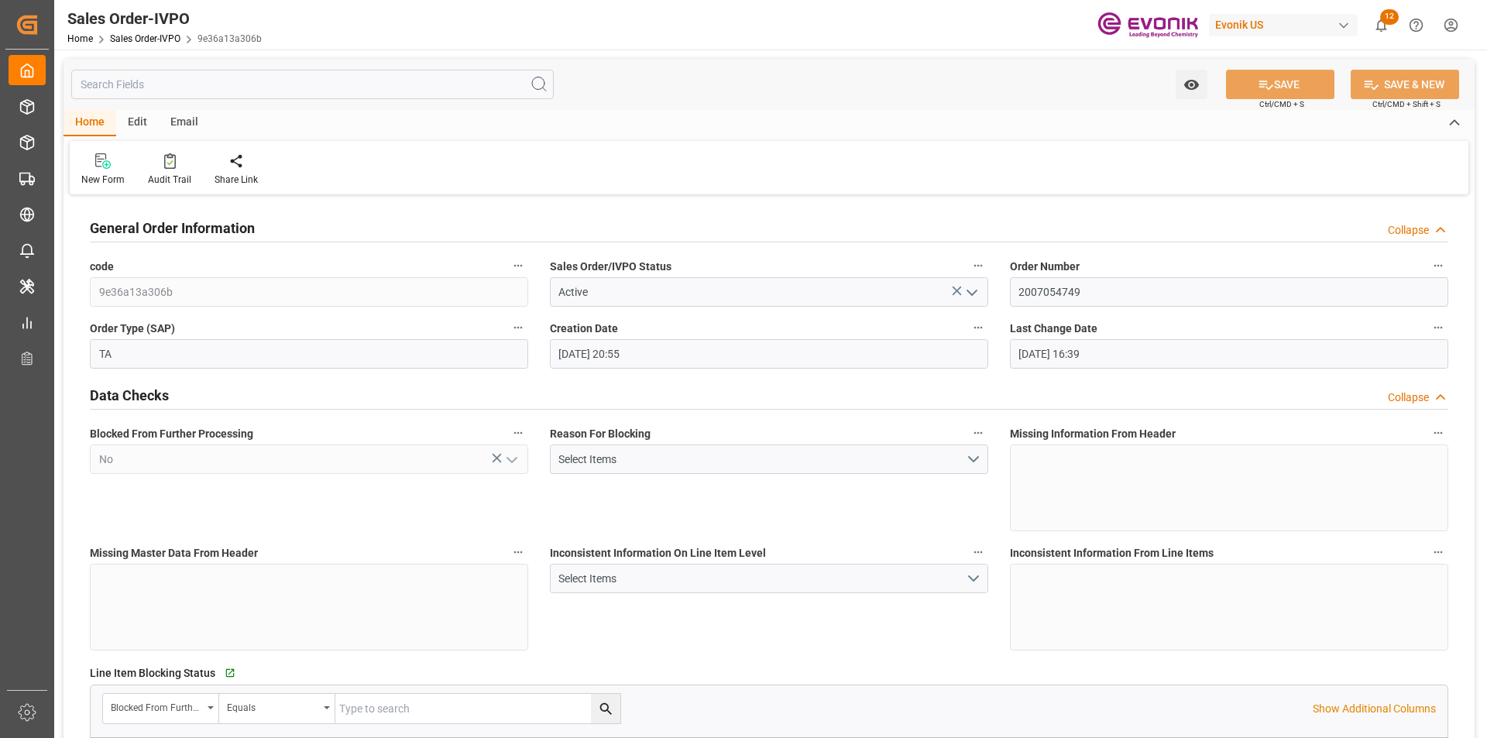
type input "22.07.2025 16:39"
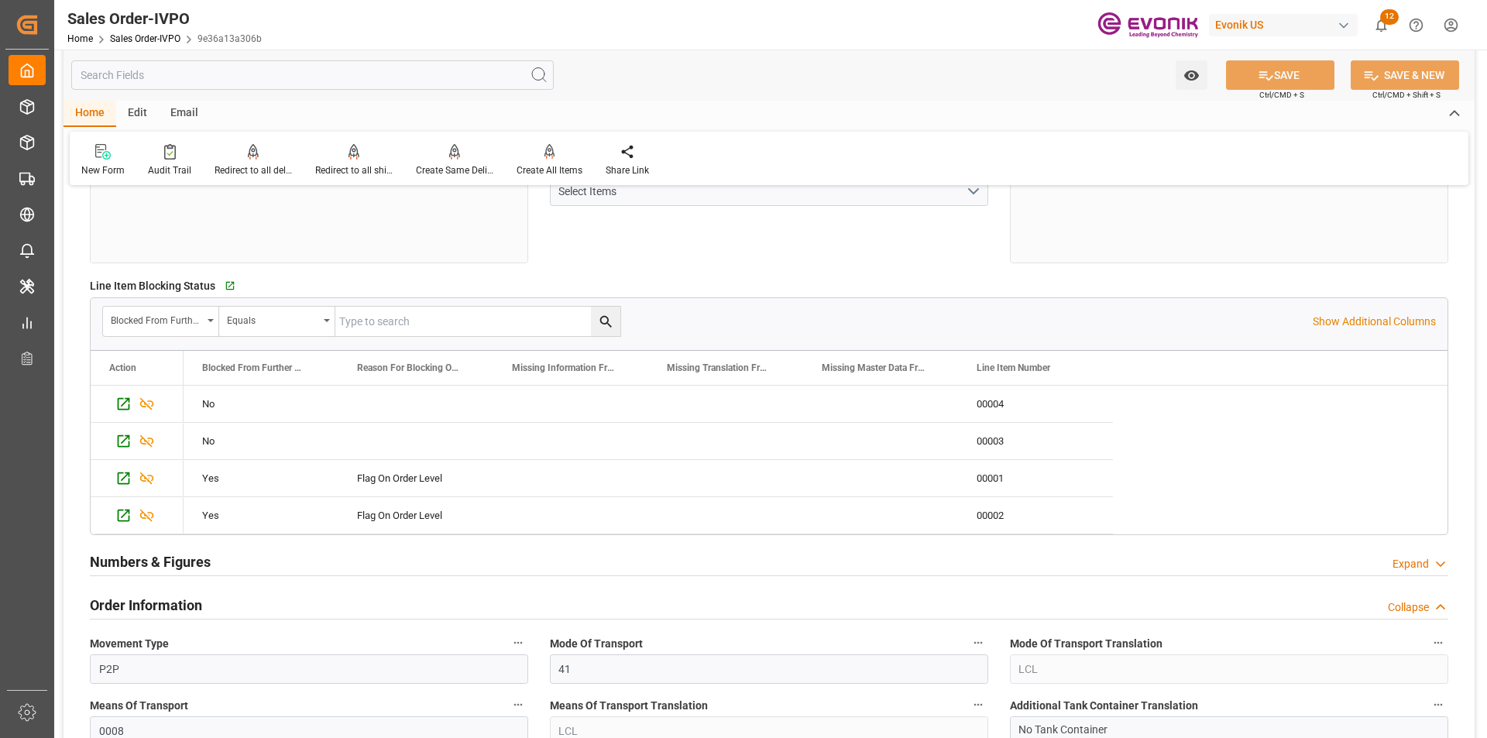
scroll to position [619, 0]
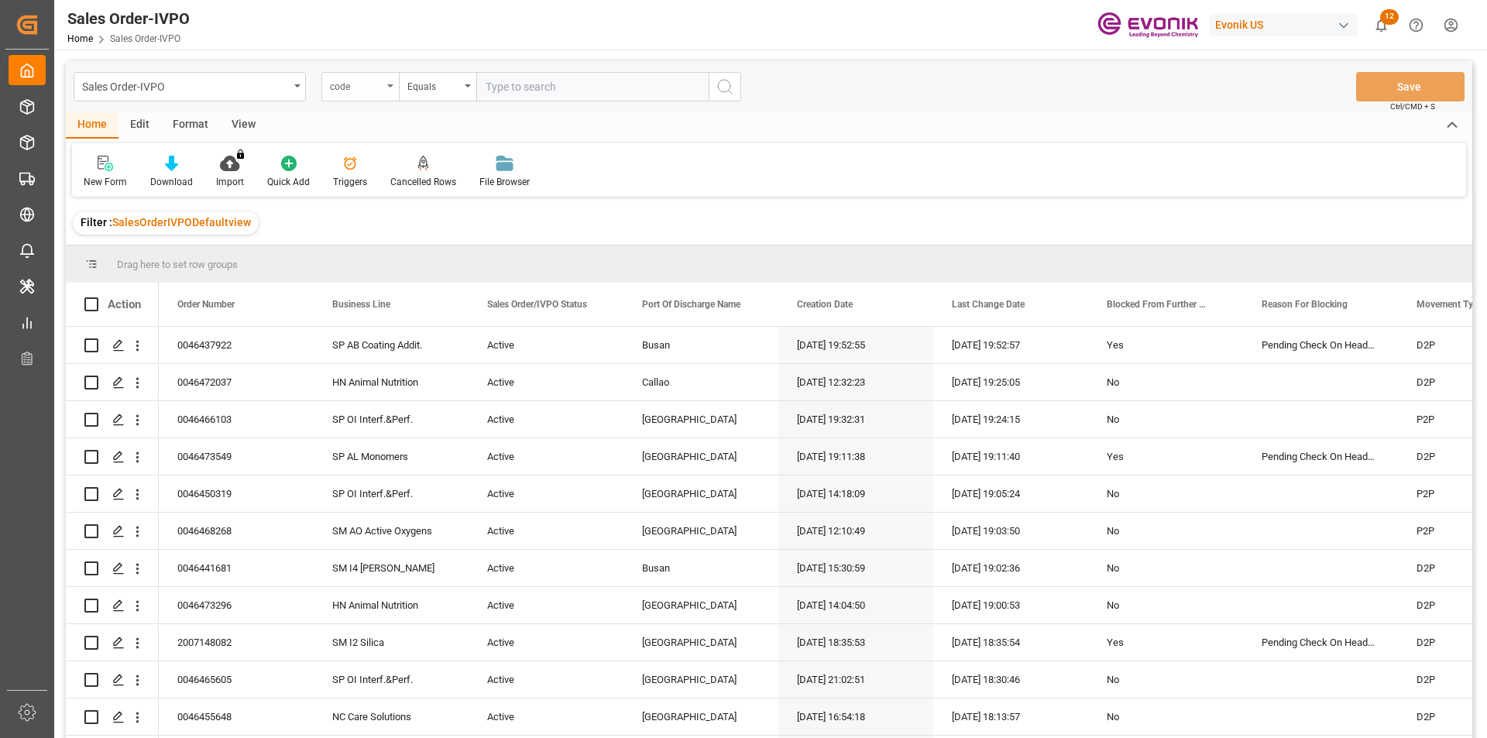
click at [357, 88] on div "code" at bounding box center [356, 85] width 53 height 18
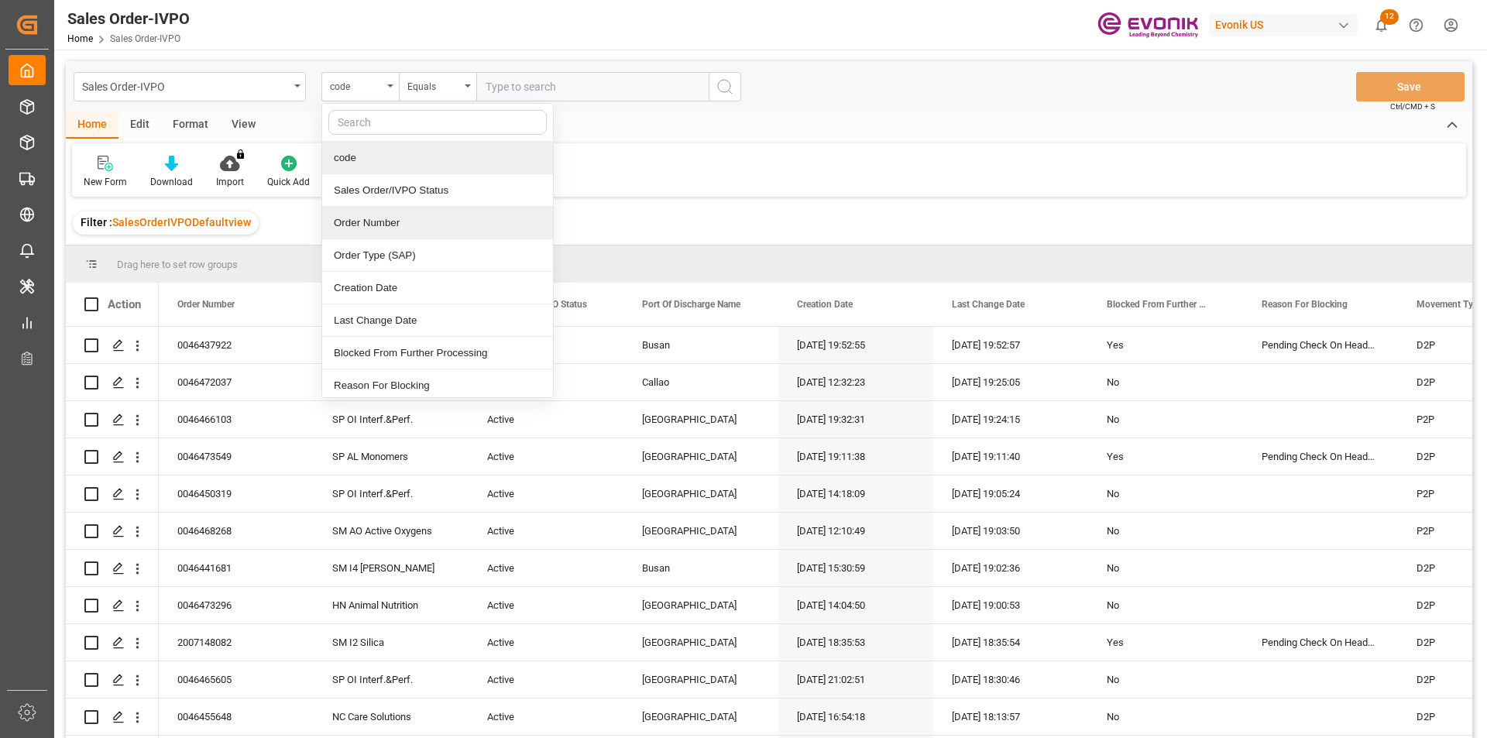
click at [388, 217] on div "Order Number" at bounding box center [437, 223] width 231 height 33
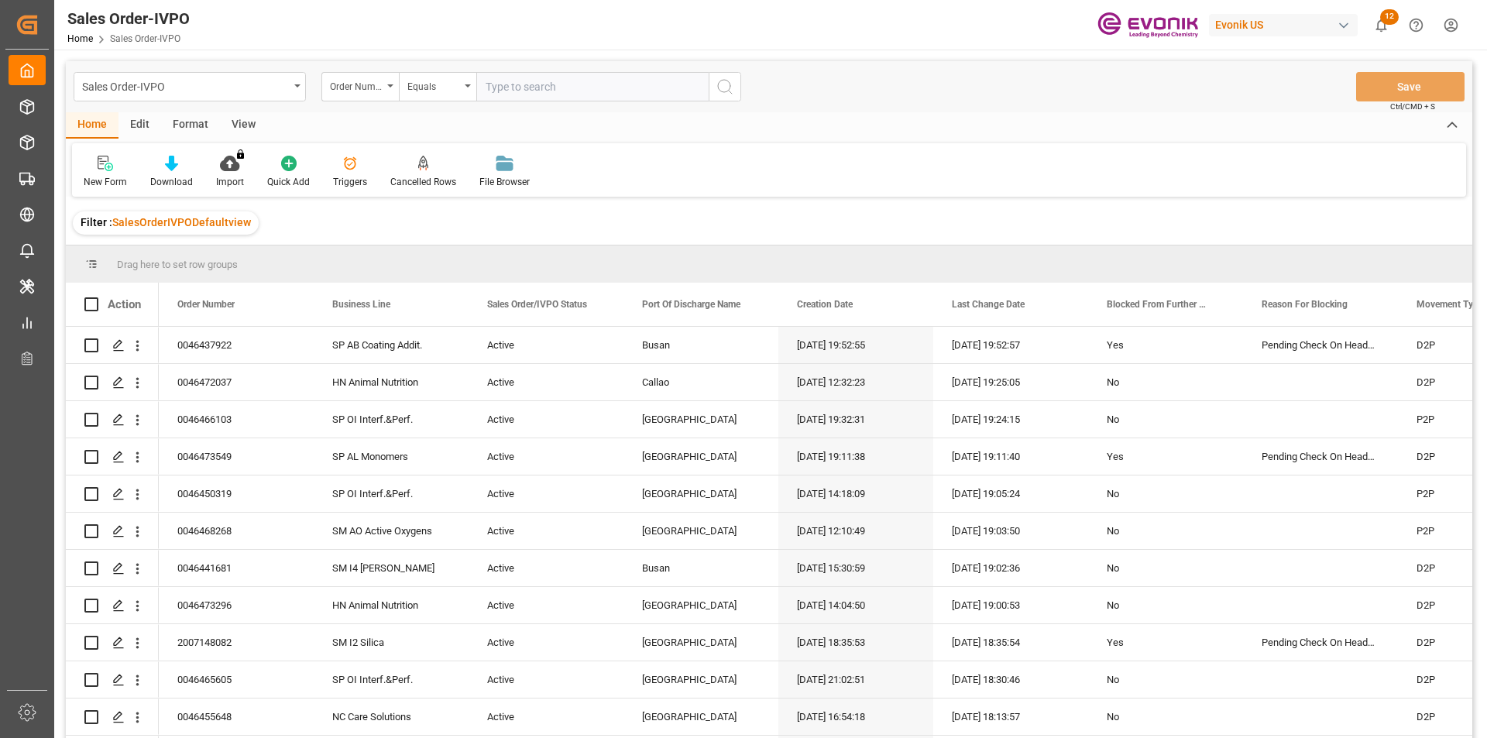
click at [505, 81] on input "text" at bounding box center [592, 86] width 232 height 29
paste input "0046470225"
type input "0046470225"
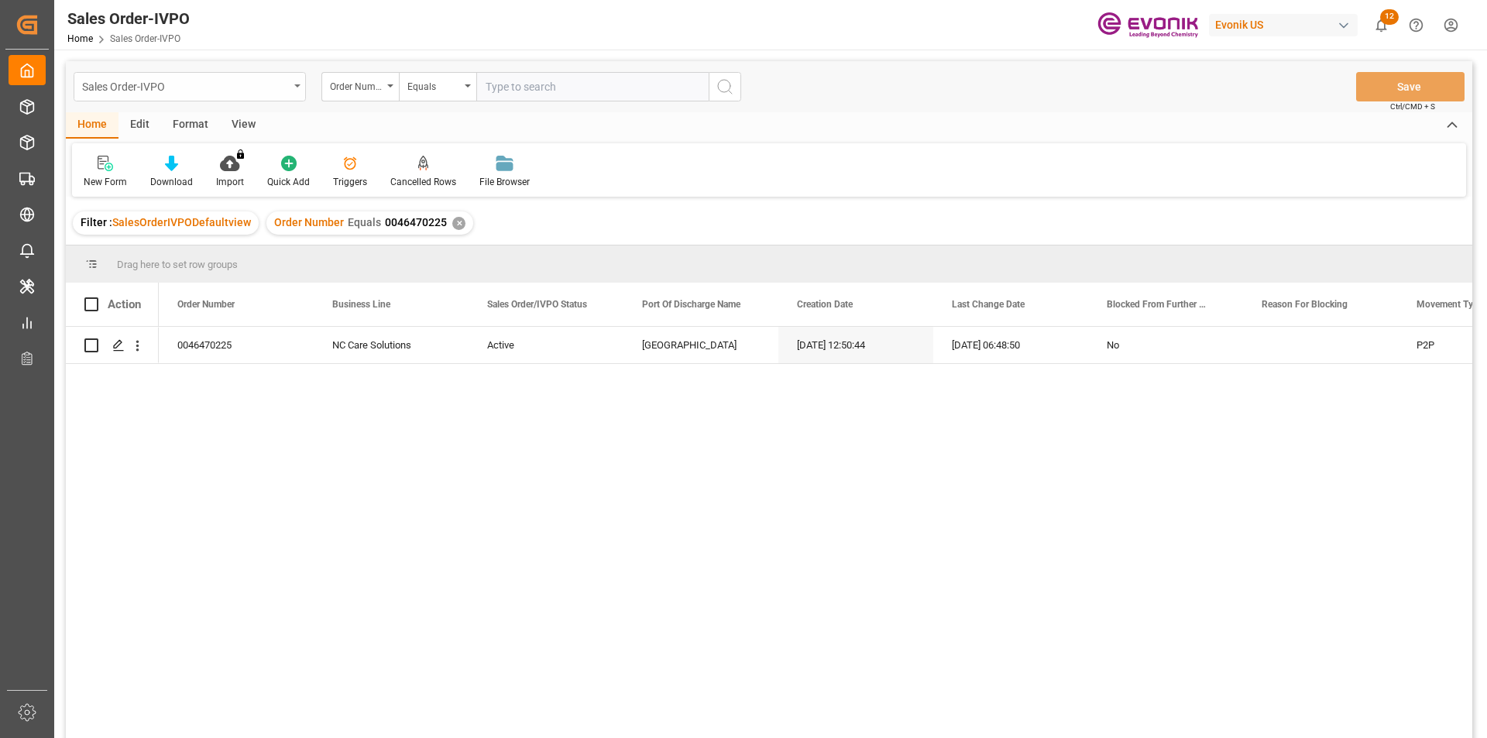
click at [185, 88] on div "Sales Order-IVPO" at bounding box center [185, 85] width 207 height 19
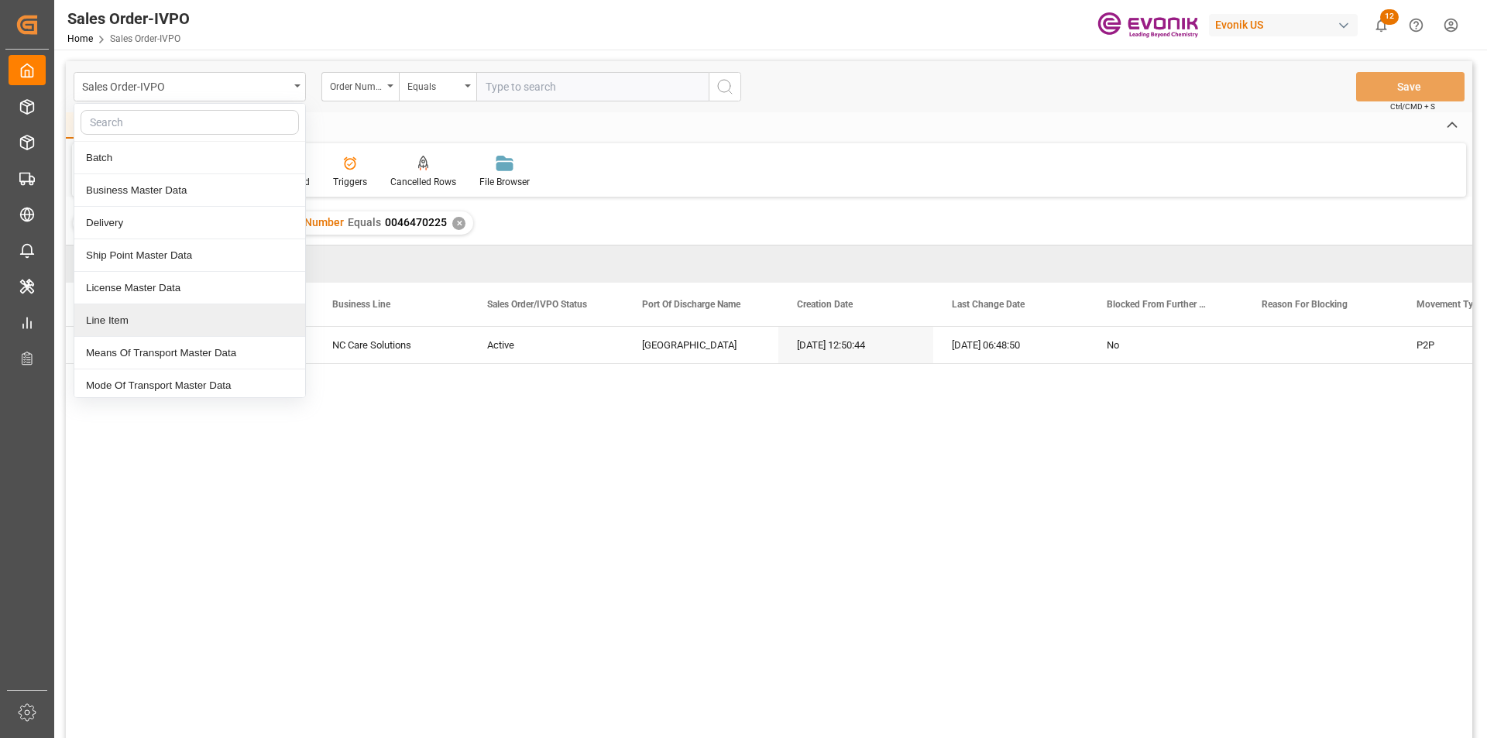
click at [127, 328] on div "Line Item" at bounding box center [189, 320] width 231 height 33
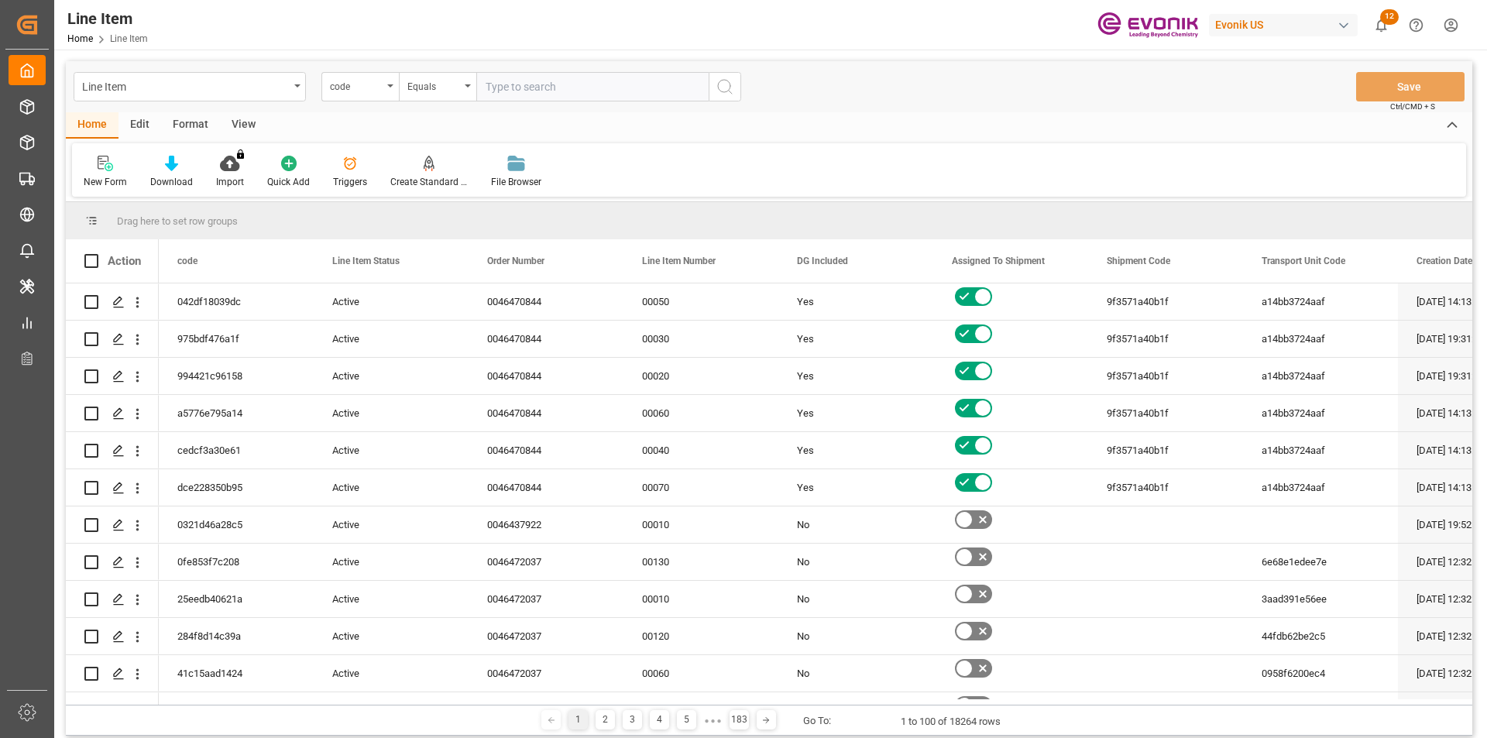
click at [388, 90] on div "code" at bounding box center [359, 86] width 77 height 29
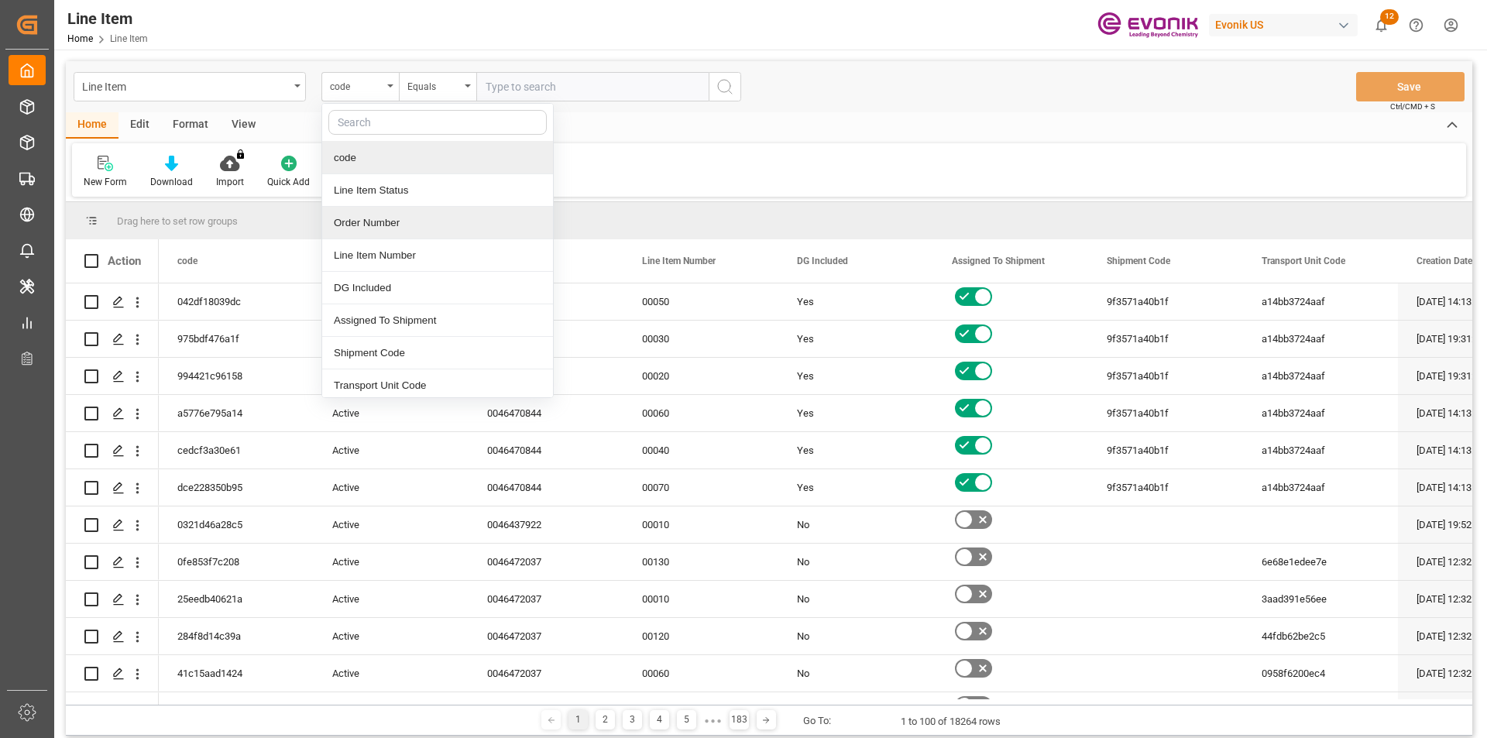
click at [383, 227] on div "Order Number" at bounding box center [437, 223] width 231 height 33
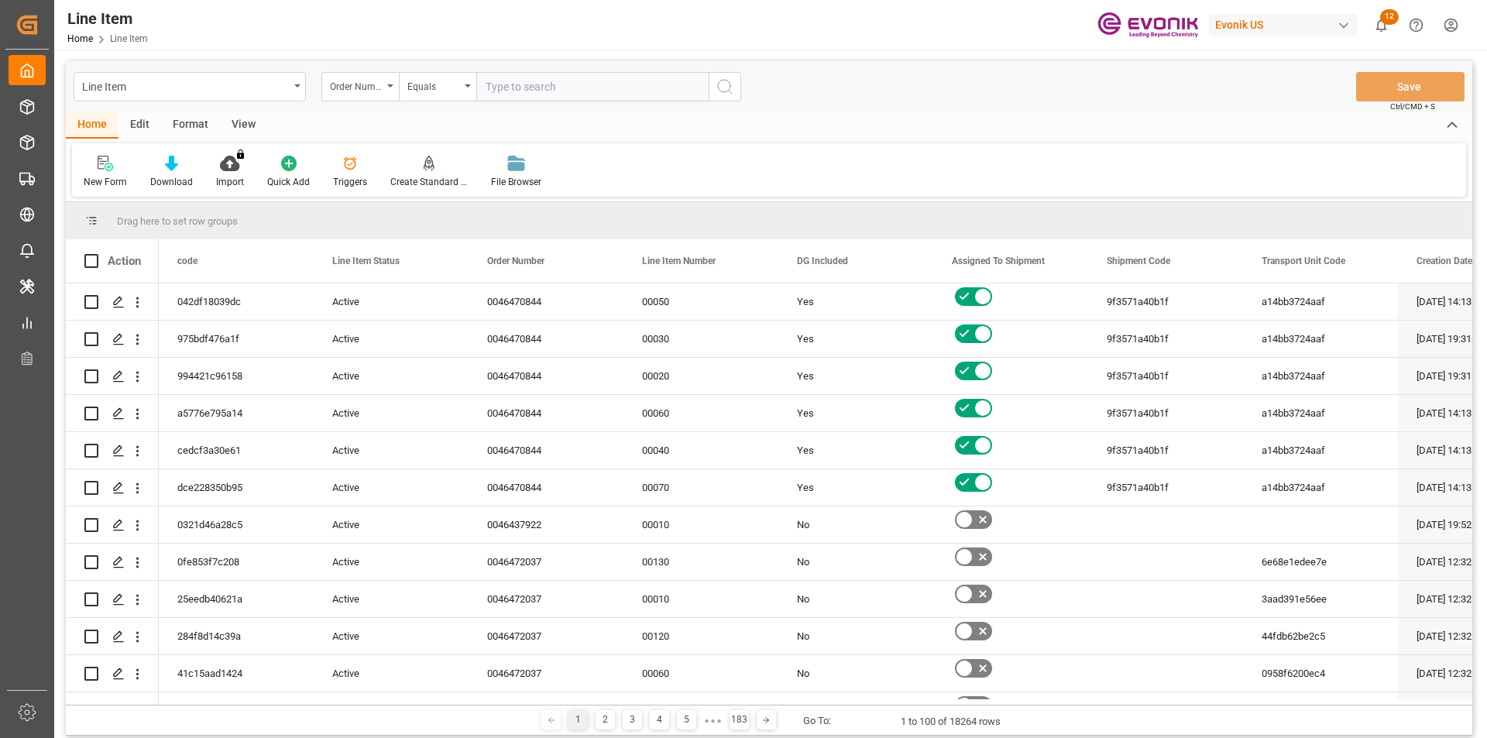
click at [549, 94] on input "text" at bounding box center [592, 86] width 232 height 29
paste input "0046470225"
type input "0046470225"
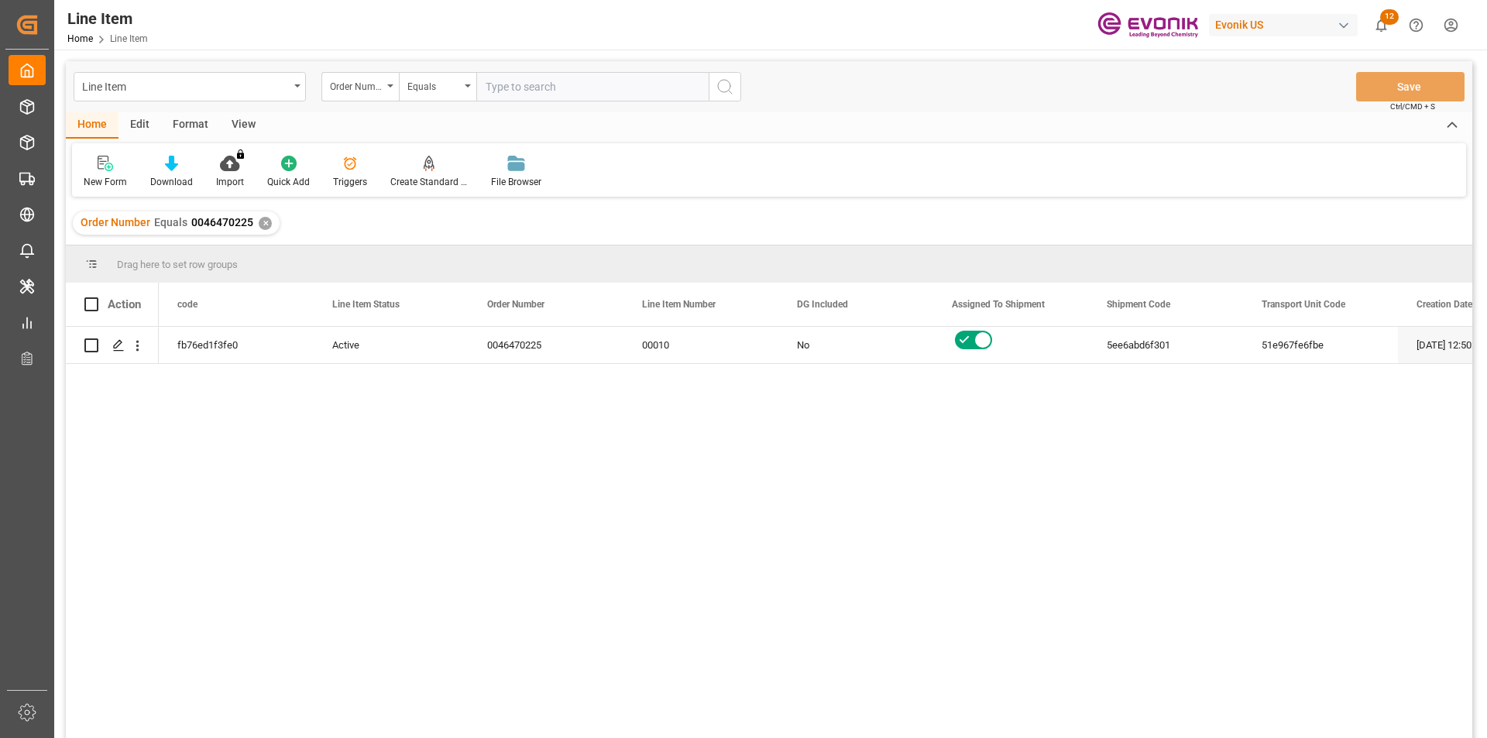
click at [237, 118] on div "View" at bounding box center [243, 125] width 47 height 26
click at [165, 156] on div at bounding box center [175, 163] width 77 height 16
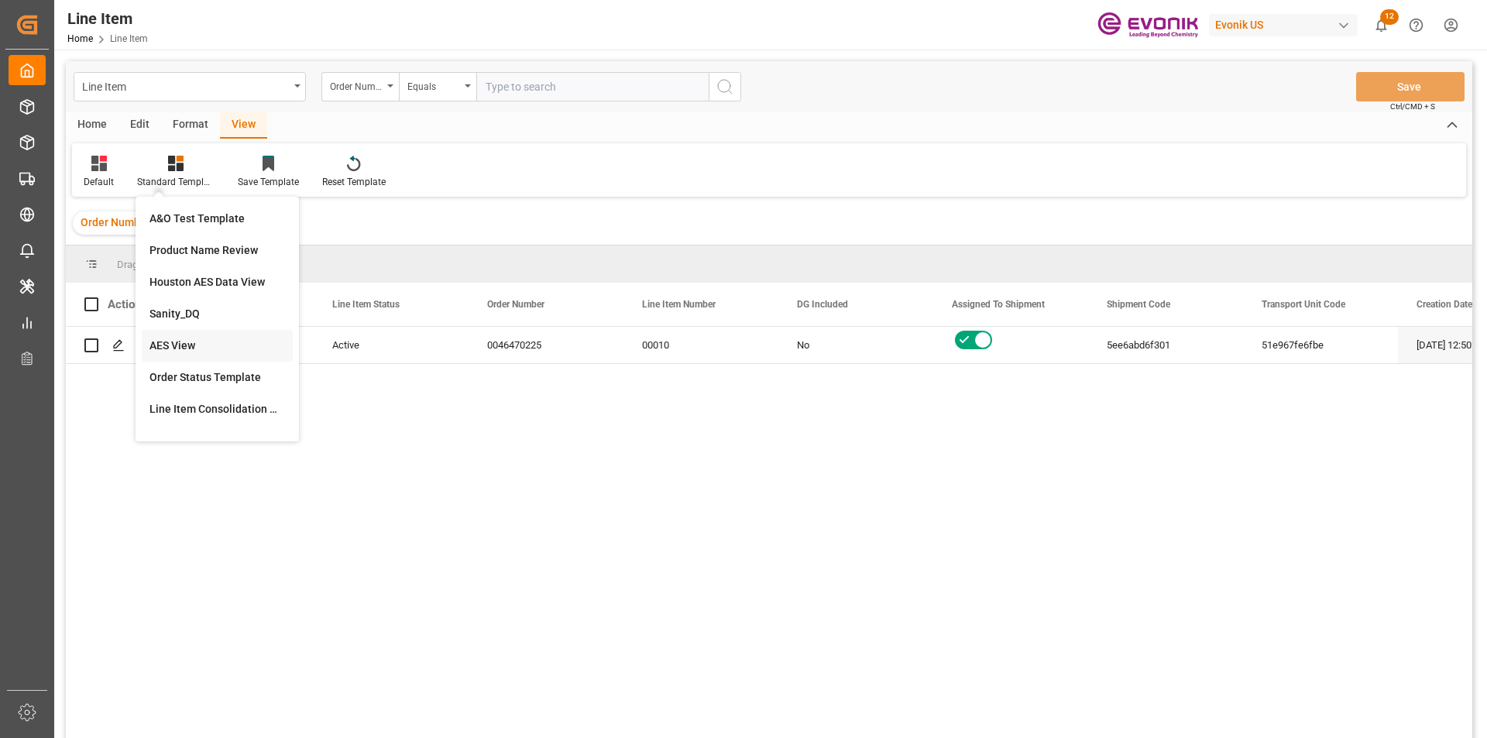
click at [179, 345] on div "AES View" at bounding box center [217, 346] width 136 height 16
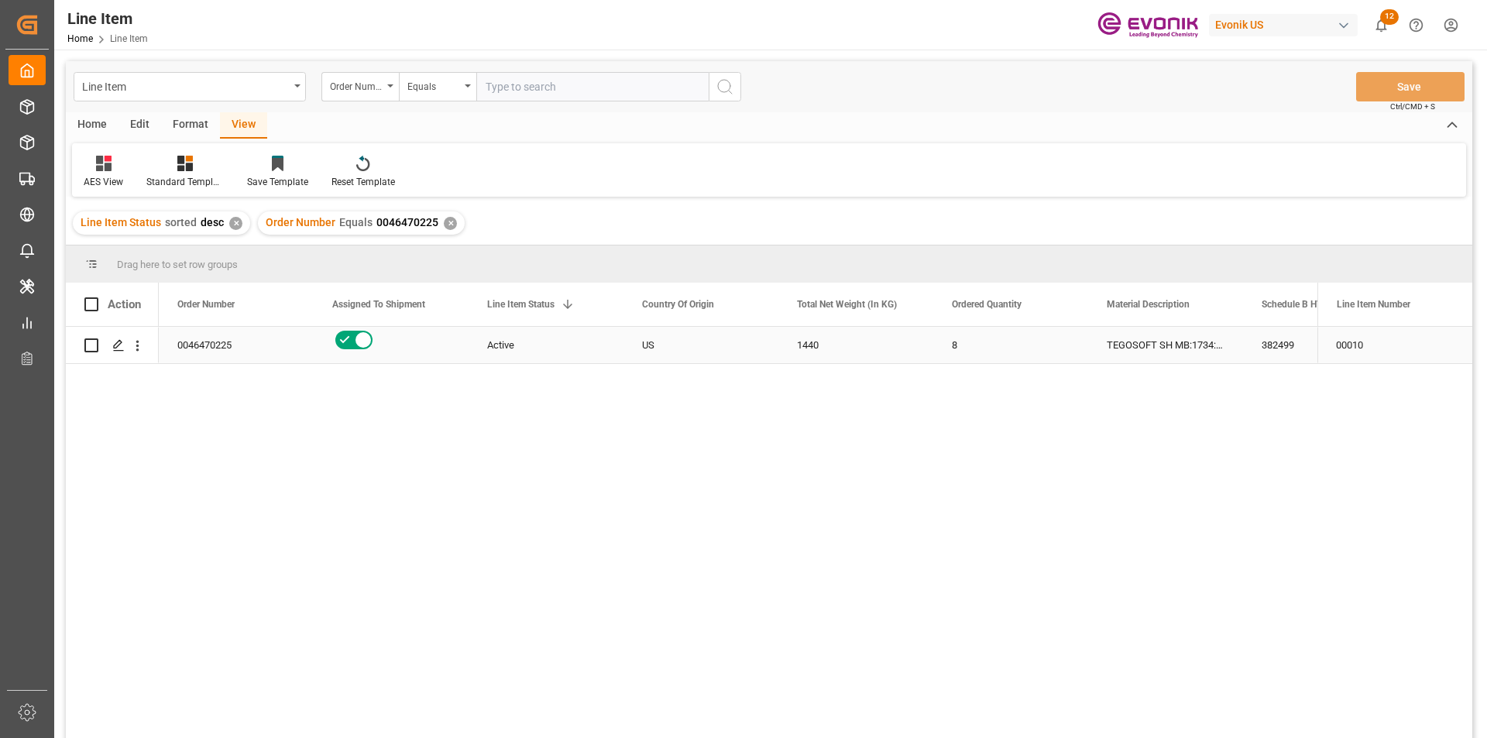
click at [539, 341] on div "Active" at bounding box center [546, 346] width 118 height 36
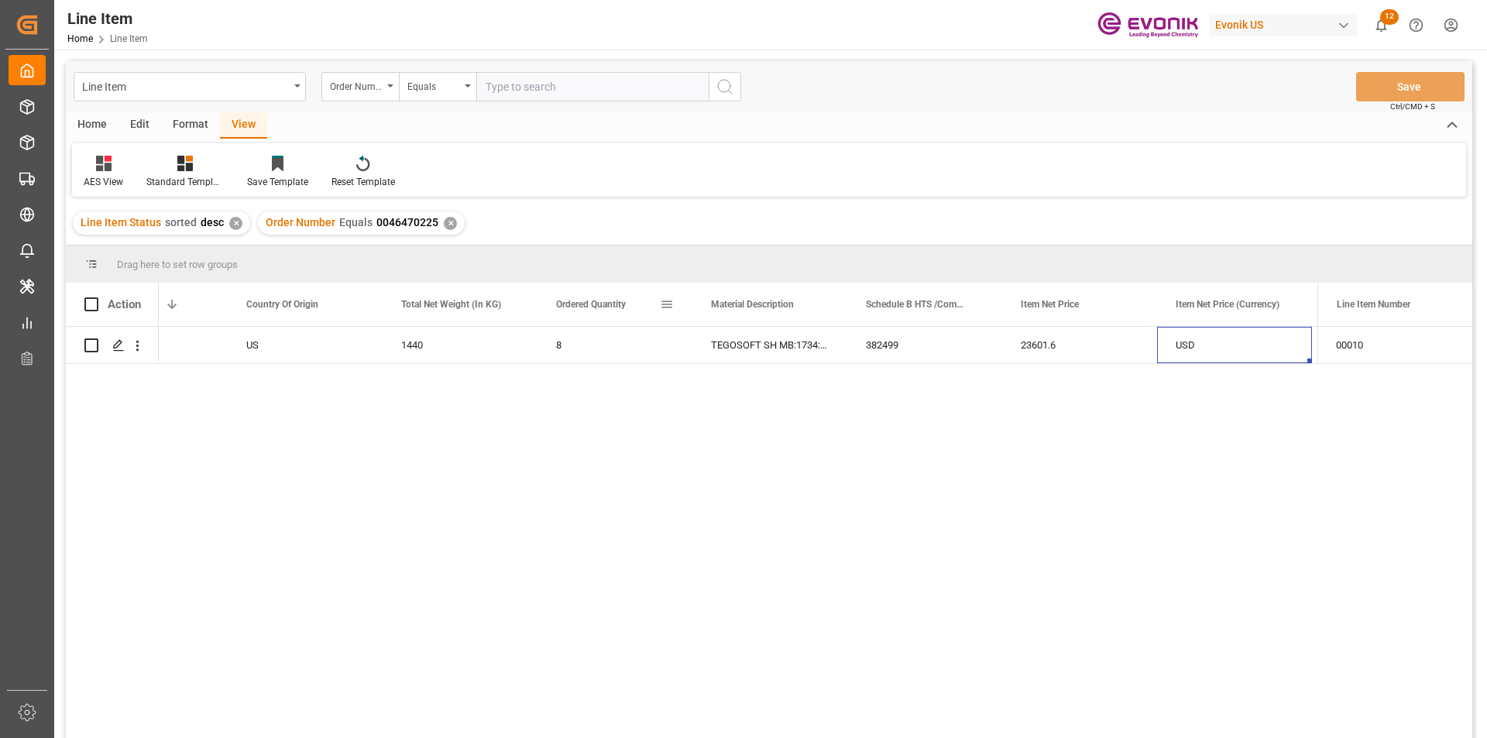
scroll to position [0, 551]
click at [307, 354] on div "1440" at bounding box center [305, 345] width 155 height 36
click at [903, 355] on div "23601.6" at bounding box center [924, 345] width 155 height 36
click at [326, 338] on div "1440" at bounding box center [305, 345] width 155 height 36
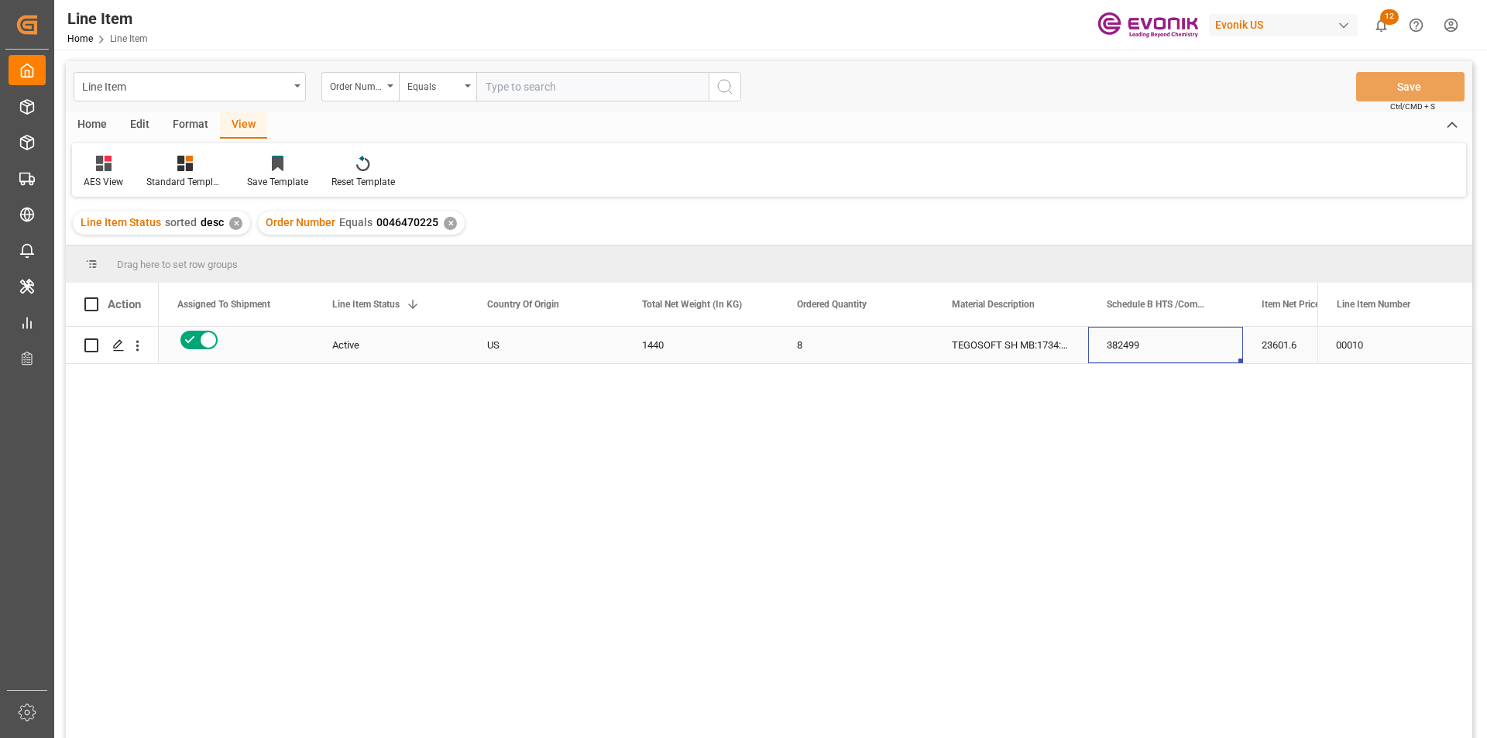
scroll to position [0, 241]
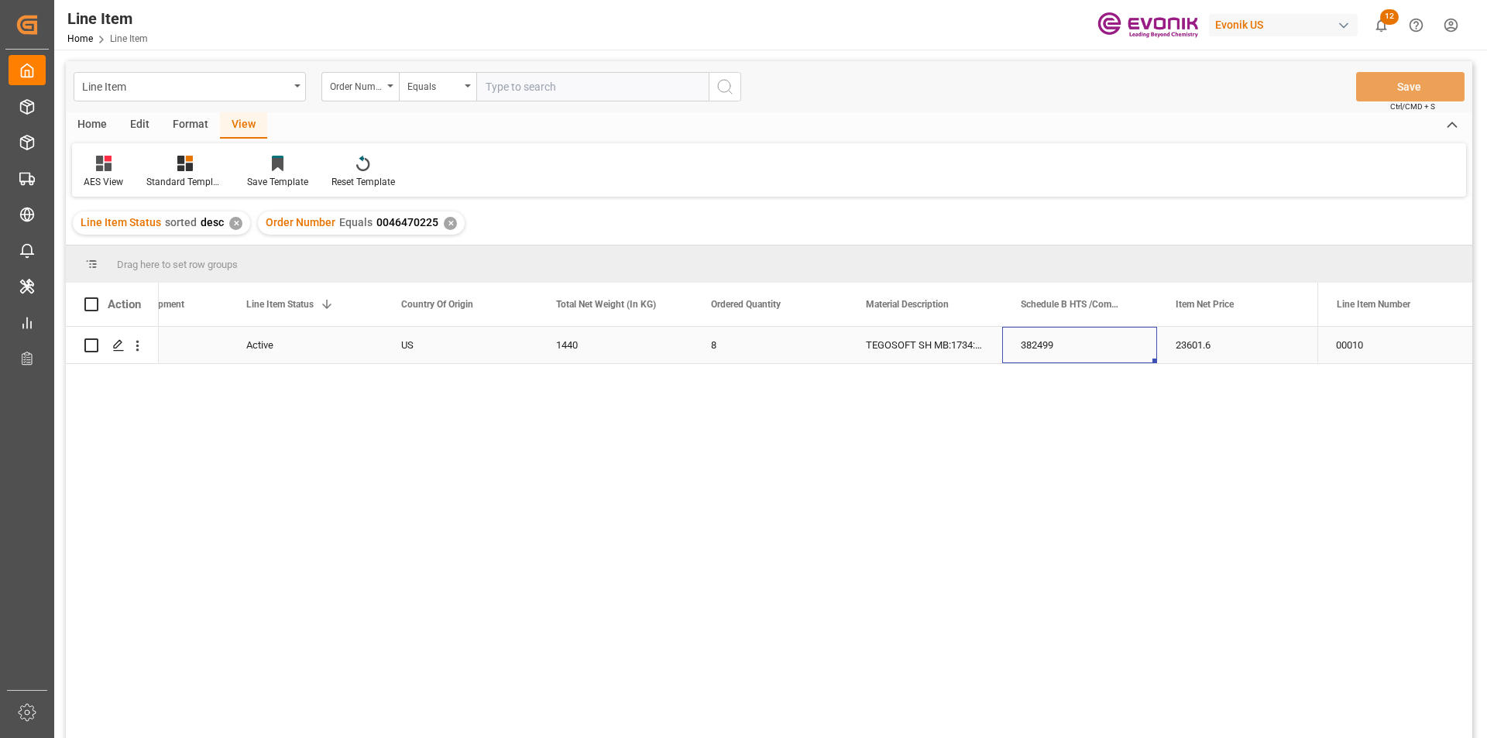
click at [1155, 352] on div "382499" at bounding box center [1079, 345] width 155 height 36
click at [141, 344] on icon "open menu" at bounding box center [137, 346] width 16 height 16
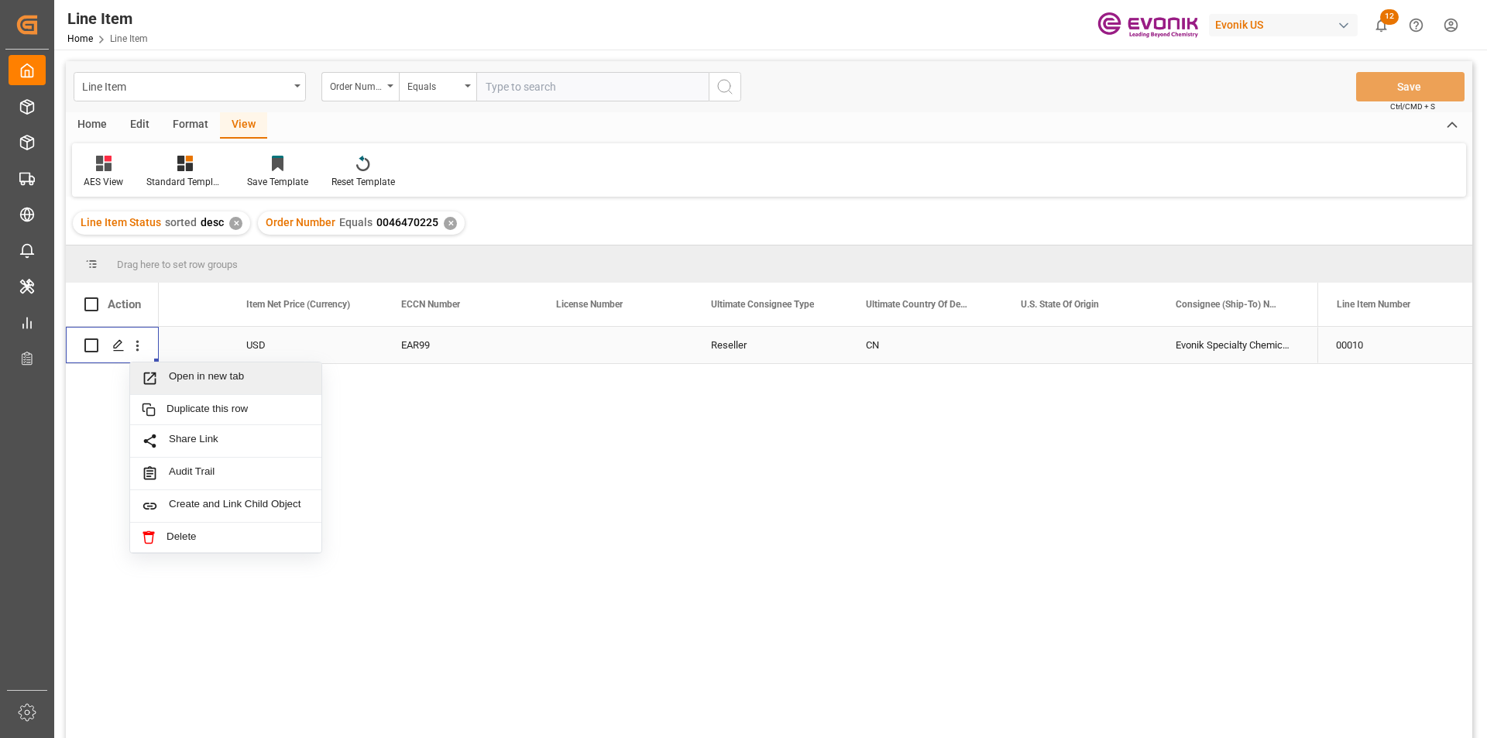
click at [182, 372] on span "Open in new tab" at bounding box center [239, 378] width 141 height 16
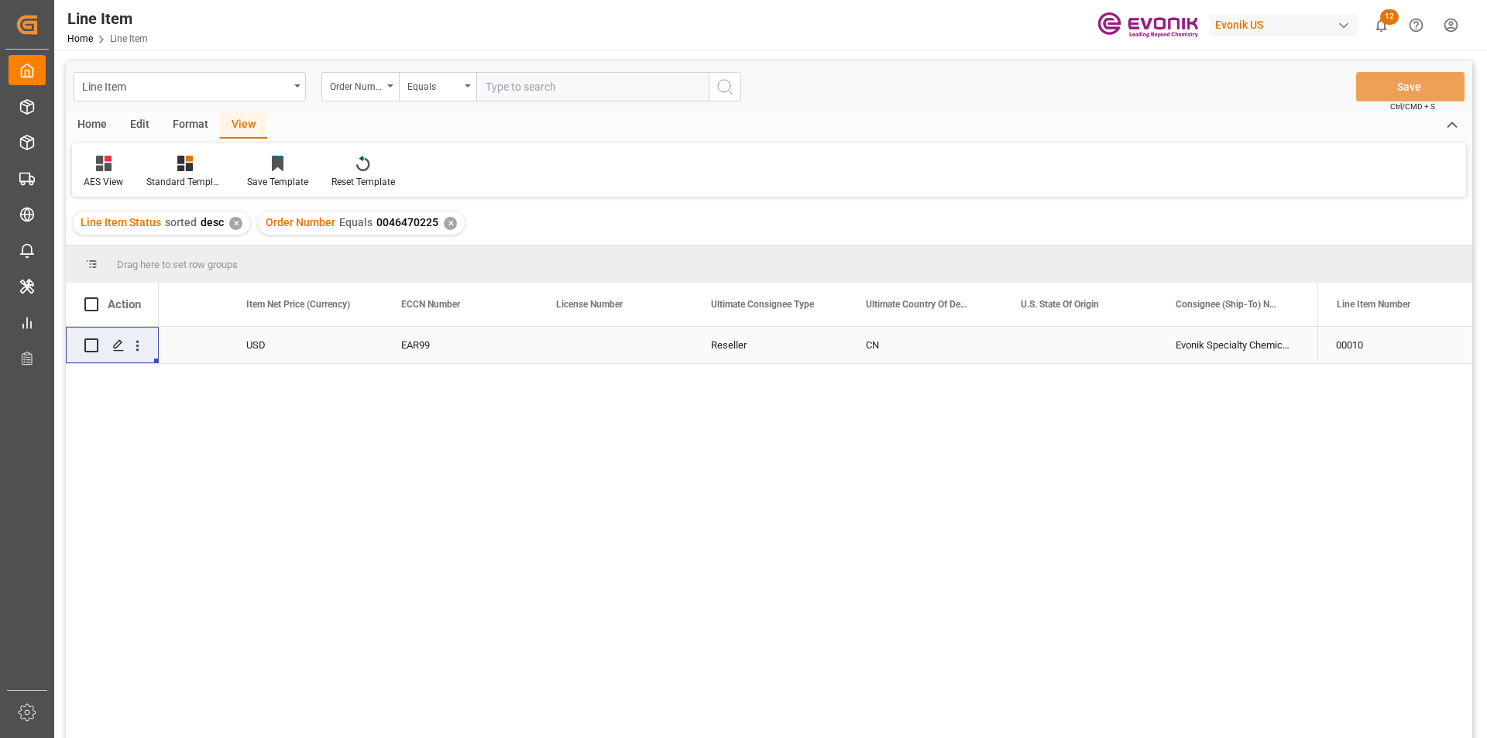
click at [444, 219] on div "✕" at bounding box center [450, 223] width 13 height 13
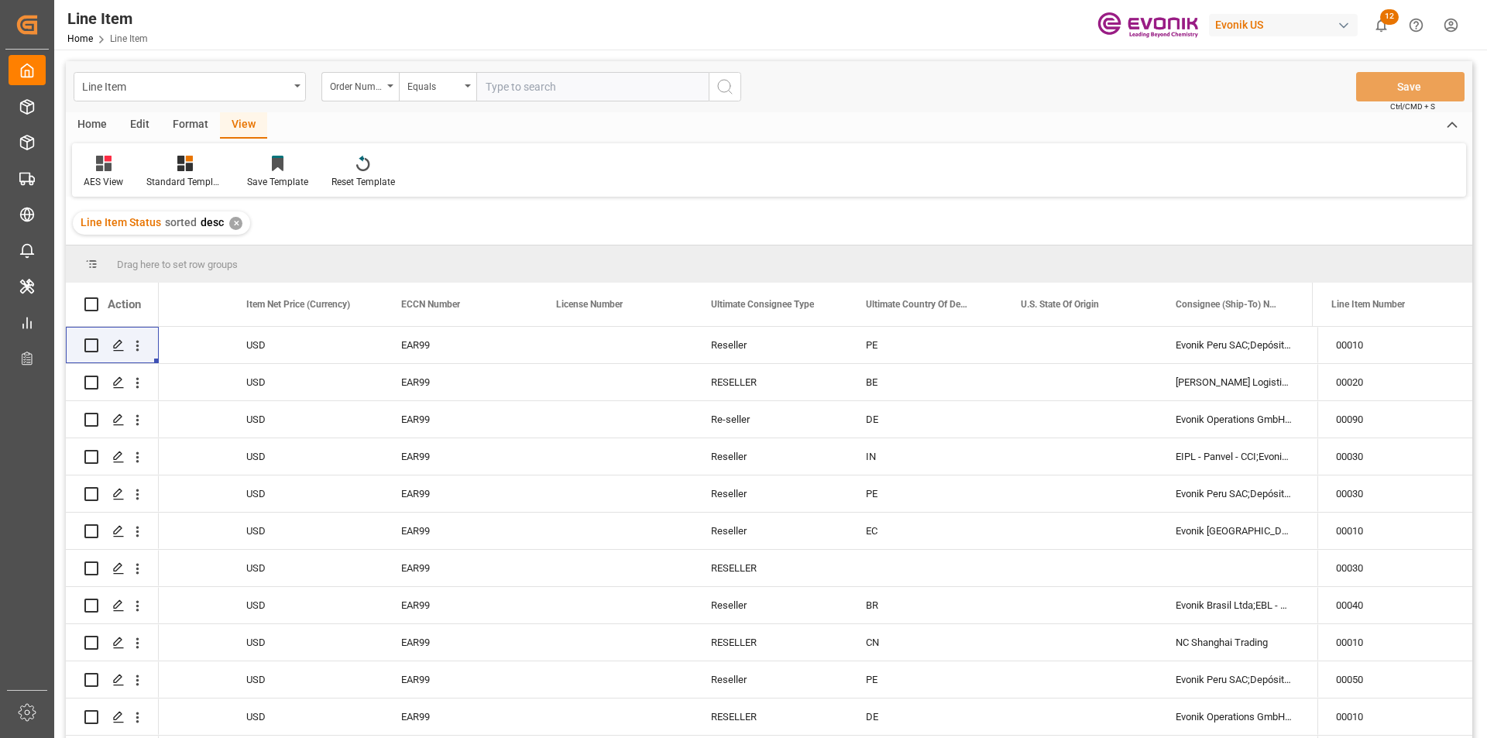
click at [534, 87] on input "text" at bounding box center [592, 86] width 232 height 29
paste input "2007172113"
type input "2007172113"
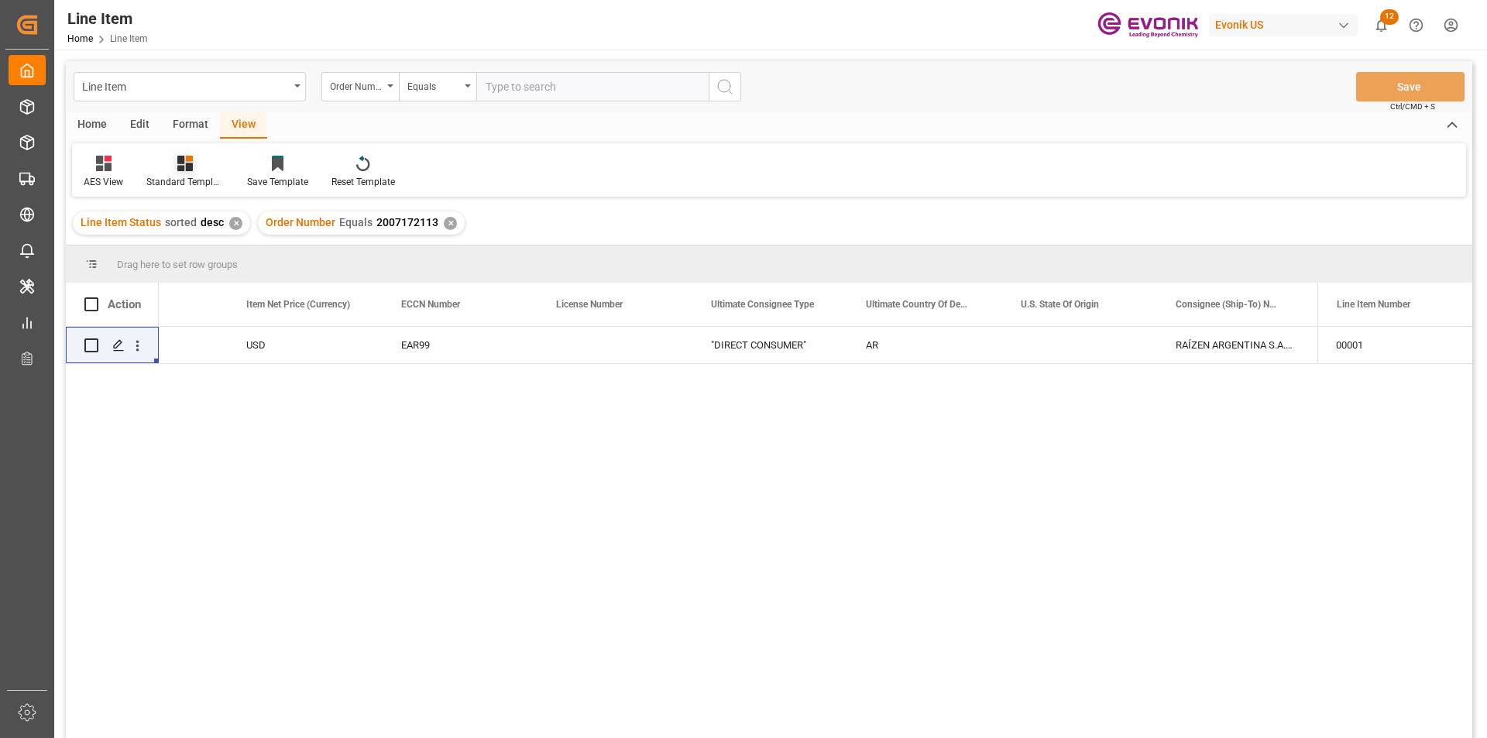
click at [190, 173] on div "Standard Templates" at bounding box center [185, 172] width 101 height 34
click at [204, 351] on div "AES View" at bounding box center [227, 346] width 136 height 16
click at [516, 366] on div "3811210000 3695.3 USD EAR99 "DIRECT CONSUMER" AR RAÍZEN ARGENTINA S.A.U. Av. de…" at bounding box center [738, 537] width 1158 height 421
click at [523, 349] on div "EAR99" at bounding box center [460, 345] width 155 height 36
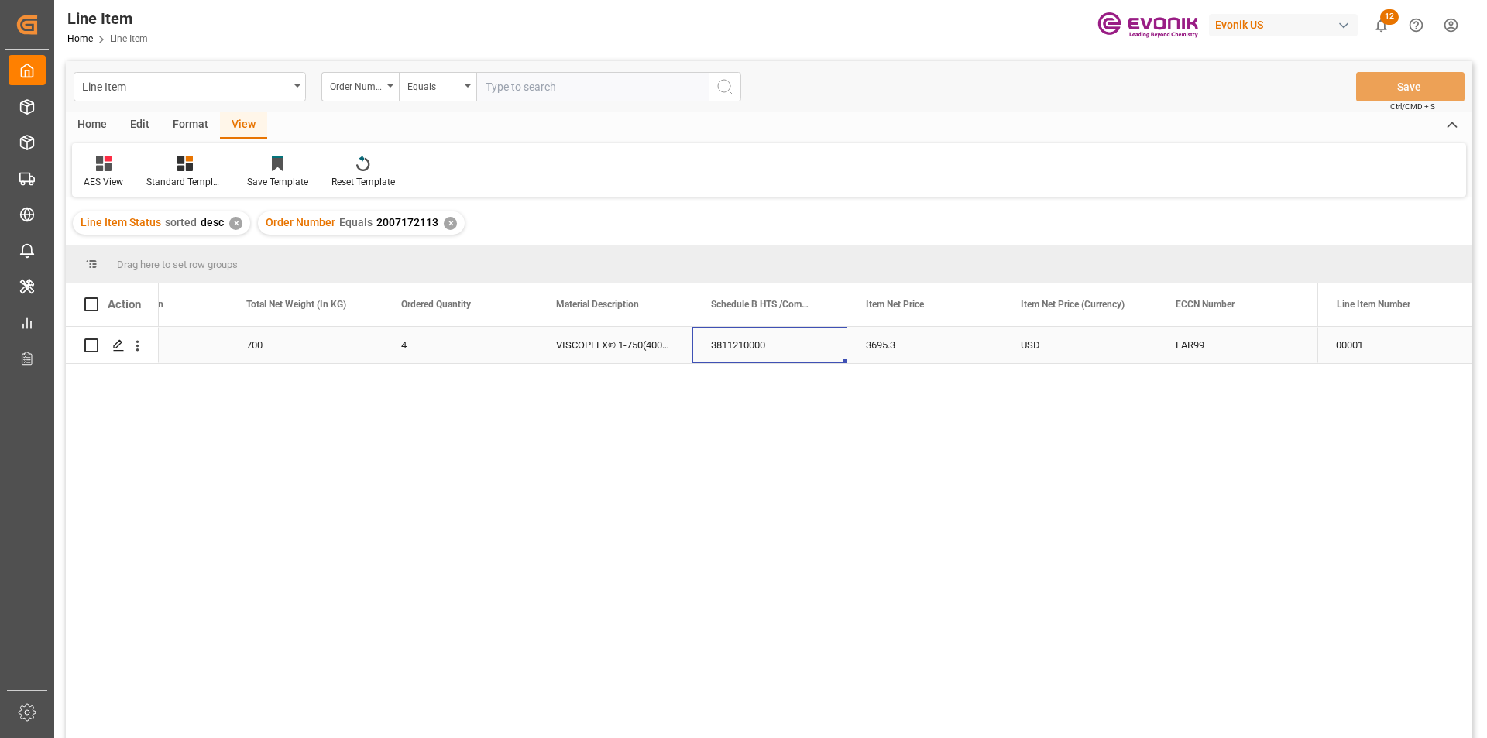
drag, startPoint x: 816, startPoint y: 346, endPoint x: 890, endPoint y: 346, distance: 73.6
click at [817, 346] on div "3811210000" at bounding box center [769, 345] width 155 height 36
click at [890, 346] on div "3695.3" at bounding box center [924, 345] width 155 height 36
click at [276, 345] on div "700" at bounding box center [305, 345] width 155 height 36
click at [885, 354] on div "3695.3" at bounding box center [924, 345] width 155 height 36
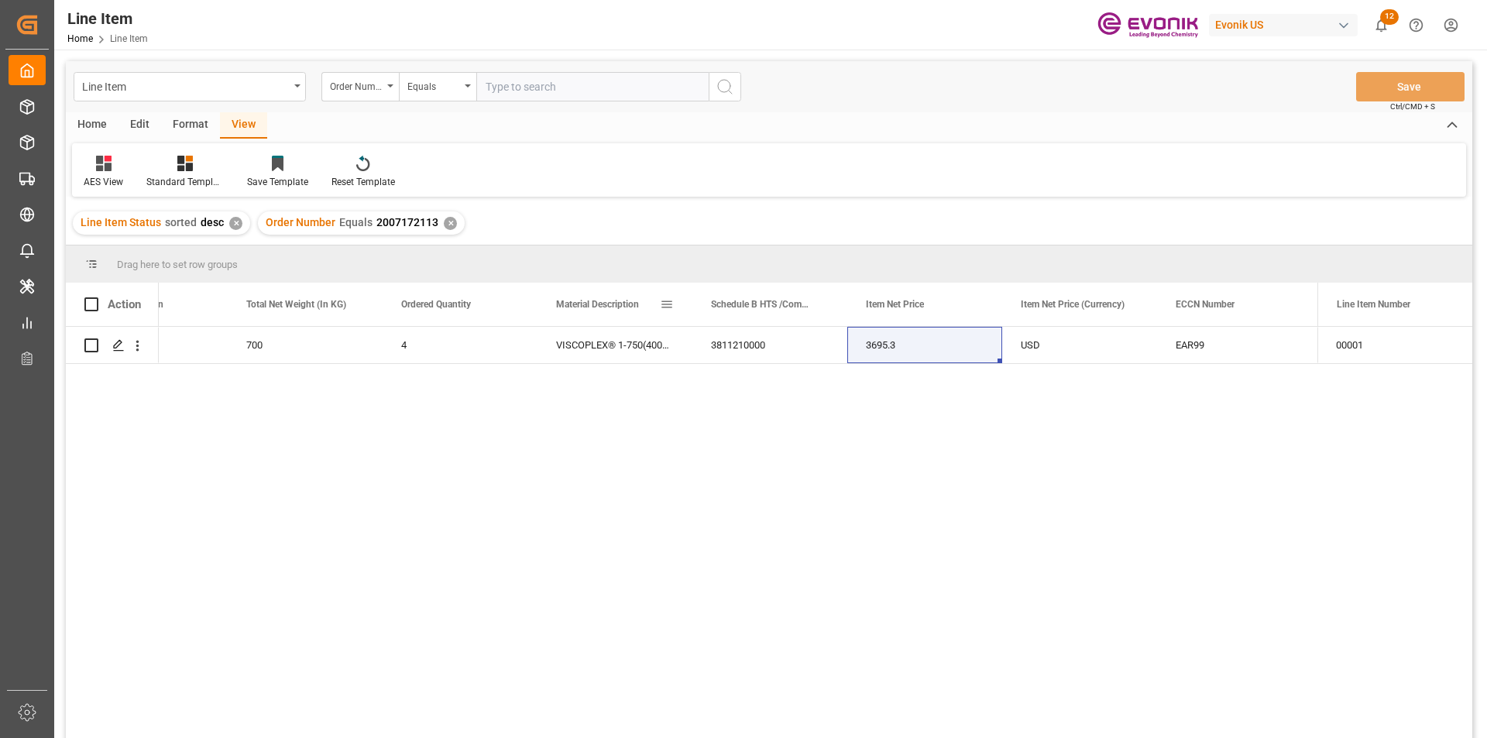
click at [664, 324] on div "Material Description" at bounding box center [615, 304] width 118 height 43
click at [658, 346] on div "VISCOPLEX® 1-750(4001) DRUM 175KG" at bounding box center [614, 345] width 155 height 36
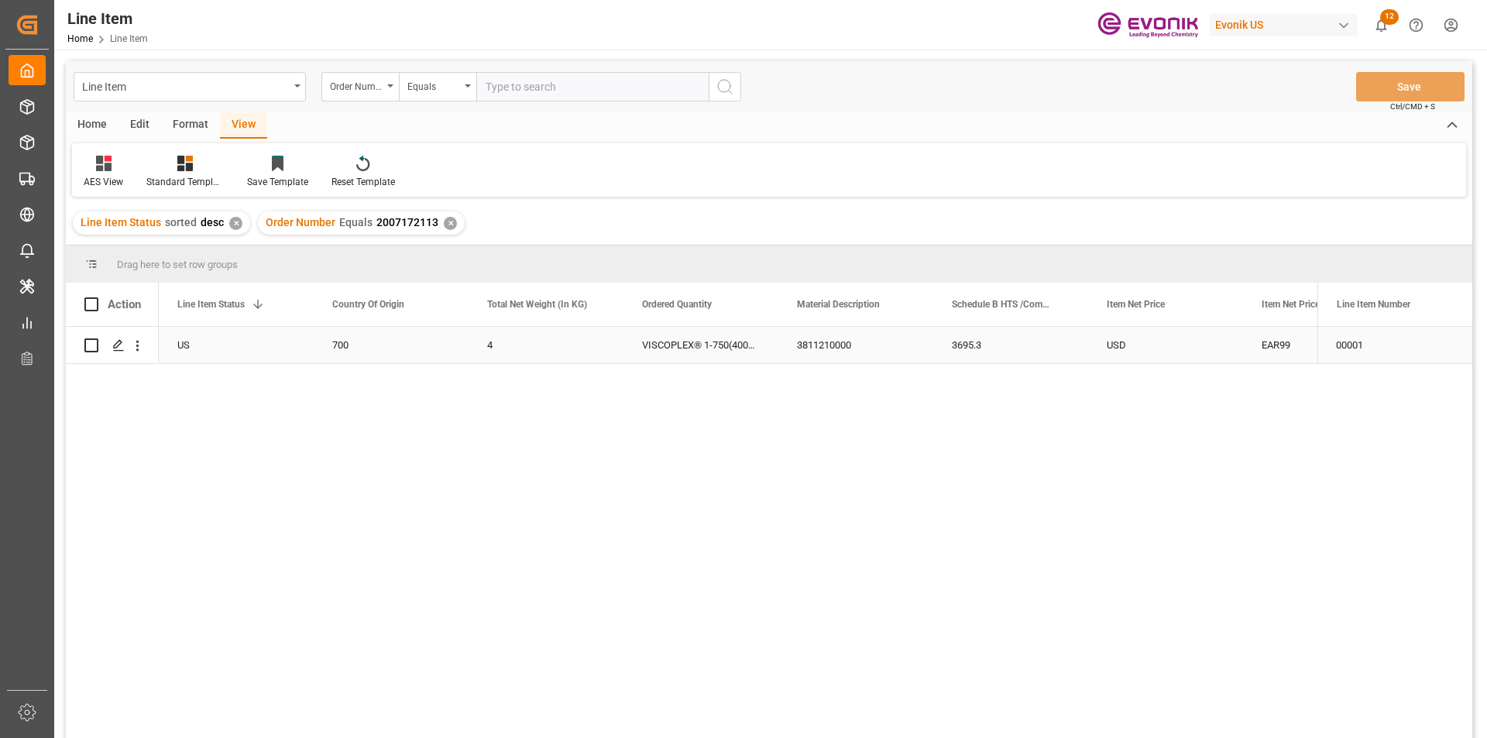
scroll to position [0, 310]
click at [1100, 352] on div "3695.3" at bounding box center [1165, 345] width 155 height 36
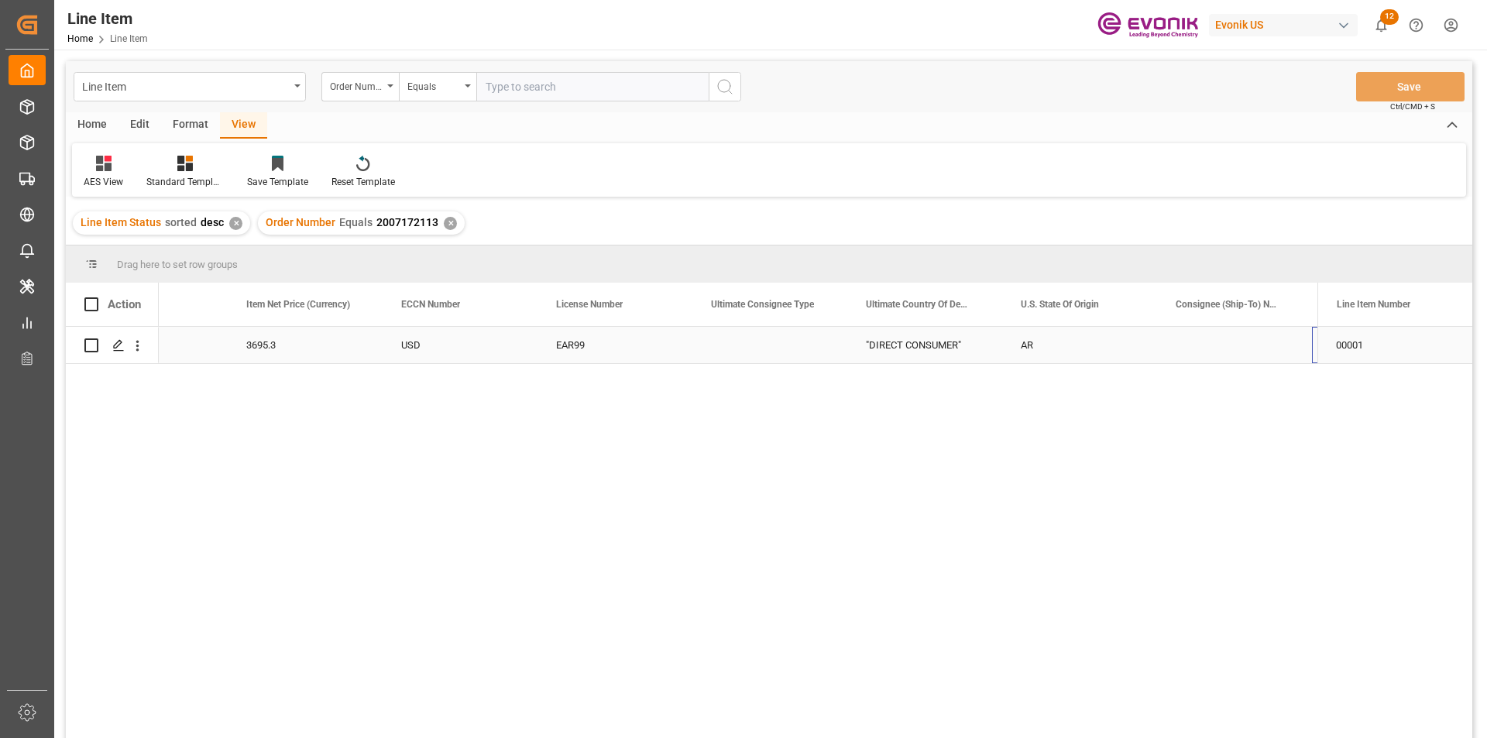
scroll to position [0, 1325]
click at [444, 228] on div "✕" at bounding box center [450, 223] width 13 height 13
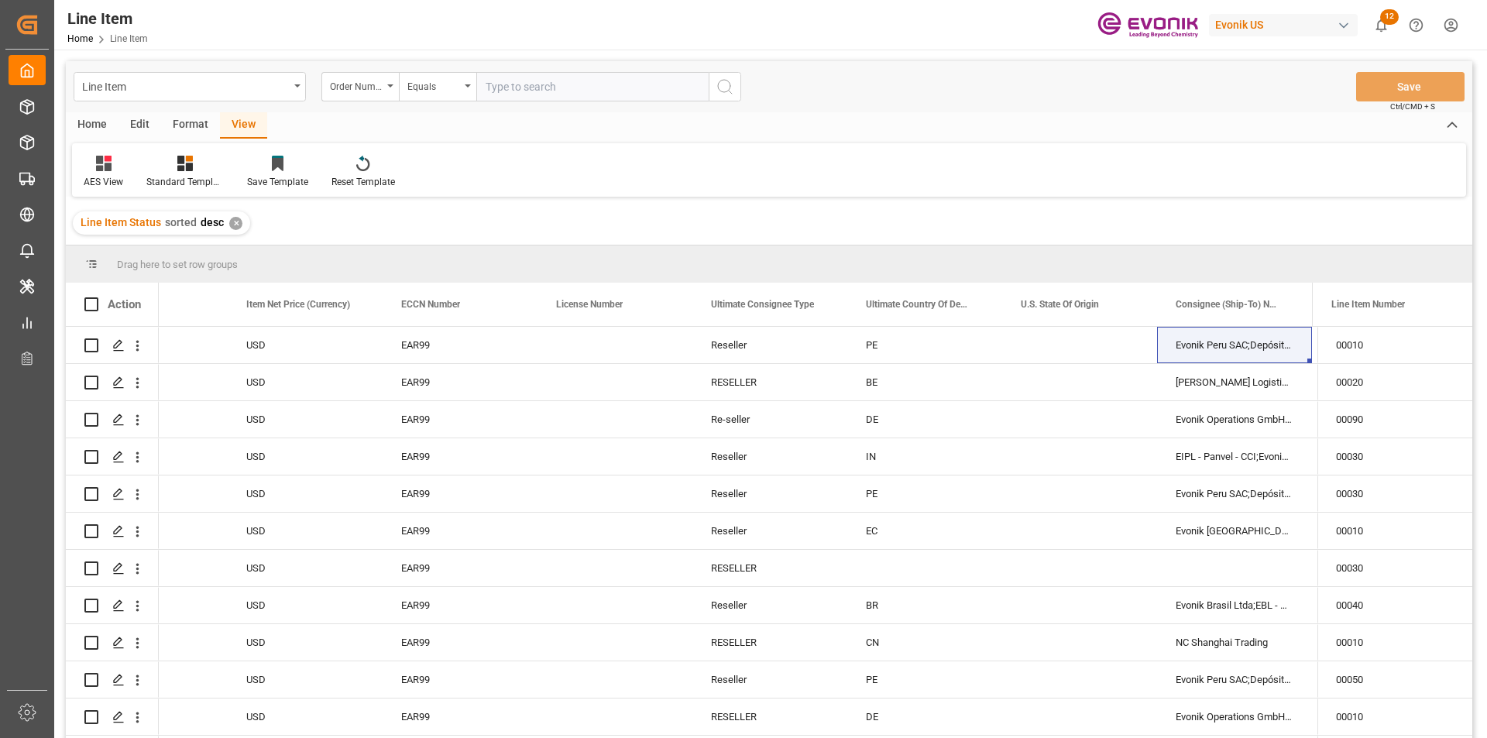
click at [536, 87] on input "text" at bounding box center [592, 86] width 232 height 29
paste input "0046468239"
type input "0046468239"
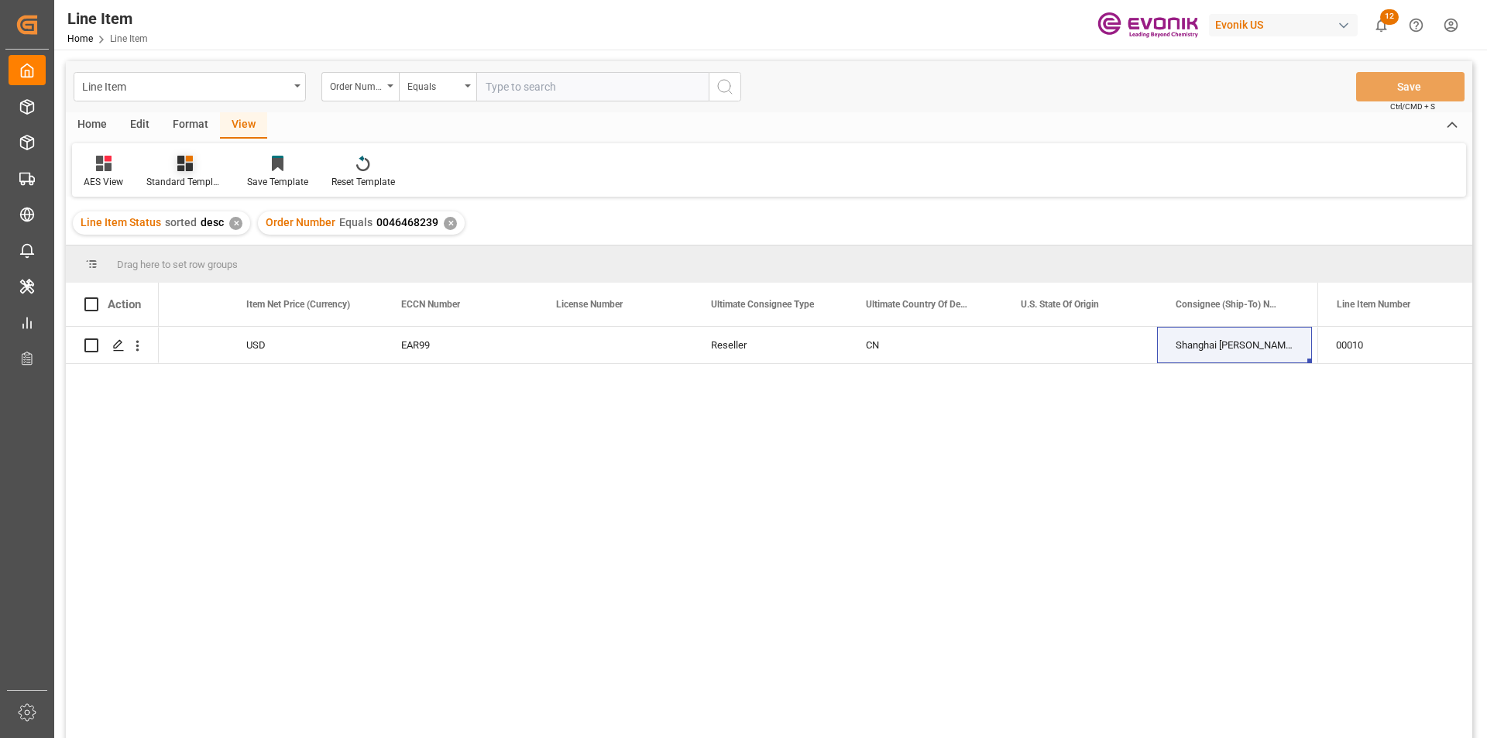
click at [180, 168] on icon at bounding box center [184, 163] width 15 height 15
click at [216, 341] on div "AES View" at bounding box center [227, 346] width 136 height 16
click at [348, 348] on div "USD" at bounding box center [305, 345] width 155 height 36
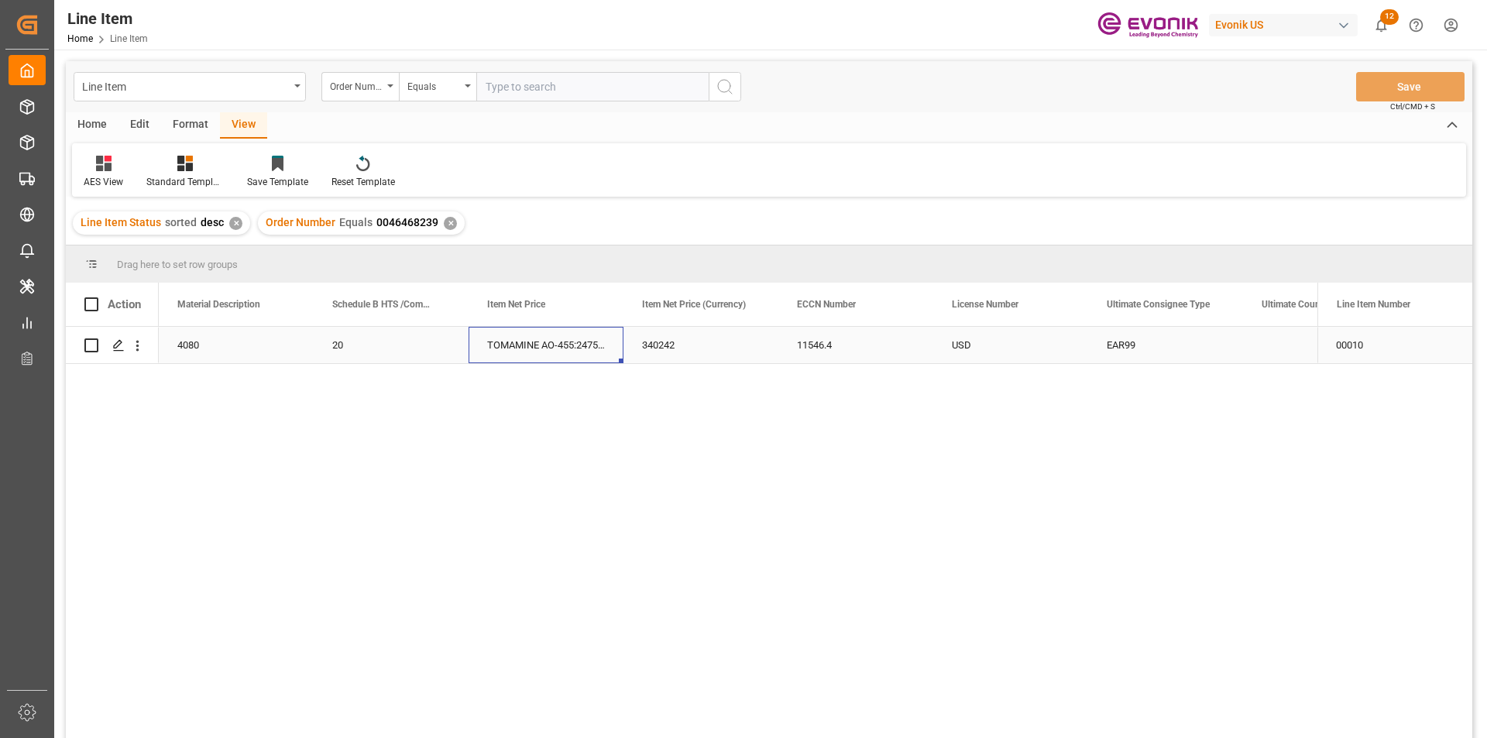
scroll to position [0, 619]
click at [1012, 348] on div "USD" at bounding box center [1010, 345] width 155 height 36
click at [803, 339] on div "11546.4" at bounding box center [855, 345] width 155 height 36
drag, startPoint x: 426, startPoint y: 345, endPoint x: 336, endPoint y: 345, distance: 89.8
click at [414, 345] on div "20" at bounding box center [391, 345] width 155 height 36
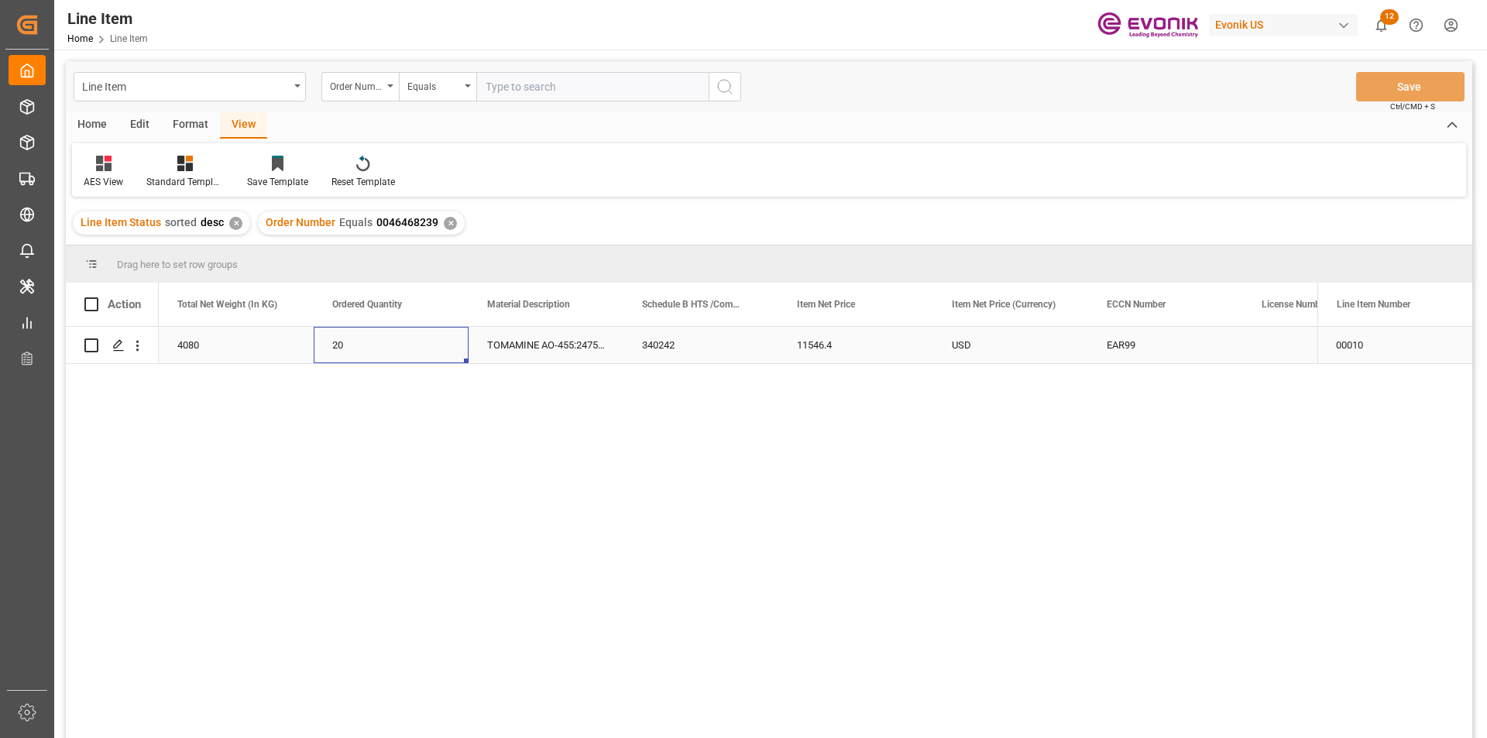
click at [236, 345] on div "4080" at bounding box center [236, 345] width 155 height 36
click at [778, 358] on div "11546.4" at bounding box center [855, 345] width 155 height 36
click at [1199, 340] on div "340242" at bounding box center [1165, 345] width 155 height 36
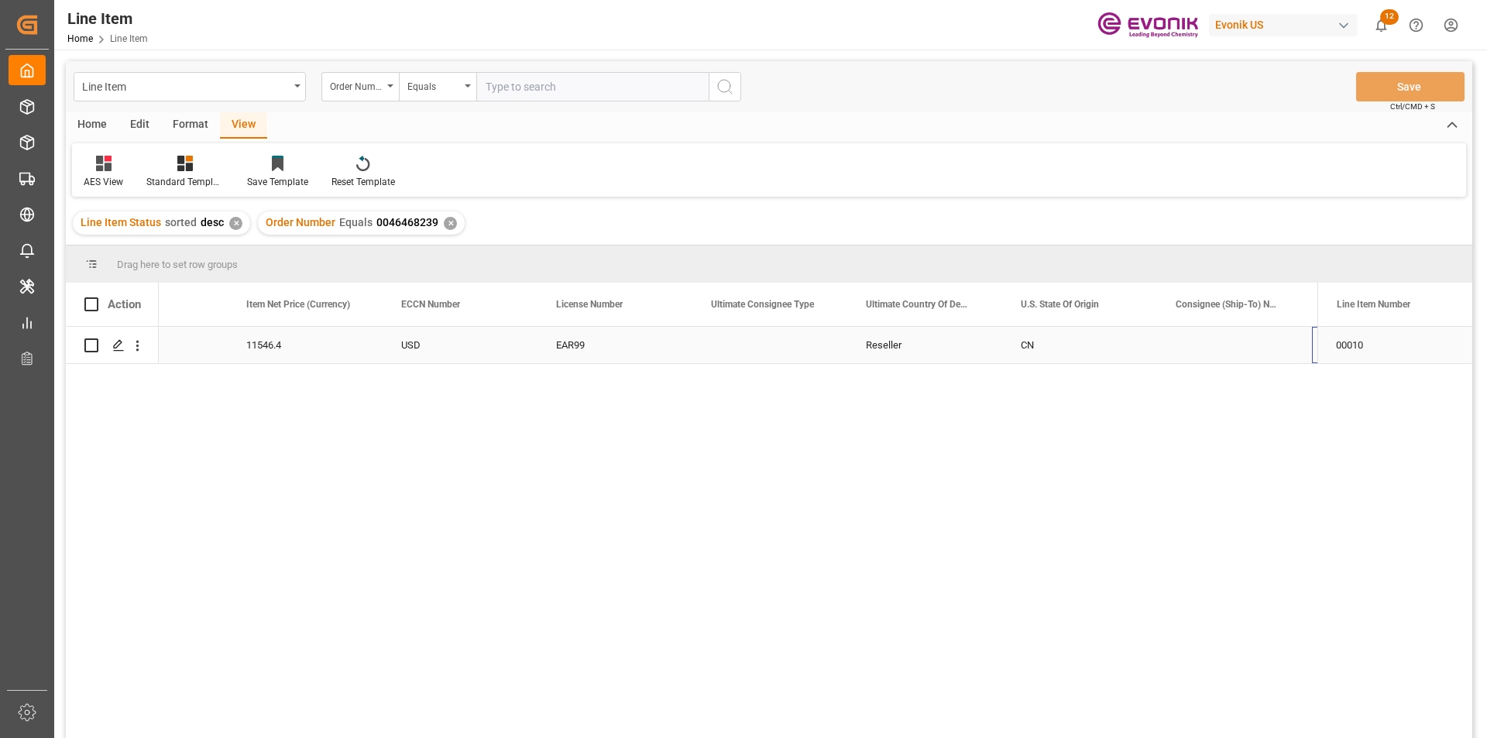
scroll to position [0, 1325]
click at [140, 345] on icon "open menu" at bounding box center [137, 346] width 16 height 16
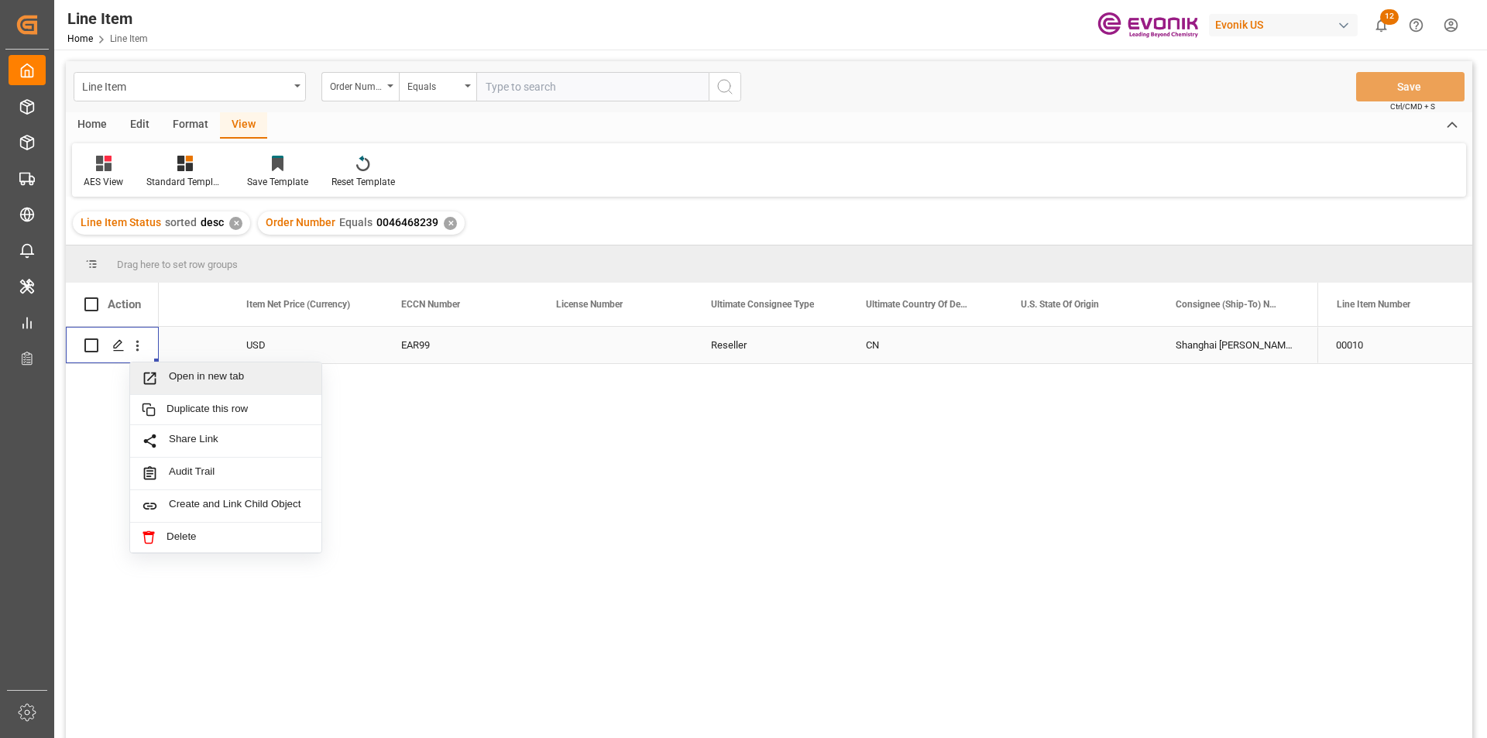
click at [214, 371] on span "Open in new tab" at bounding box center [239, 378] width 141 height 16
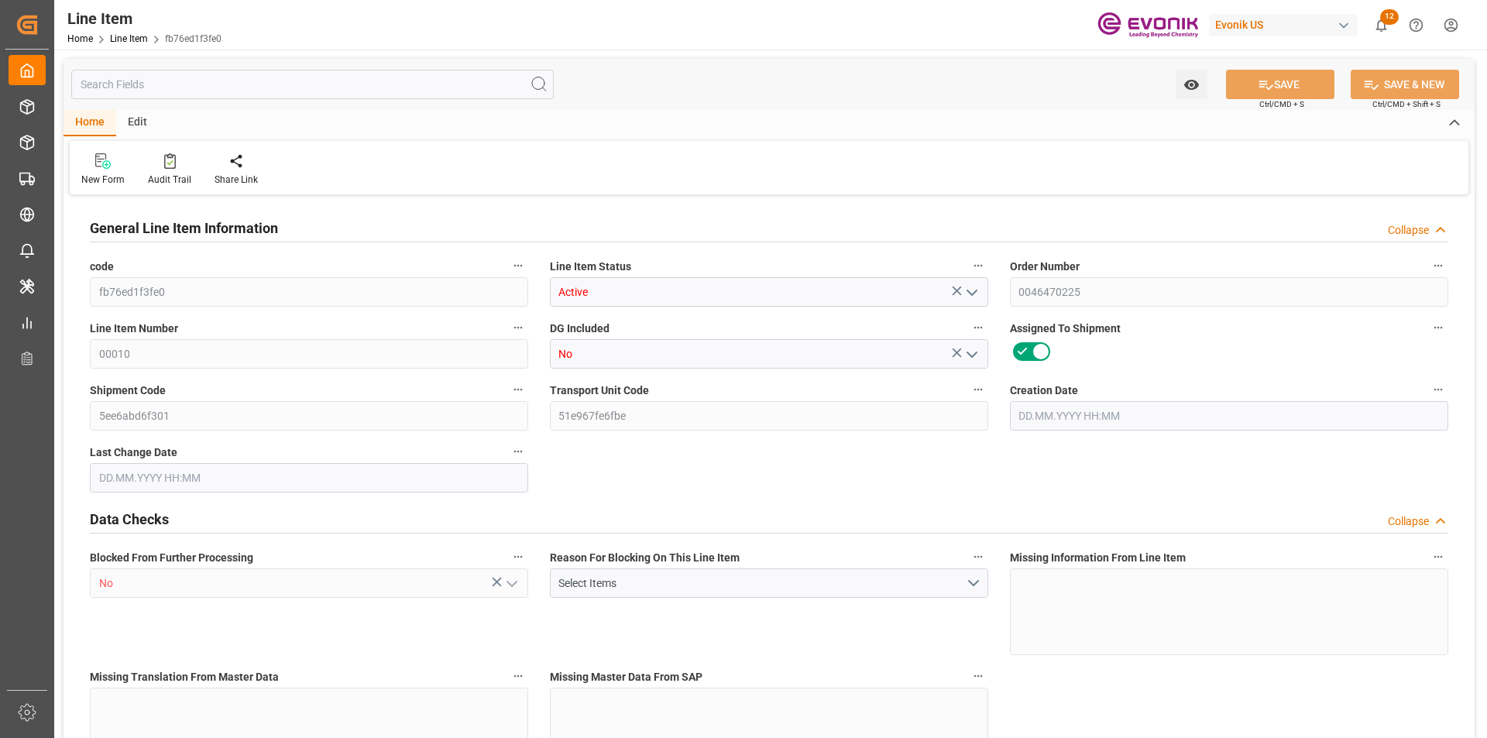
type input "2"
type input "1592"
type input "1440"
type input "2.3438"
type input "8"
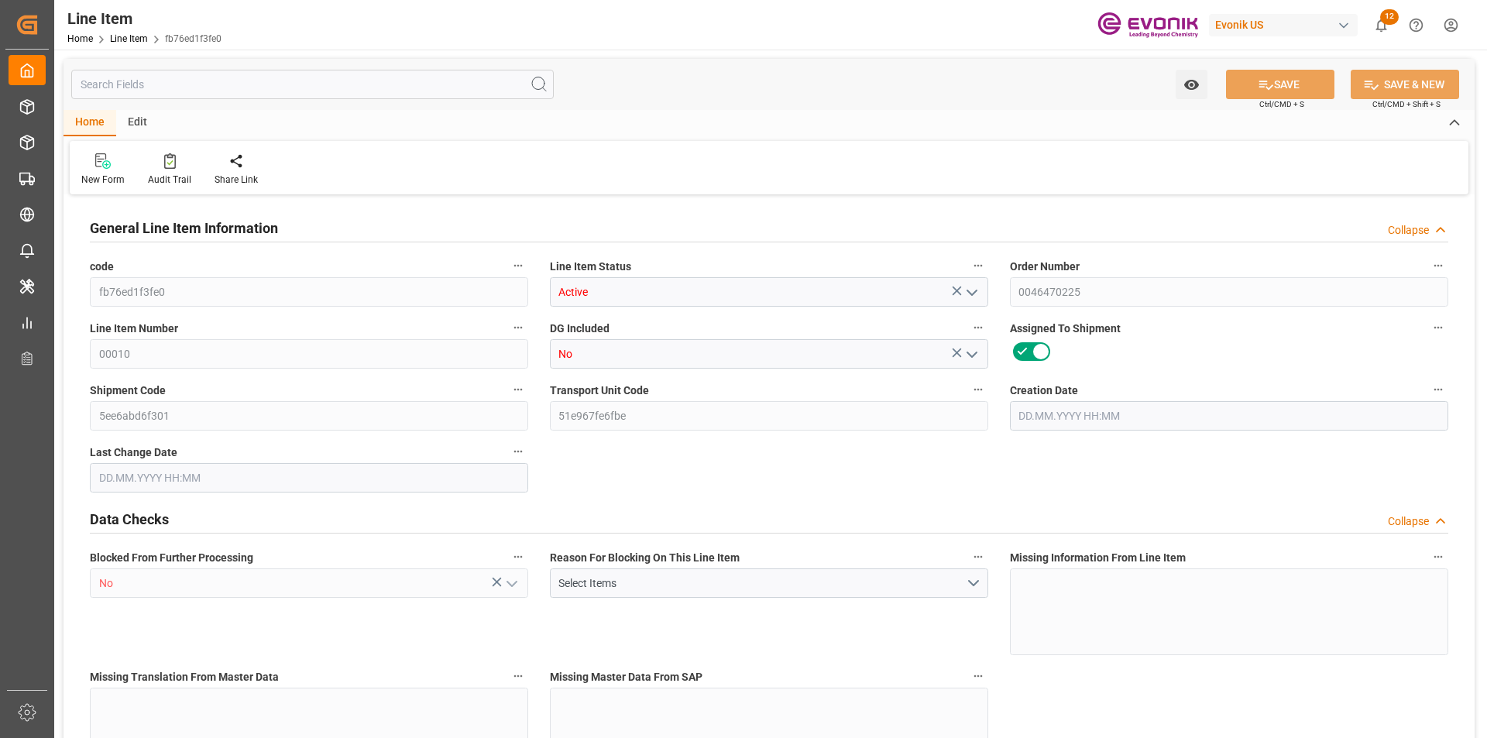
type input "23601.6"
type input "8"
type input "1592"
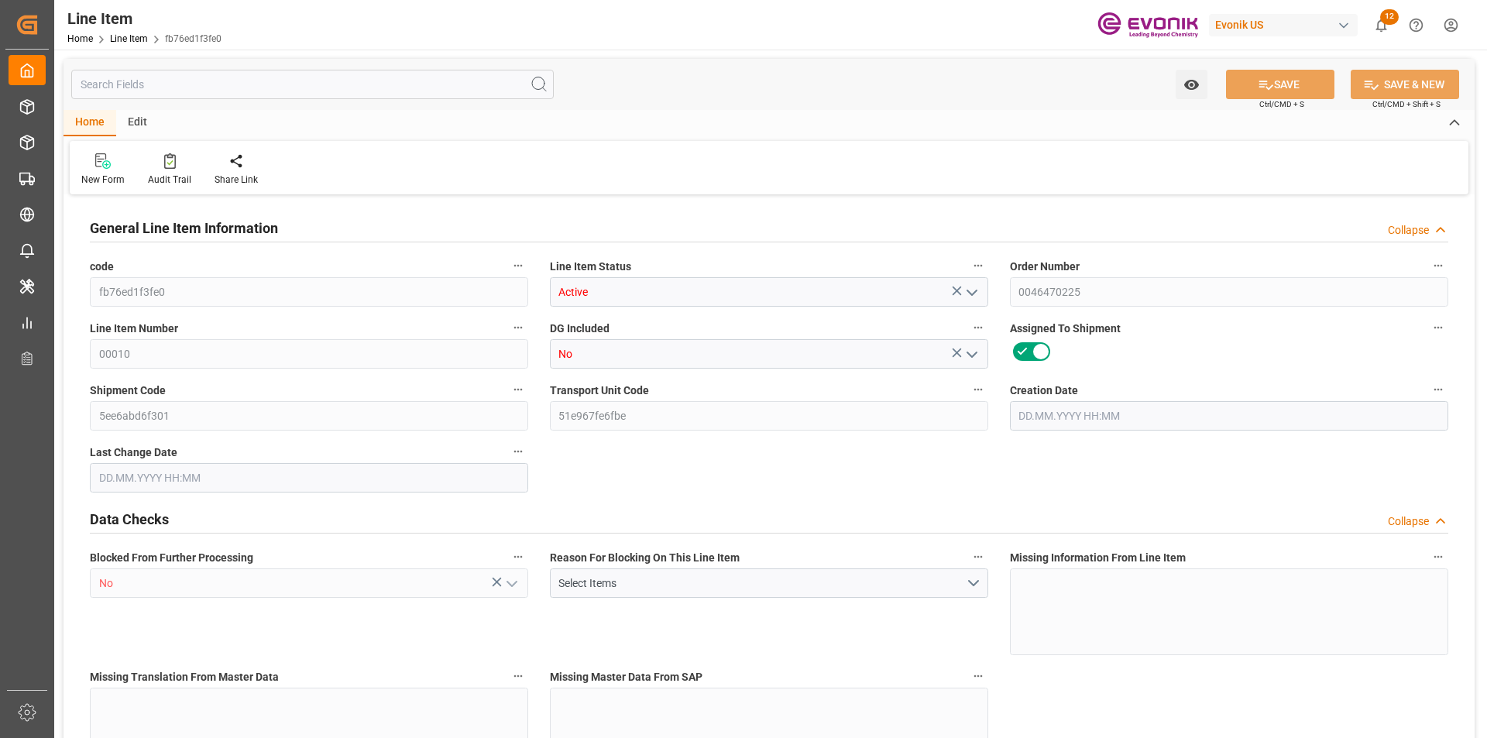
type input "1642"
type input "1440"
type input "2.3438"
type input "2343.816"
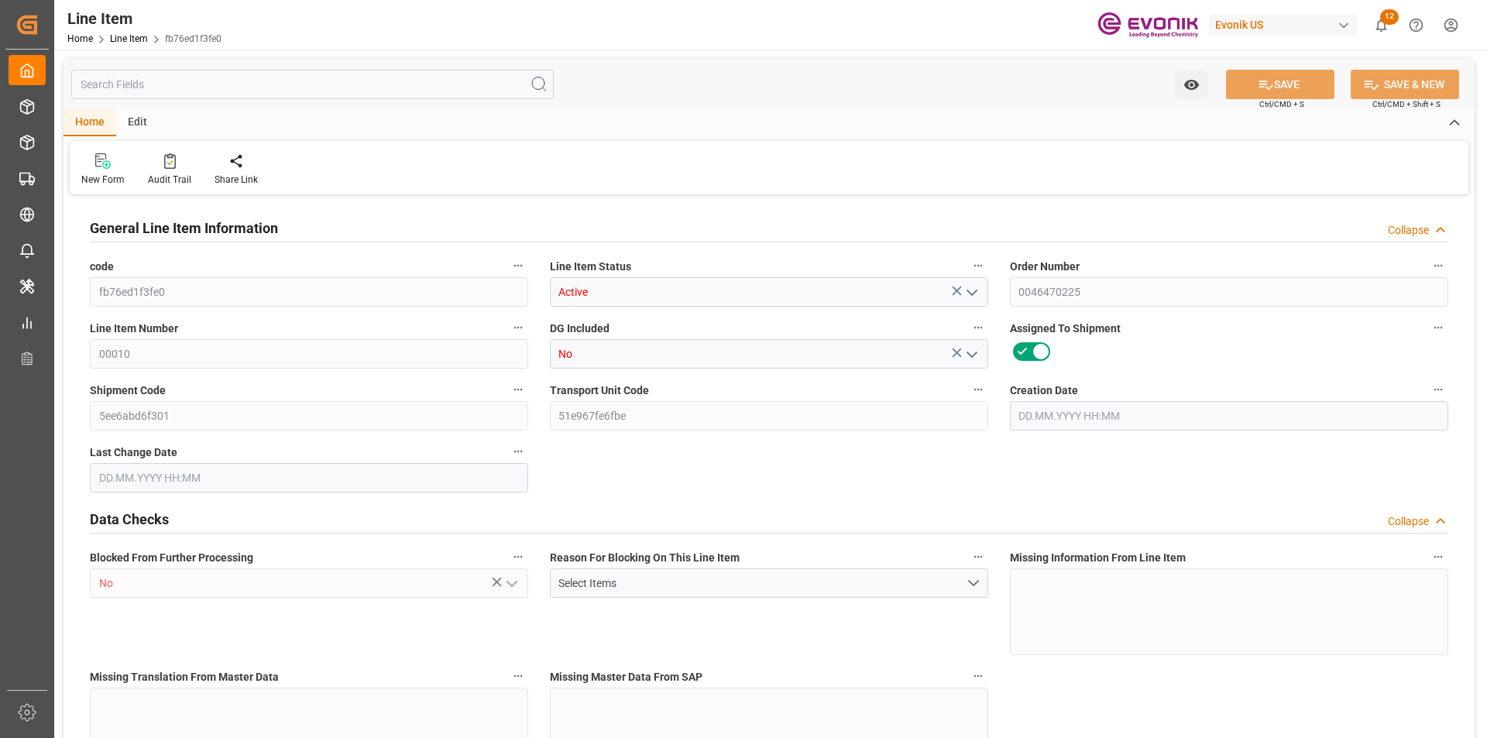
type input "0"
type input "26.08.2025 12:50"
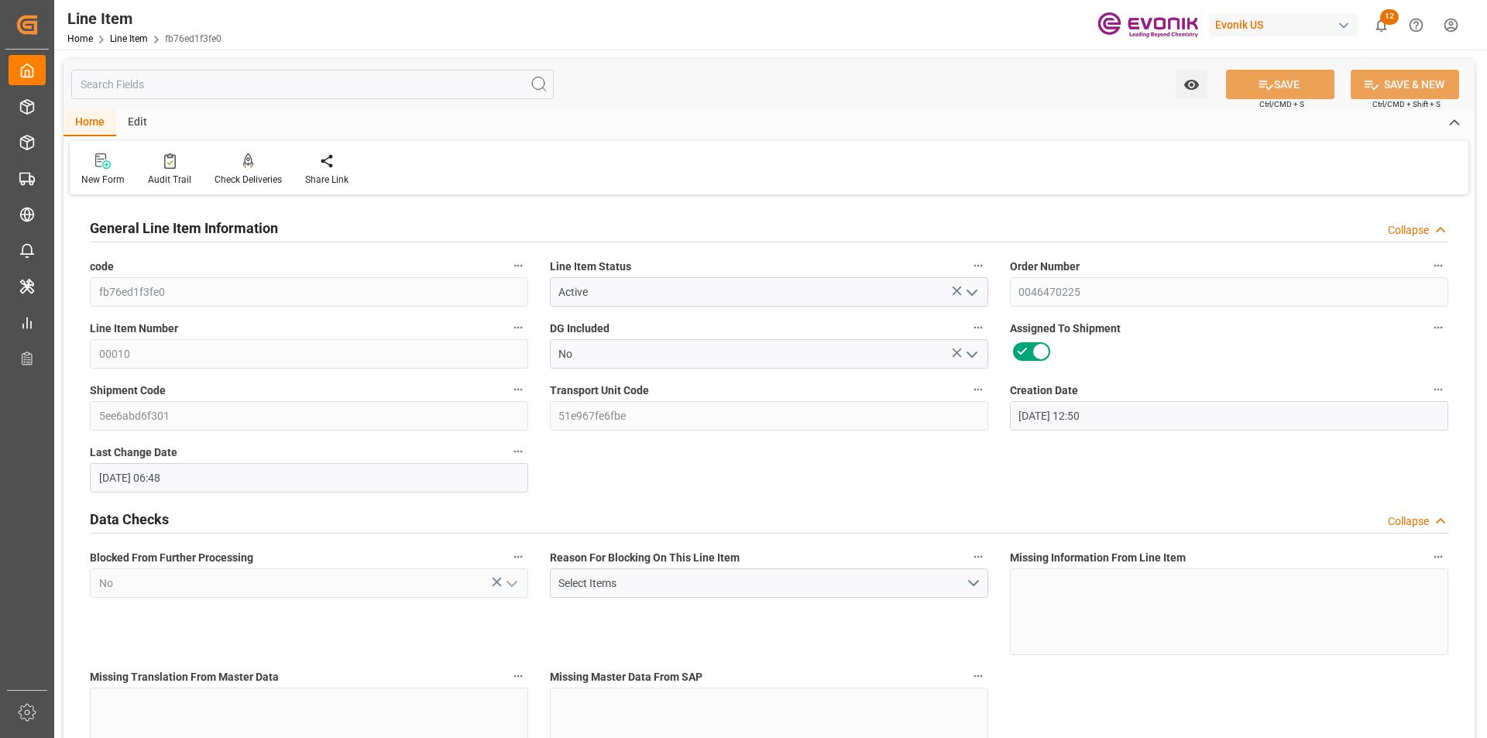
type input "27.08.2025 06:48"
type input "18.11.2025"
type input "29.09.2025"
type input "22.09.2025"
click at [187, 81] on input "text" at bounding box center [312, 84] width 482 height 29
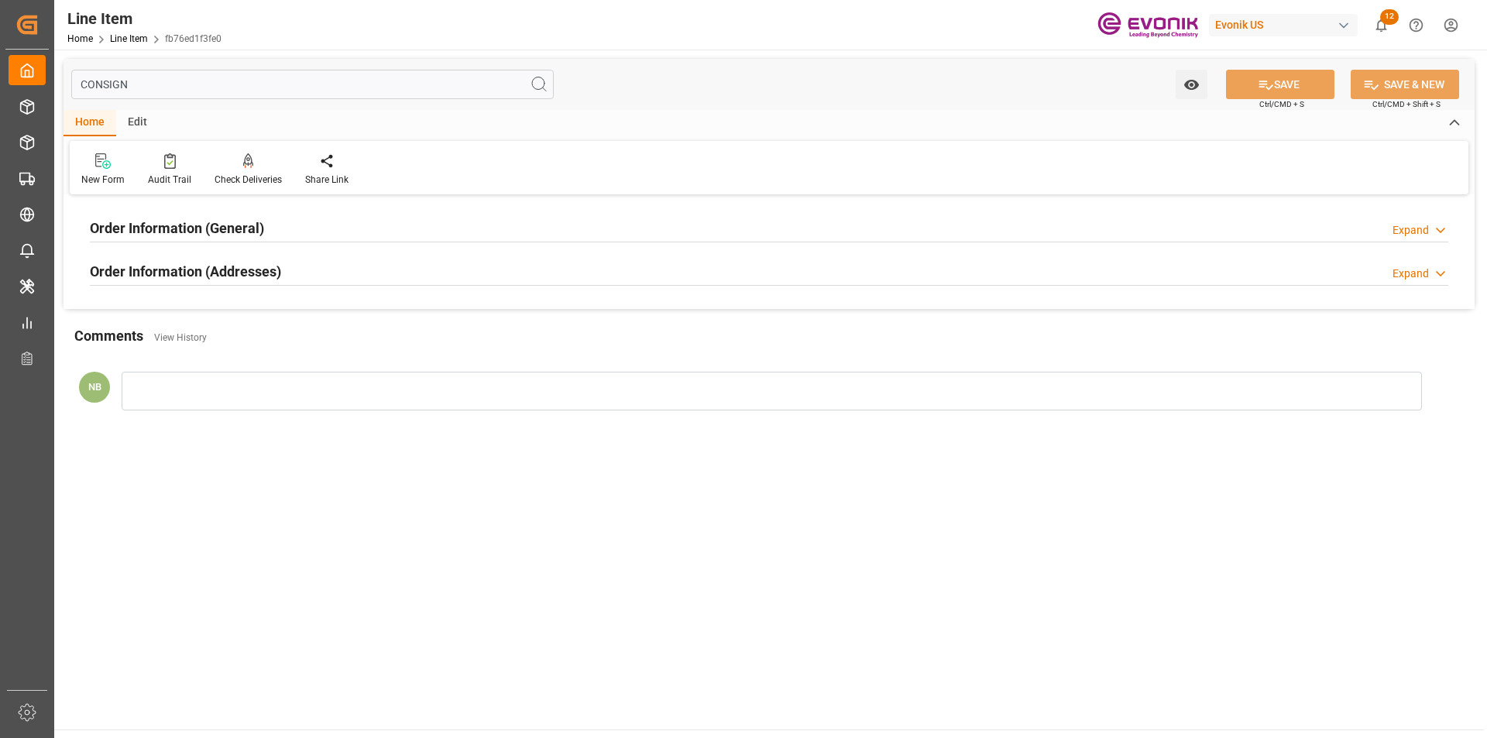
type input "CONSIGN"
click at [304, 271] on div "Order Information (Addresses) Expand" at bounding box center [769, 270] width 1358 height 29
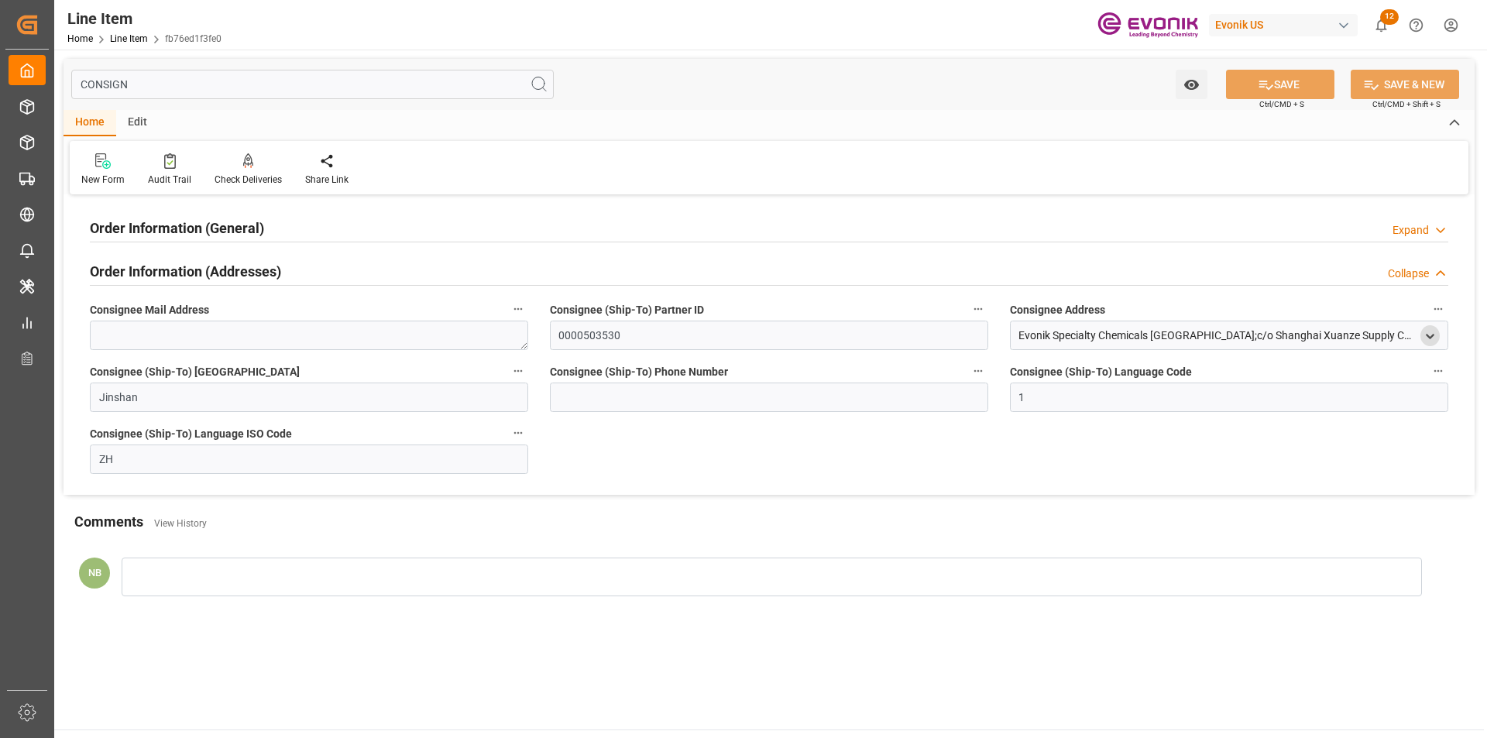
click at [1429, 340] on icon "open menu" at bounding box center [1429, 336] width 13 height 13
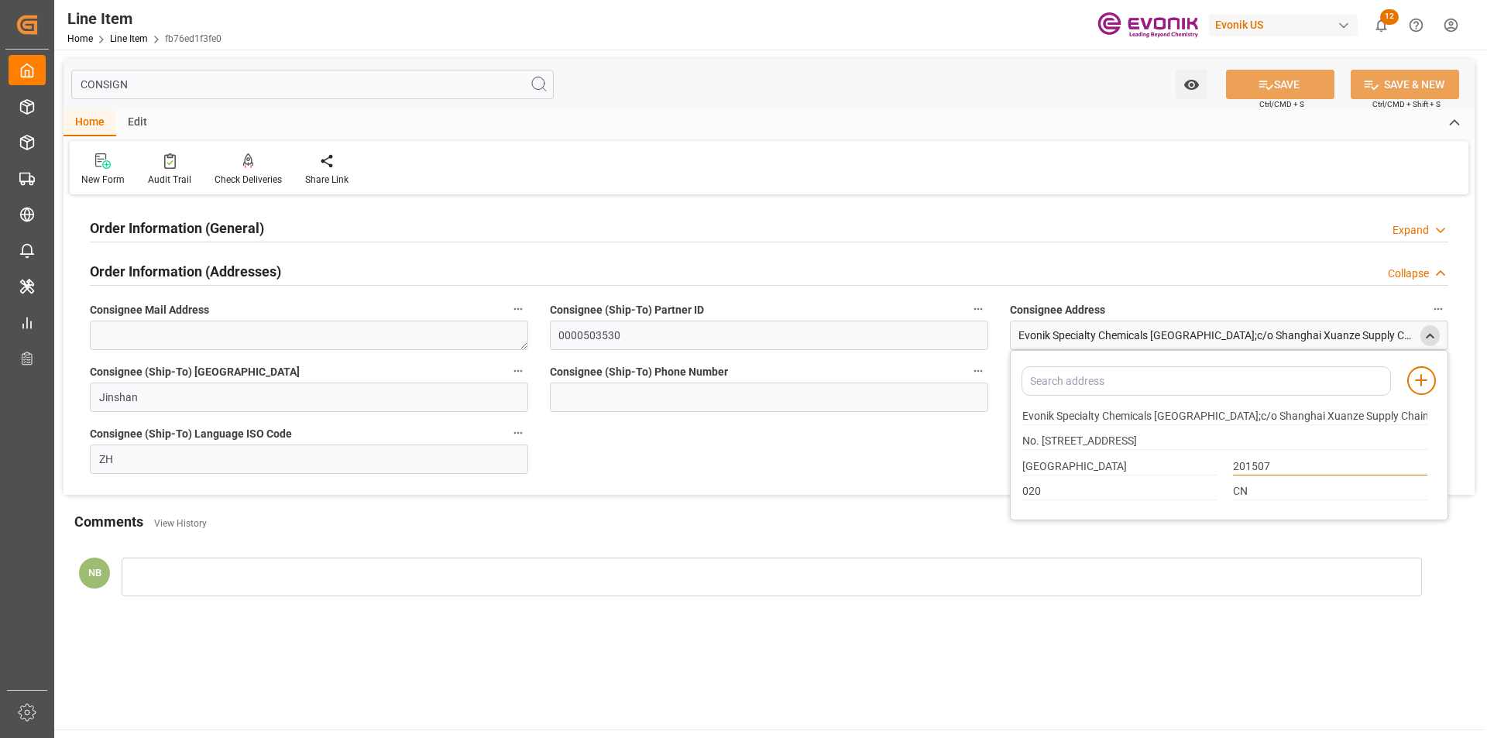
click at [1251, 465] on input "201507" at bounding box center [1330, 466] width 194 height 17
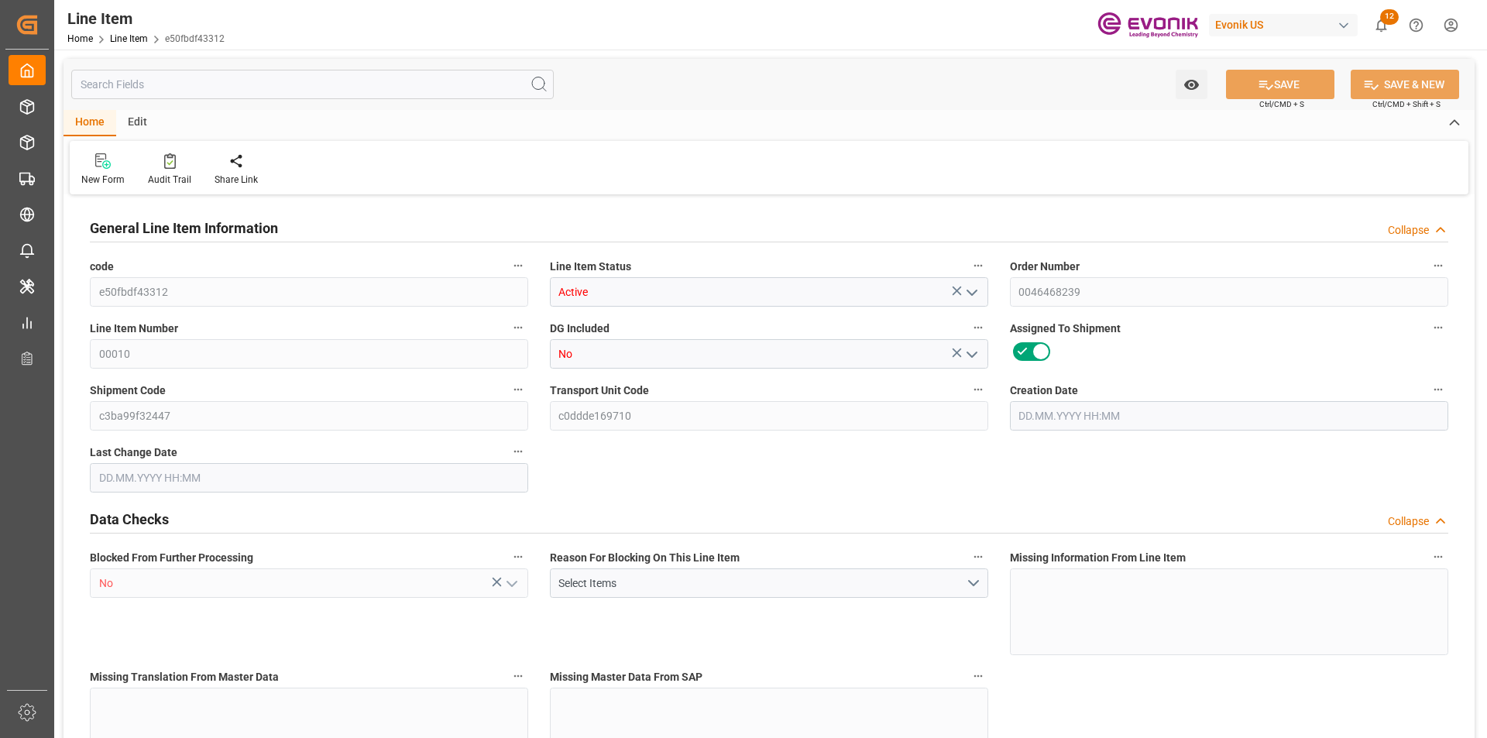
type input "5"
type input "4270"
type input "4080"
type input "5.7745"
type input "20"
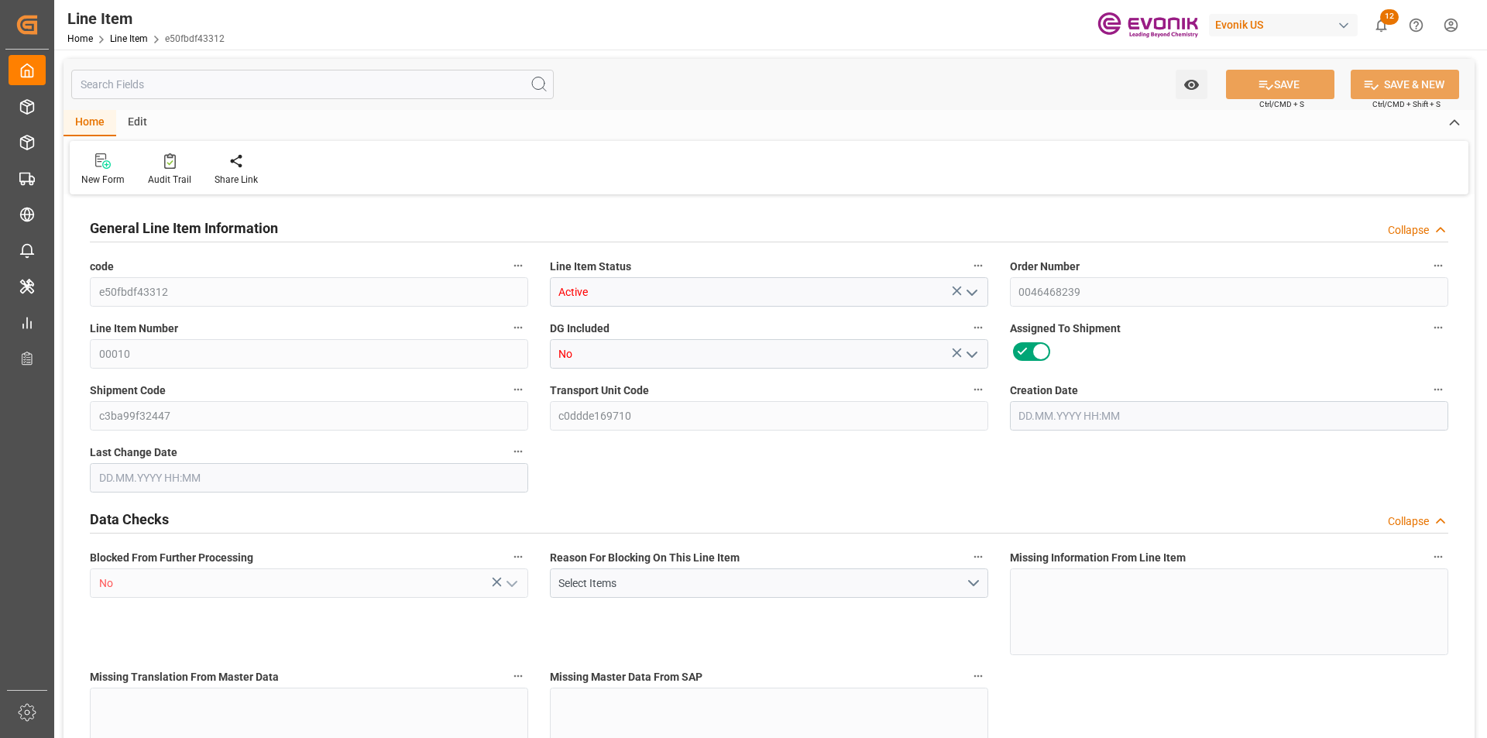
type input "11546.4"
type input "20"
type input "4270"
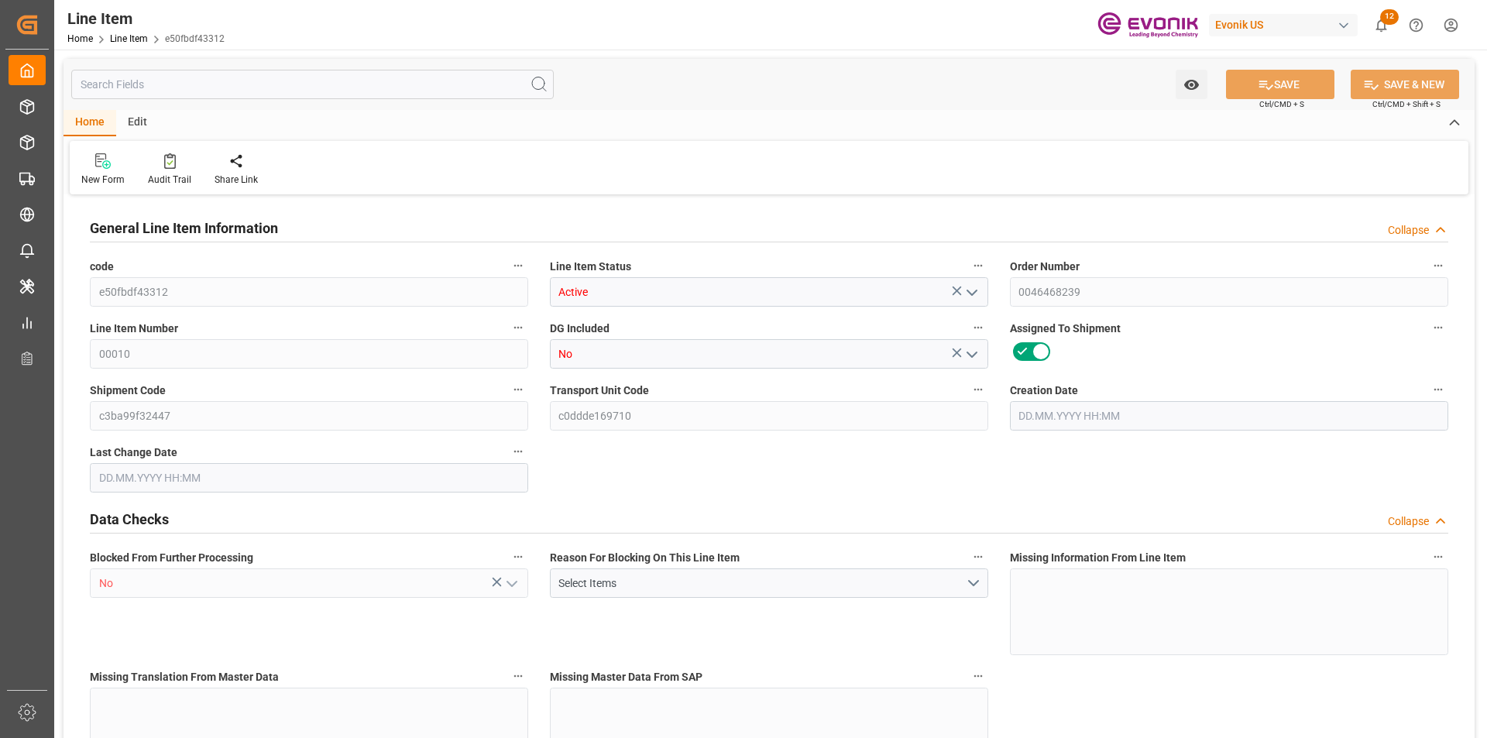
type input "4383.5"
type input "4080"
type input "5.7745"
type input "5774.5"
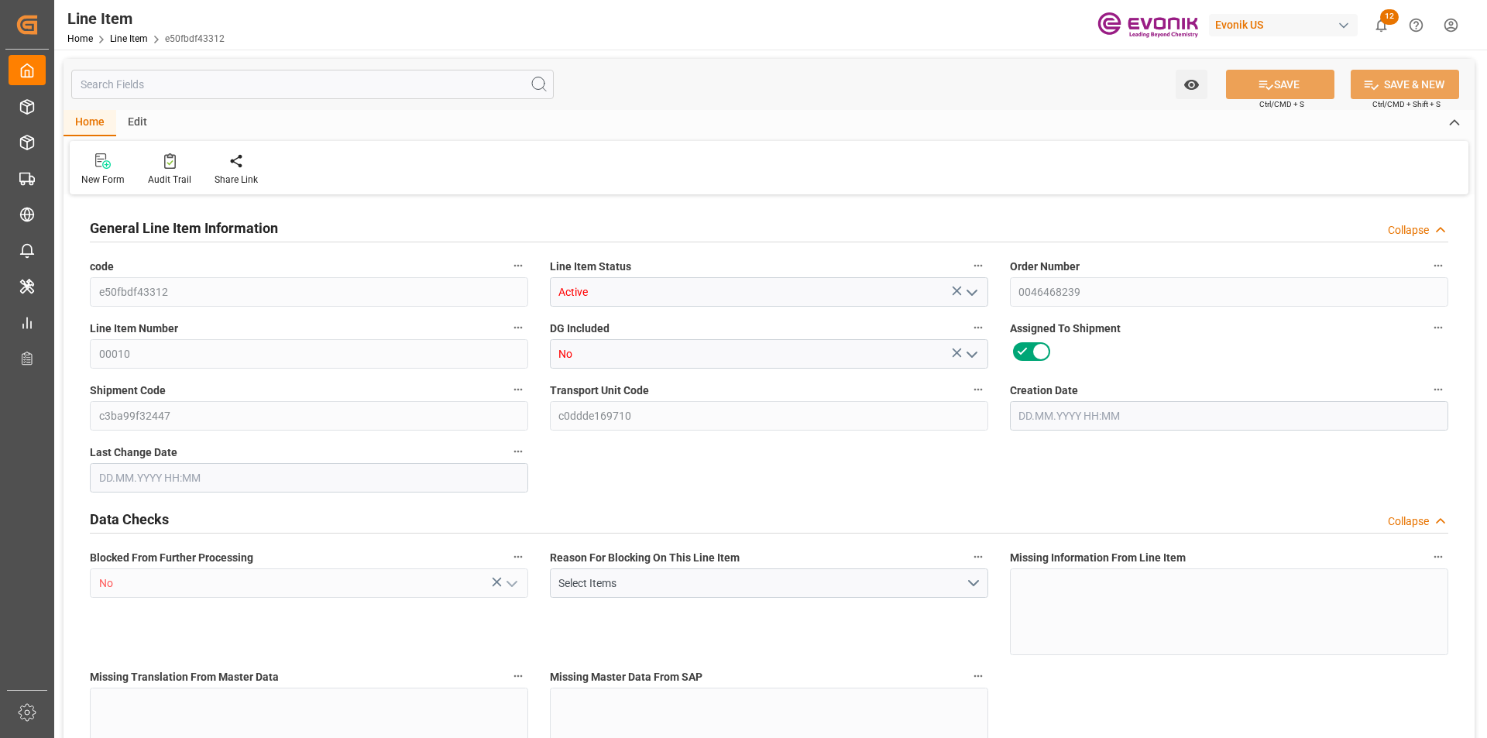
type input "0"
type input "[DATE] 14:42"
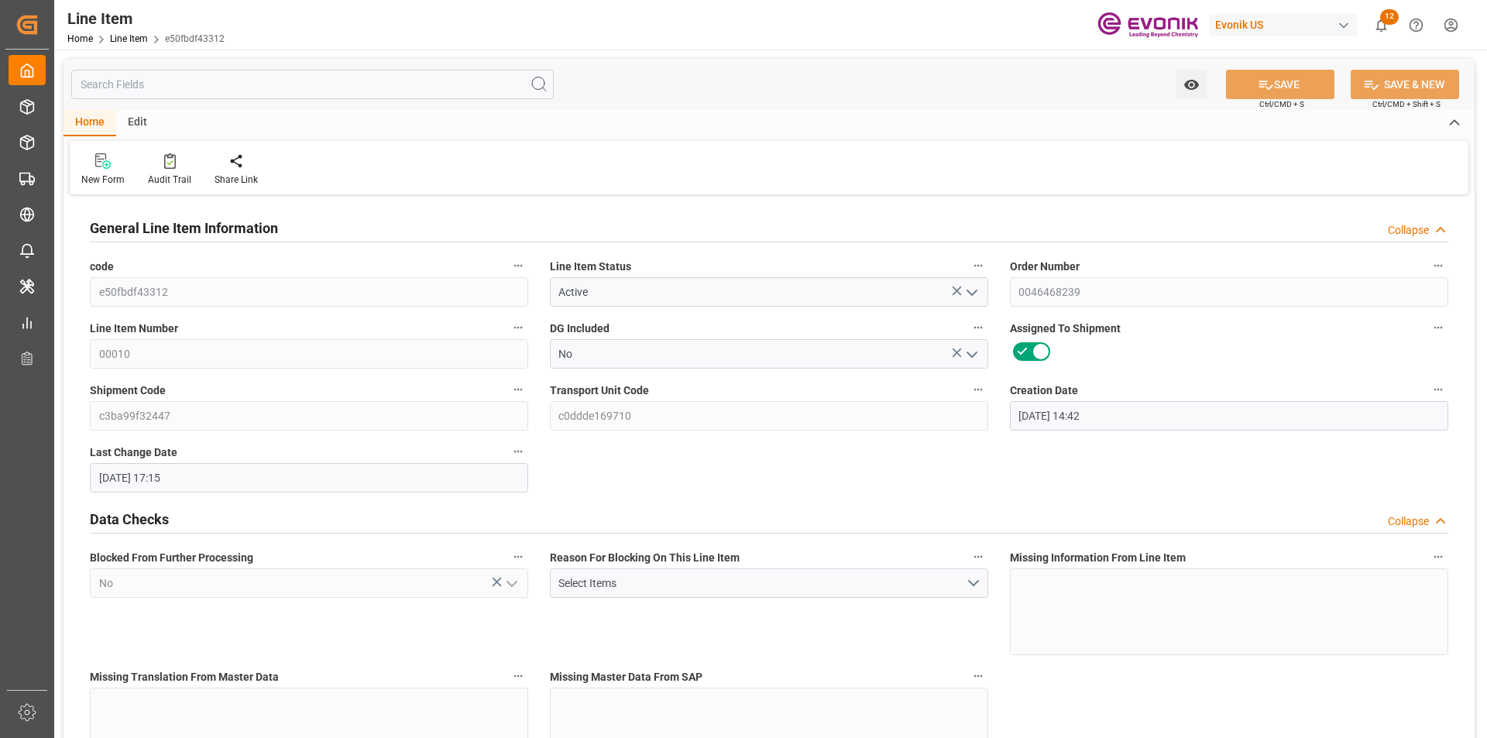
type input "[DATE] 17:15"
type input "[DATE]"
click at [149, 79] on input "text" at bounding box center [312, 84] width 482 height 29
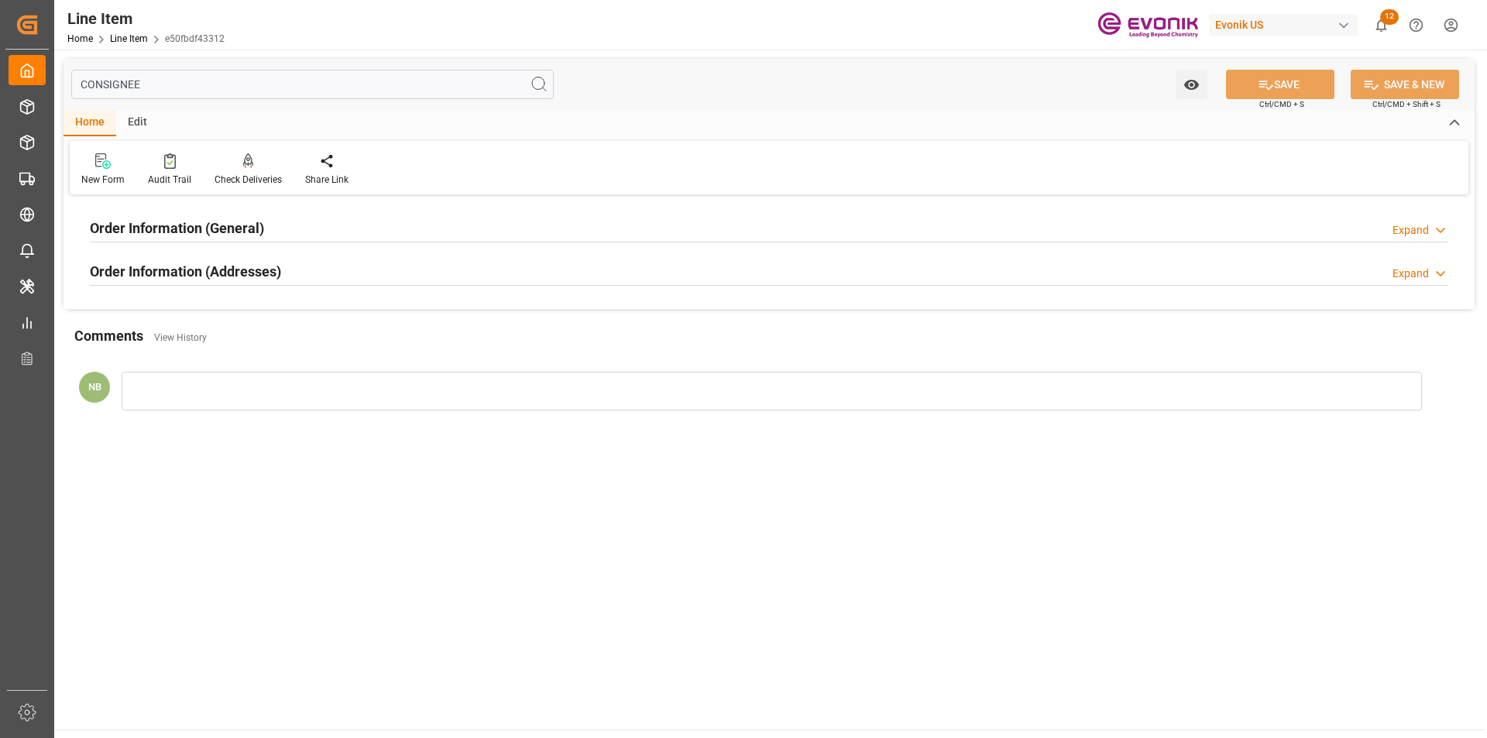
type input "CONSIGNEE"
click at [422, 274] on div "Order Information (Addresses) Expand" at bounding box center [769, 270] width 1358 height 29
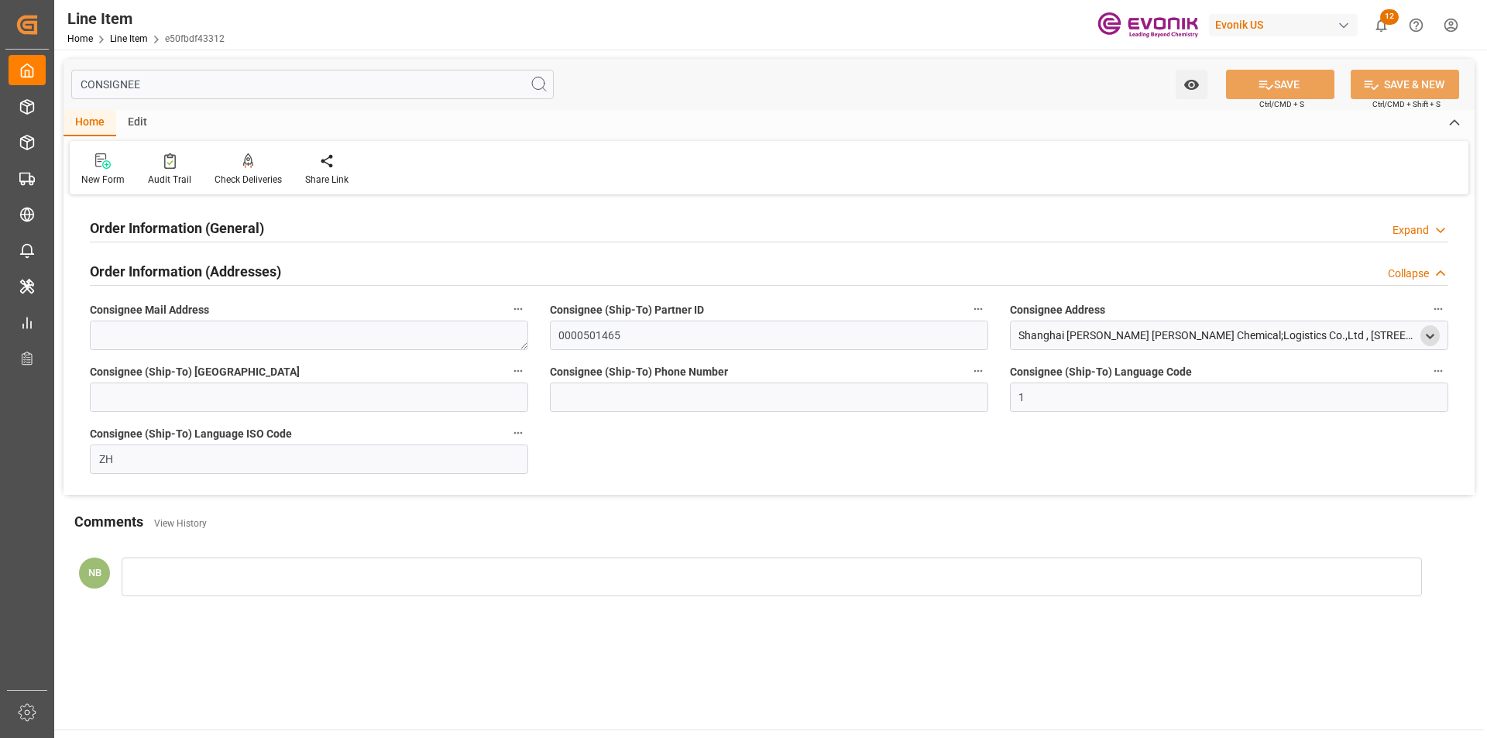
click at [1429, 338] on polyline "open menu" at bounding box center [1429, 336] width 7 height 3
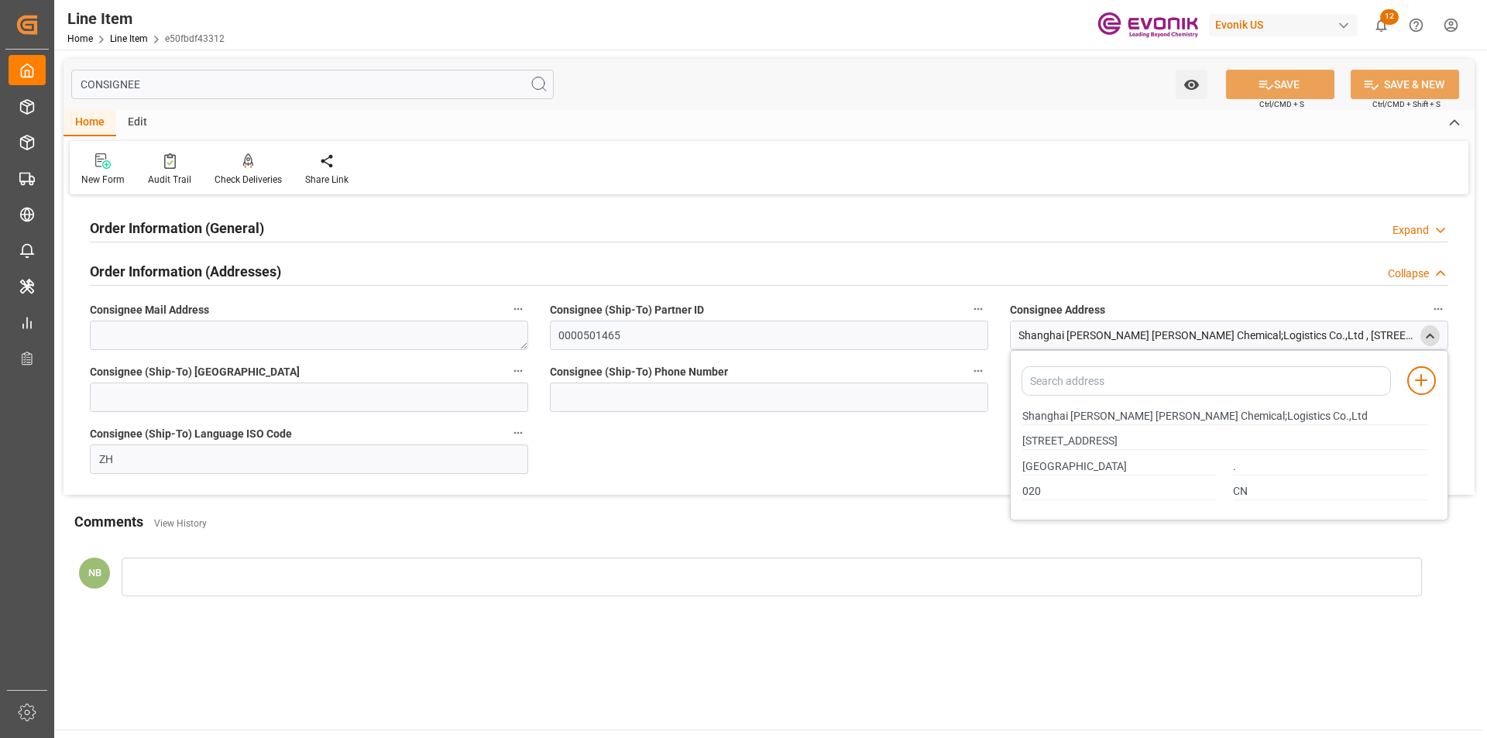
drag, startPoint x: 711, startPoint y: 46, endPoint x: 699, endPoint y: 35, distance: 16.4
click at [710, 46] on div "Line Item Home Line Item e50fbdf43312 Evonik US 12 Notifications Only show unre…" at bounding box center [764, 25] width 1443 height 50
